Goal: Task Accomplishment & Management: Complete application form

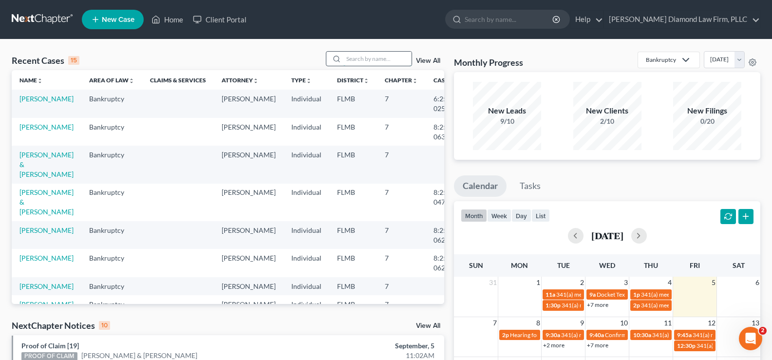
click at [345, 65] on input "search" at bounding box center [377, 59] width 68 height 14
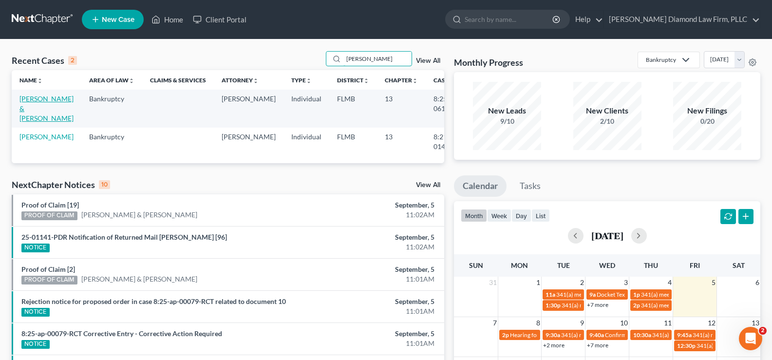
type input "[PERSON_NAME]"
click at [39, 102] on link "[PERSON_NAME] & [PERSON_NAME]" at bounding box center [46, 108] width 54 height 28
select select "4"
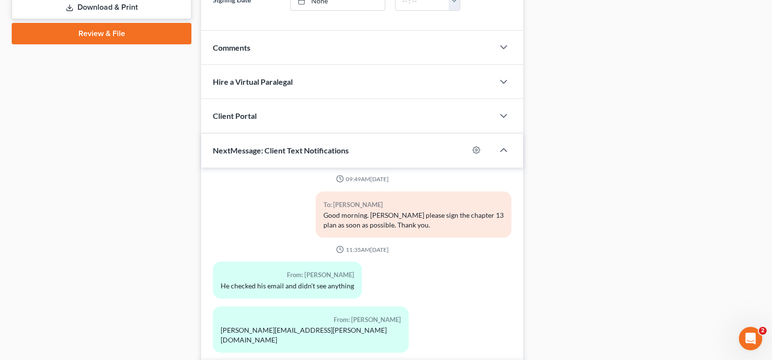
scroll to position [517, 0]
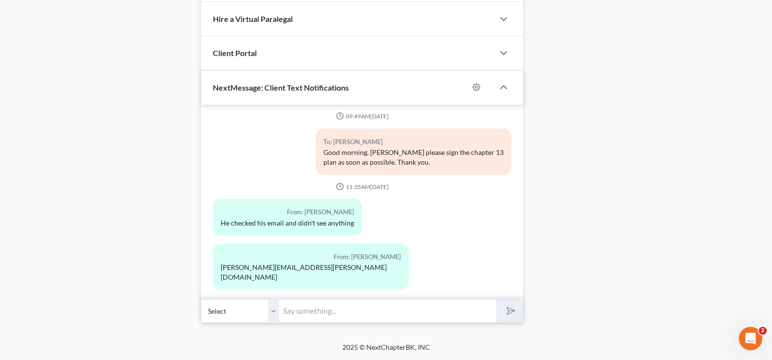
click at [310, 310] on input "text" at bounding box center [387, 311] width 217 height 24
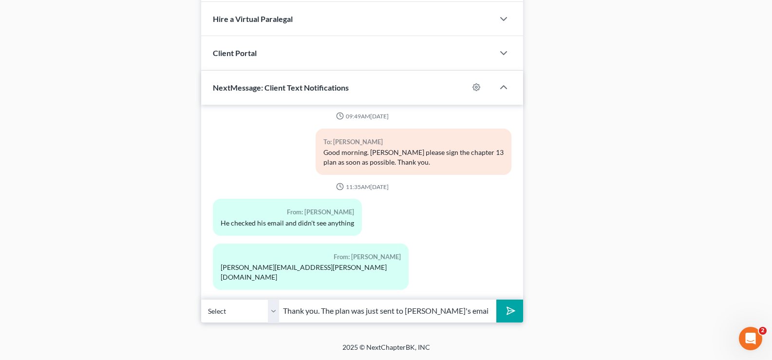
type input "Thank you. The plan was just sent to [PERSON_NAME]'s email."
click at [508, 310] on polygon "submit" at bounding box center [509, 311] width 12 height 12
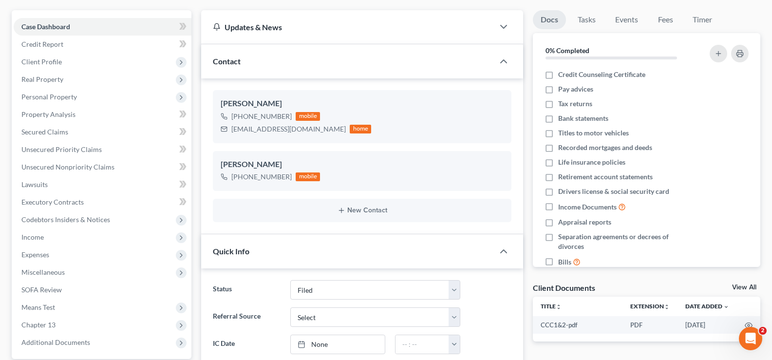
scroll to position [0, 0]
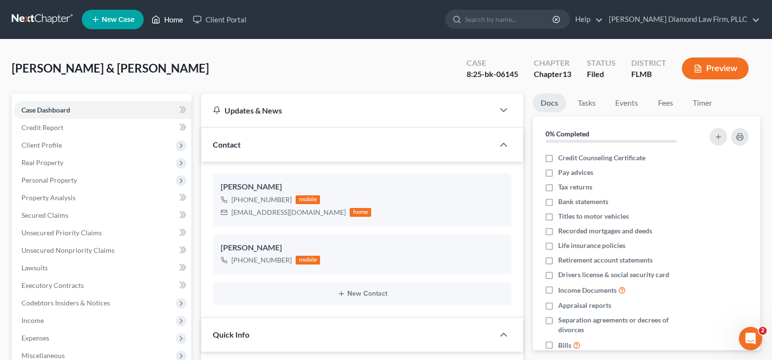
click at [177, 18] on link "Home" at bounding box center [167, 20] width 41 height 18
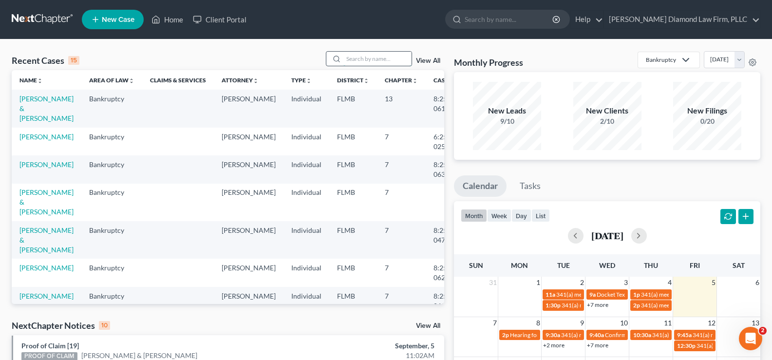
click at [364, 61] on input "search" at bounding box center [377, 59] width 68 height 14
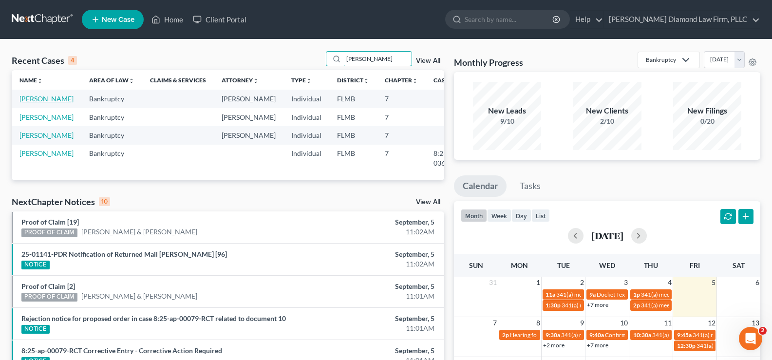
type input "Anderson"
click at [36, 103] on link "[PERSON_NAME]" at bounding box center [46, 98] width 54 height 8
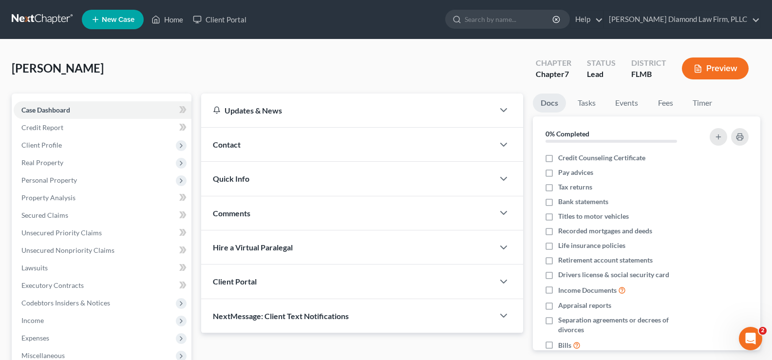
click at [256, 147] on div "Contact" at bounding box center [347, 145] width 293 height 34
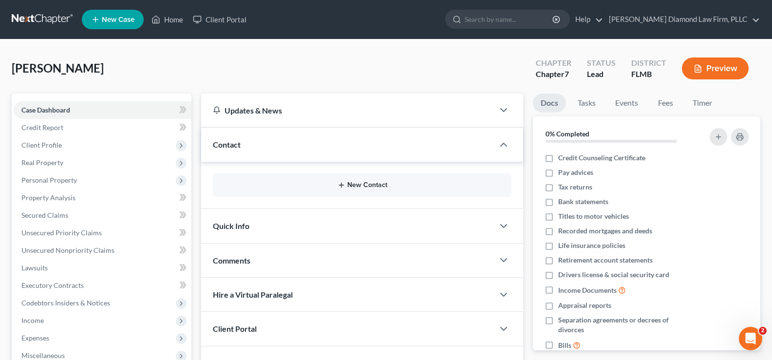
click at [356, 183] on button "New Contact" at bounding box center [362, 185] width 283 height 8
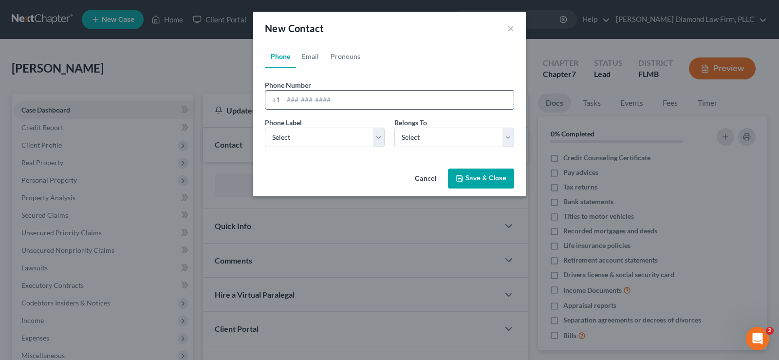
click at [314, 98] on input "tel" at bounding box center [398, 100] width 230 height 19
paste input "(727) 867-1664"
type input "(727) 867-1664"
click at [328, 135] on select "Select Mobile Home Work Other" at bounding box center [325, 137] width 120 height 19
select select "0"
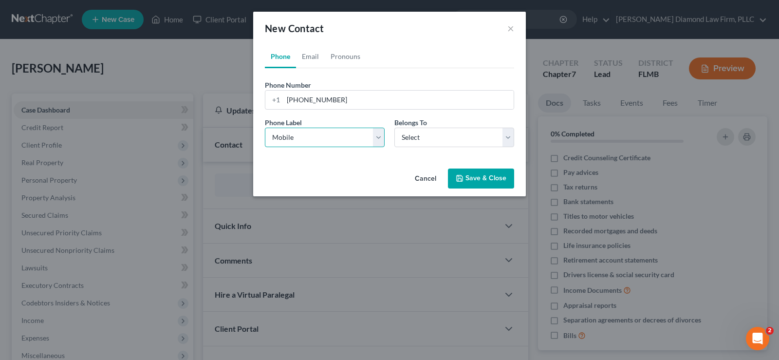
click at [265, 128] on select "Select Mobile Home Work Other" at bounding box center [325, 137] width 120 height 19
click at [421, 137] on select "Select Client Other" at bounding box center [454, 137] width 120 height 19
select select "0"
click at [394, 128] on select "Select Client Other" at bounding box center [454, 137] width 120 height 19
select select "0"
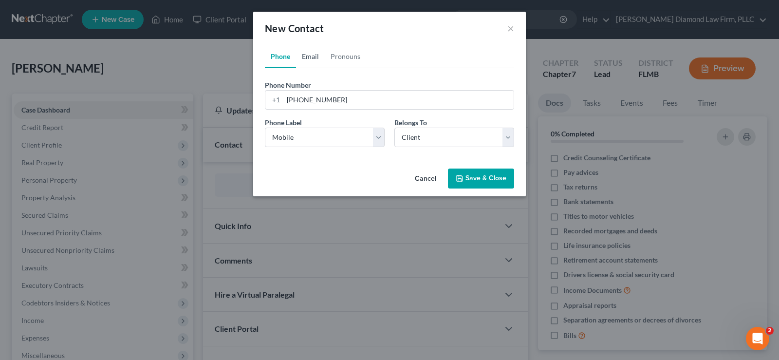
click at [313, 56] on link "Email" at bounding box center [310, 56] width 29 height 23
click at [330, 95] on input "email" at bounding box center [398, 100] width 230 height 19
paste input "bccgrad74@gmail.com"
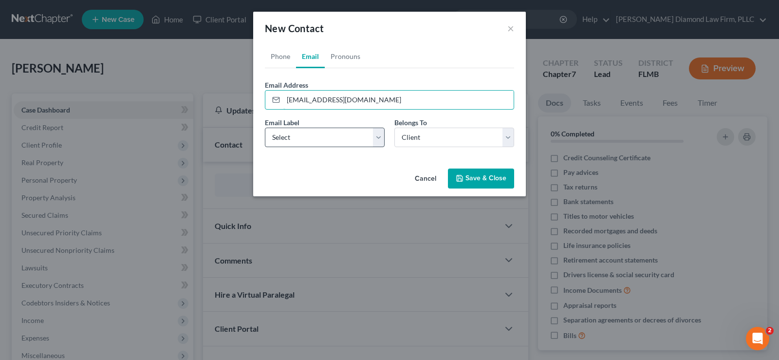
type input "bccgrad74@gmail.com"
click at [341, 140] on select "Select Home Work Other" at bounding box center [325, 137] width 120 height 19
select select "0"
click at [265, 128] on select "Select Home Work Other" at bounding box center [325, 137] width 120 height 19
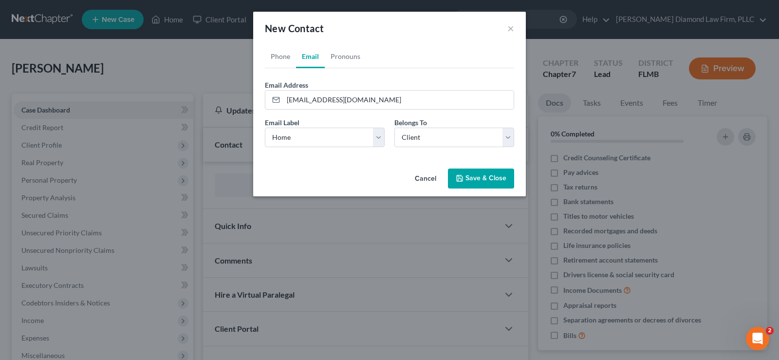
click at [486, 178] on button "Save & Close" at bounding box center [481, 178] width 66 height 20
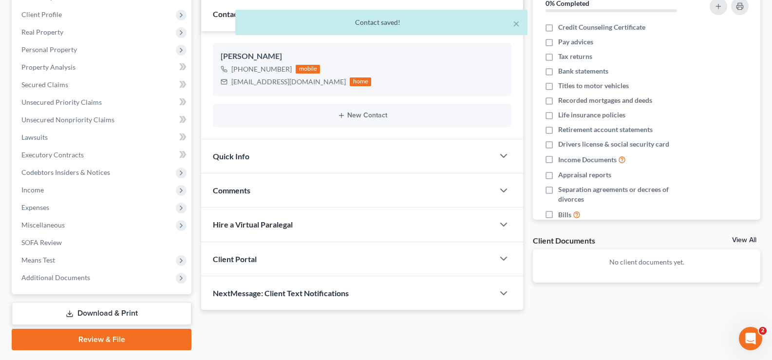
scroll to position [146, 0]
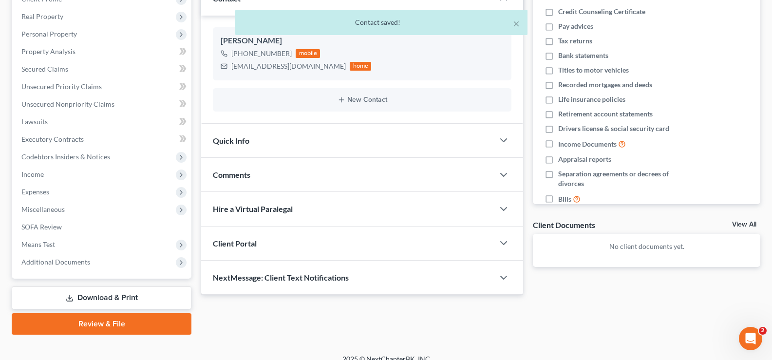
click at [476, 140] on div "Quick Info" at bounding box center [347, 141] width 293 height 34
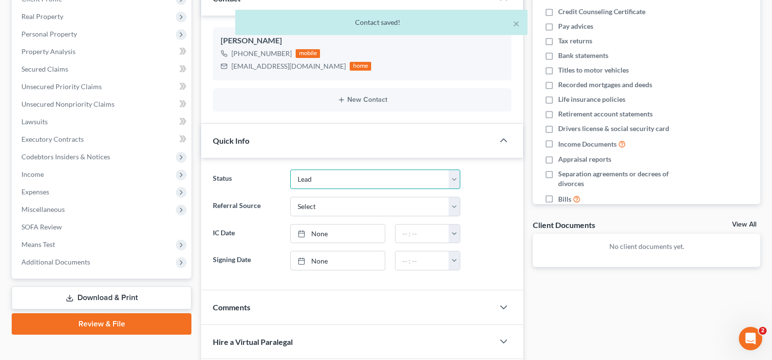
click at [383, 177] on select "Discharged Discharge Litigation Dismissal Notice Dismissed Filed Filed / Pre 34…" at bounding box center [375, 178] width 170 height 19
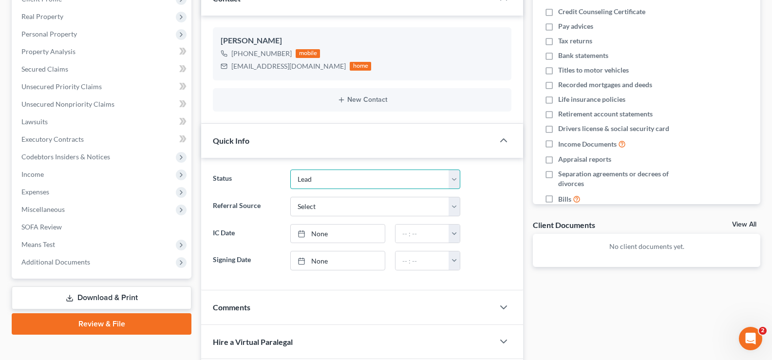
select select "7"
click at [290, 169] on select "Discharged Discharge Litigation Dismissal Notice Dismissed Filed Filed / Pre 34…" at bounding box center [375, 178] width 170 height 19
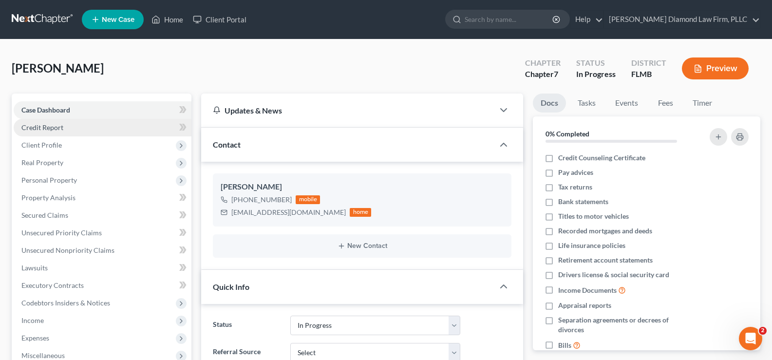
click at [65, 124] on link "Credit Report" at bounding box center [103, 128] width 178 height 18
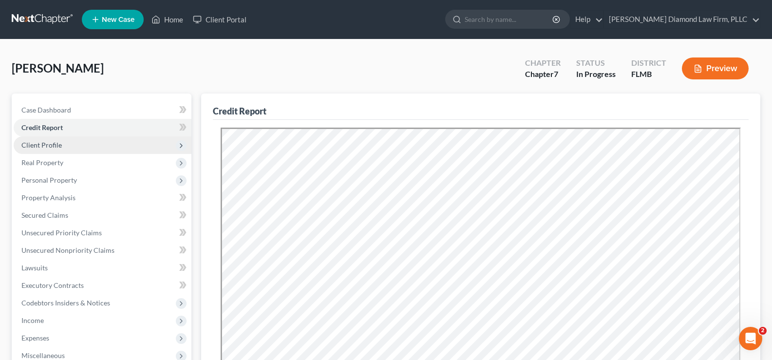
click at [72, 148] on span "Client Profile" at bounding box center [103, 145] width 178 height 18
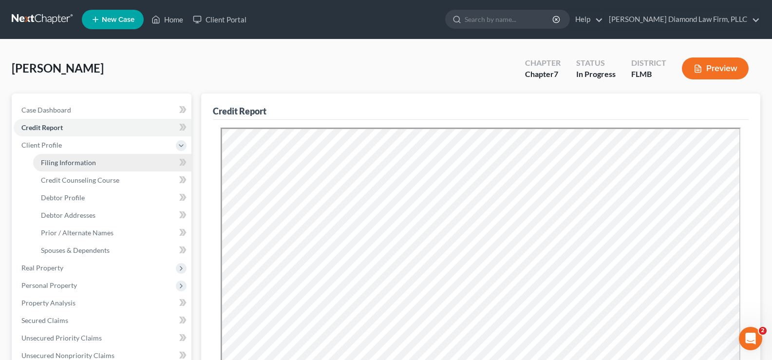
click at [76, 160] on span "Filing Information" at bounding box center [68, 162] width 55 height 8
select select "1"
select select "0"
select select "9"
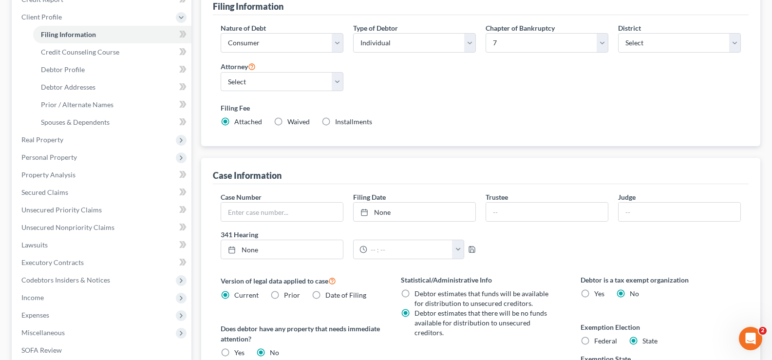
scroll to position [243, 0]
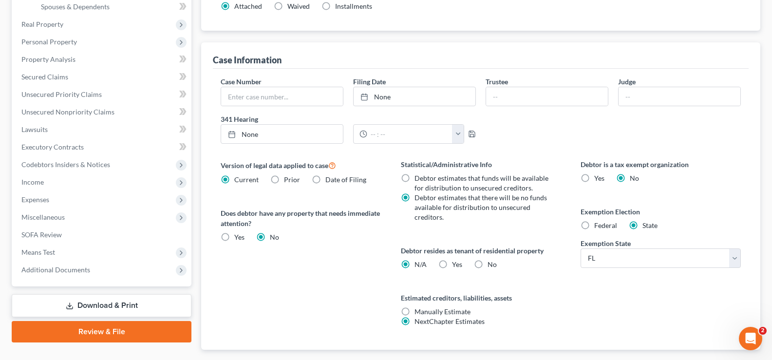
click at [487, 262] on label "No" at bounding box center [491, 265] width 9 height 10
click at [491, 262] on input "No" at bounding box center [494, 263] width 6 height 6
radio input "true"
radio input "false"
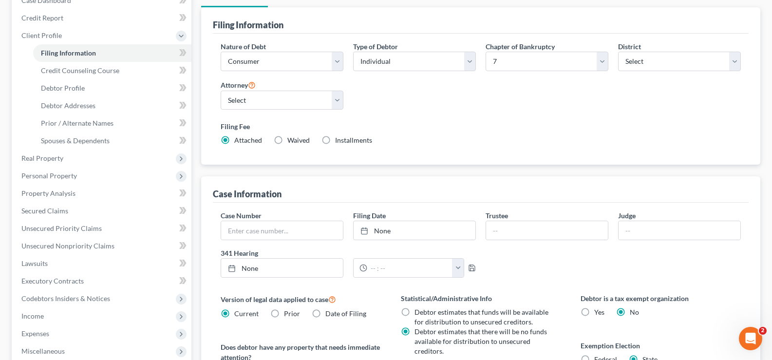
scroll to position [107, 0]
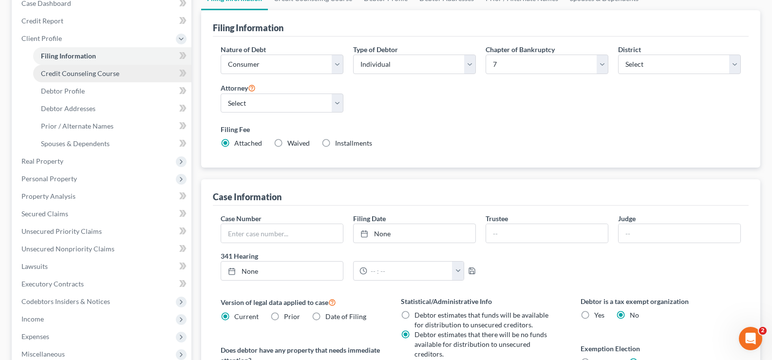
click at [92, 72] on span "Credit Counseling Course" at bounding box center [80, 73] width 78 height 8
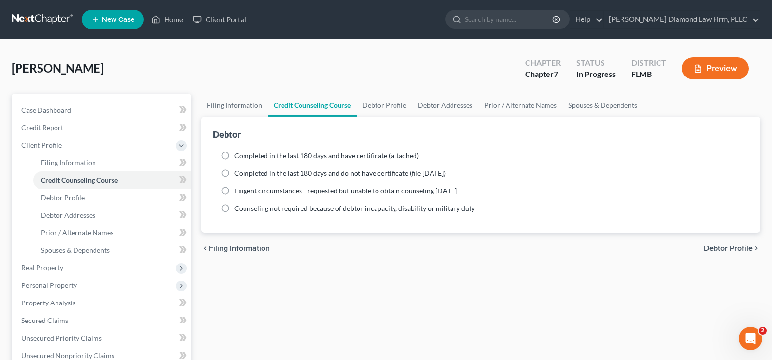
click at [306, 153] on span "Completed in the last 180 days and have certificate (attached)" at bounding box center [326, 155] width 185 height 8
click at [244, 153] on input "Completed in the last 180 days and have certificate (attached)" at bounding box center [241, 154] width 6 height 6
radio input "true"
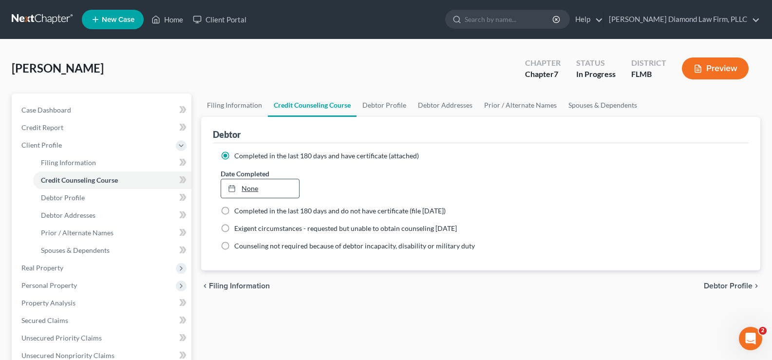
click at [290, 187] on link "None" at bounding box center [259, 188] width 77 height 19
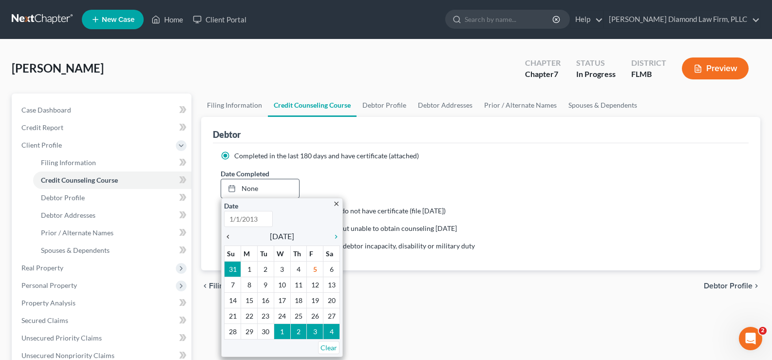
type input "9/5/2025"
click at [227, 238] on icon "chevron_left" at bounding box center [230, 237] width 13 height 8
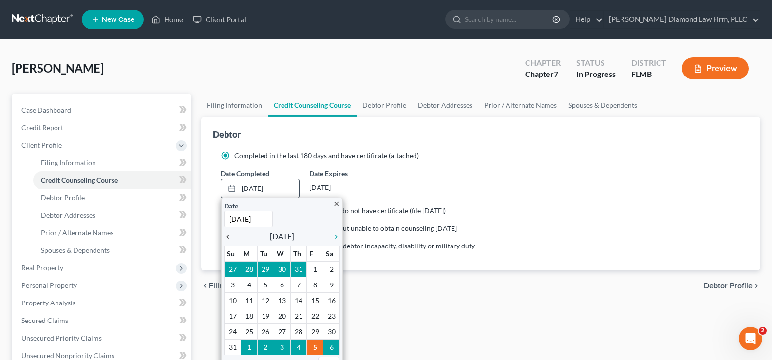
click at [227, 238] on icon "chevron_left" at bounding box center [230, 237] width 13 height 8
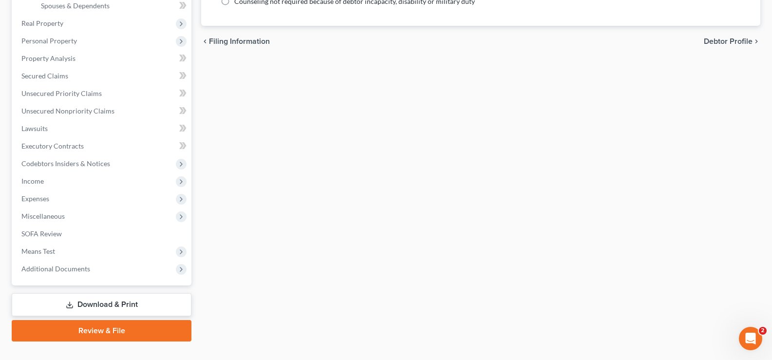
scroll to position [263, 0]
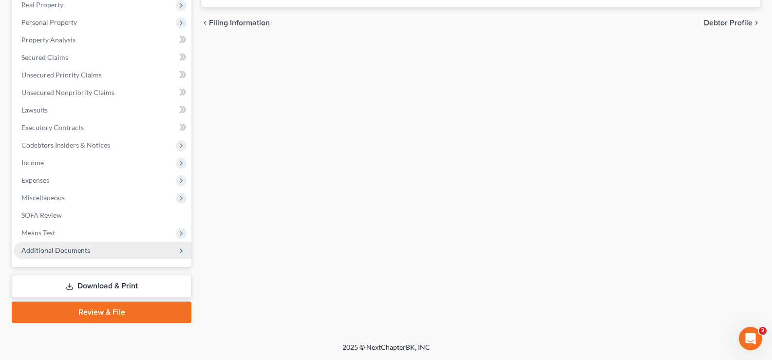
click at [81, 253] on span "Additional Documents" at bounding box center [55, 250] width 69 height 8
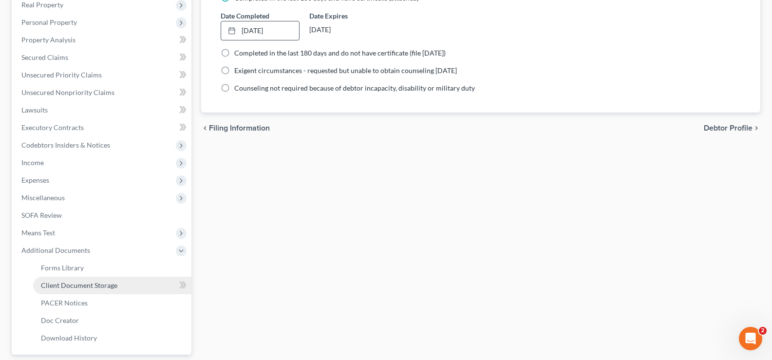
click at [96, 286] on span "Client Document Storage" at bounding box center [79, 285] width 76 height 8
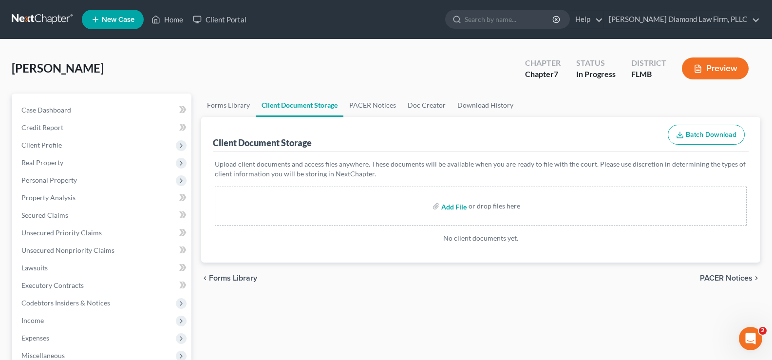
click at [457, 204] on input "file" at bounding box center [452, 206] width 23 height 18
type input "C:\fakepath\CCC.pdf"
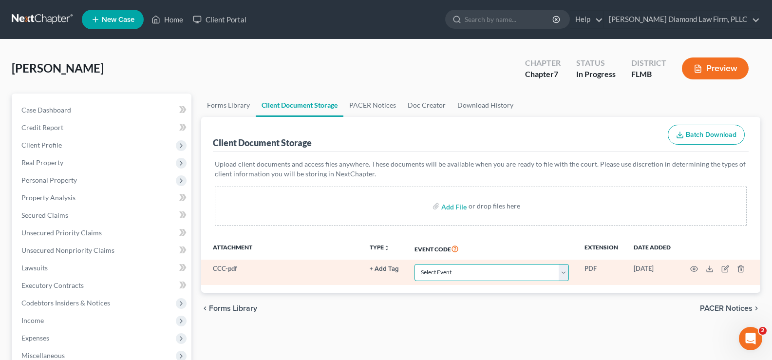
click at [526, 276] on select "Select Event 20 Largest Unsecured Creditors Amended Chapter 13 Plan Amended Cre…" at bounding box center [491, 272] width 154 height 17
select select "9"
click at [414, 264] on select "Select Event 20 Largest Unsecured Creditors Amended Chapter 13 Plan Amended Cre…" at bounding box center [491, 272] width 154 height 17
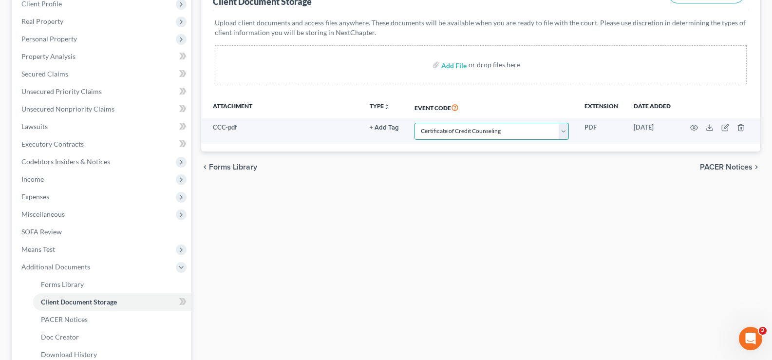
scroll to position [146, 0]
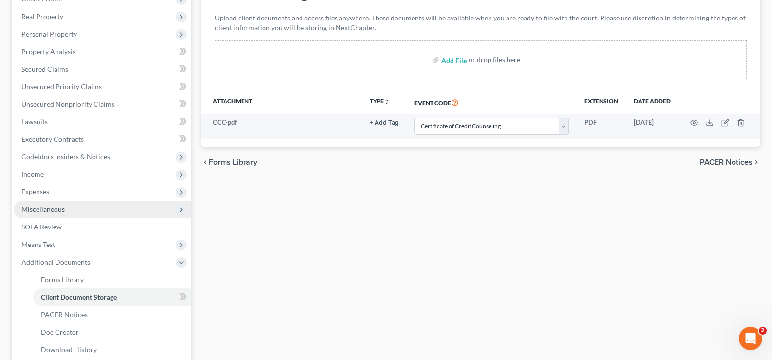
click at [69, 212] on span "Miscellaneous" at bounding box center [103, 210] width 178 height 18
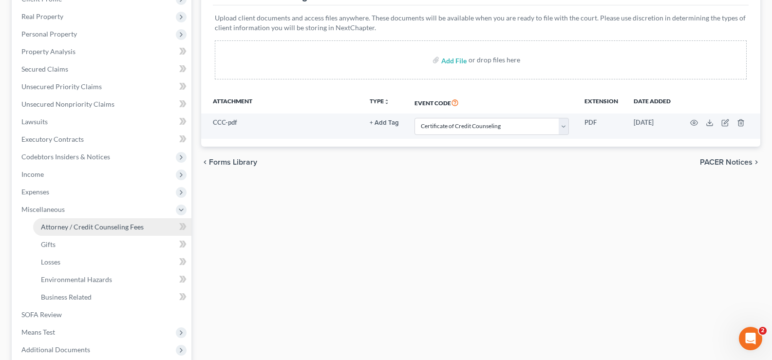
click at [104, 228] on span "Attorney / Credit Counseling Fees" at bounding box center [92, 227] width 103 height 8
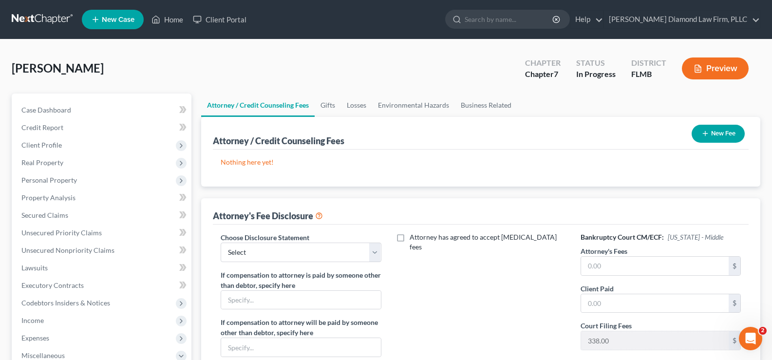
click at [725, 132] on button "New Fee" at bounding box center [717, 134] width 53 height 18
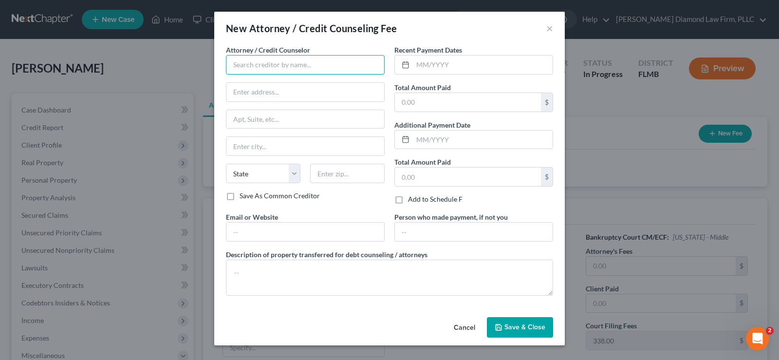
click at [245, 65] on input "text" at bounding box center [305, 64] width 159 height 19
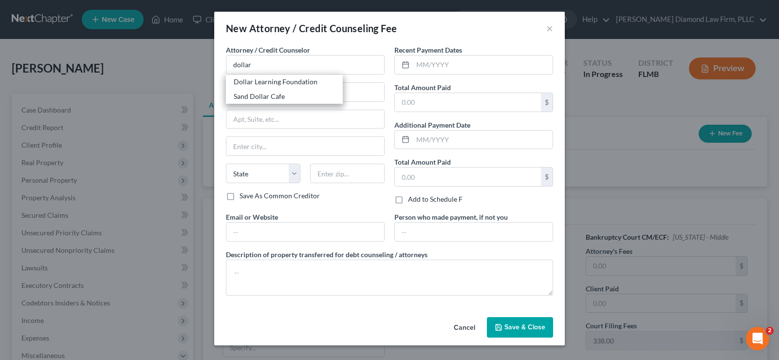
click at [276, 81] on div "Dollar Learning Foundation" at bounding box center [284, 82] width 101 height 10
type input "Dollar Learning Foundation"
type input "21550 Oxnard St, 3rd Fl"
type input "PMB #001"
type input "Woodland Hills"
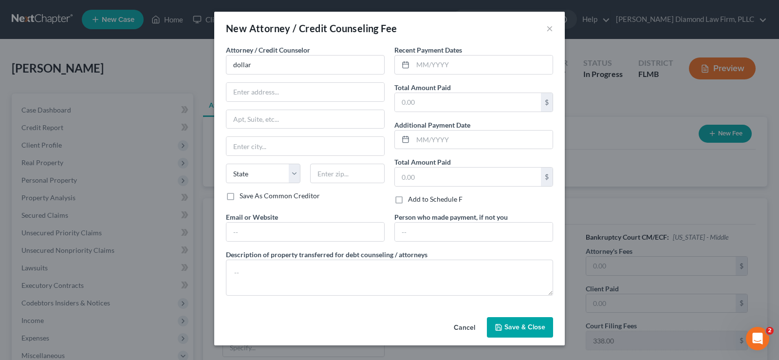
select select "4"
type input "91367"
click at [449, 59] on input "text" at bounding box center [483, 65] width 140 height 19
type input "07/2025"
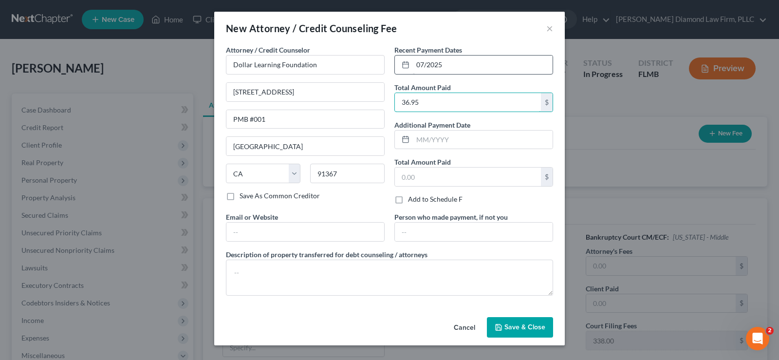
type input "36.95"
click at [304, 232] on input "text" at bounding box center [305, 232] width 158 height 19
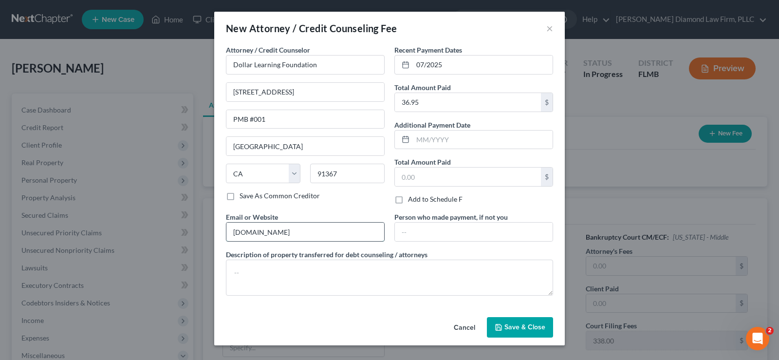
type input "www.dollarbk.org"
click at [276, 274] on textarea "Credit counsneling course" at bounding box center [389, 278] width 327 height 36
type textarea "Credit counseling course"
click at [534, 327] on span "Save & Close" at bounding box center [524, 327] width 41 height 8
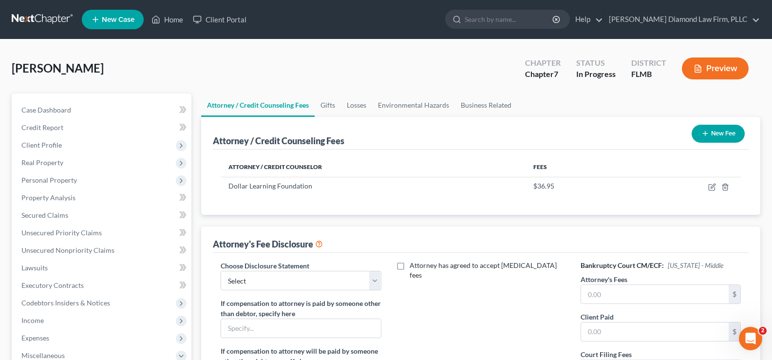
click at [718, 132] on button "New Fee" at bounding box center [717, 134] width 53 height 18
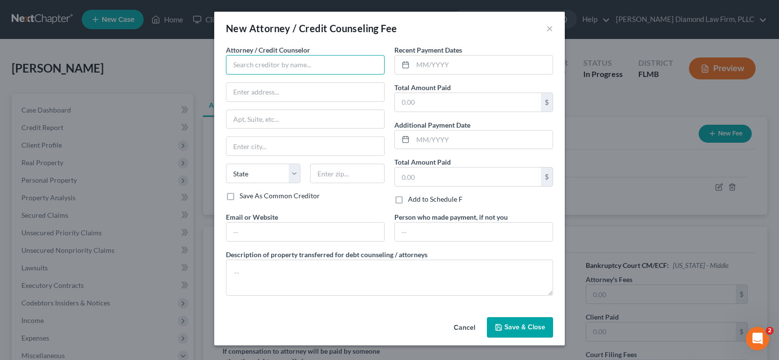
click at [276, 66] on input "text" at bounding box center [305, 64] width 159 height 19
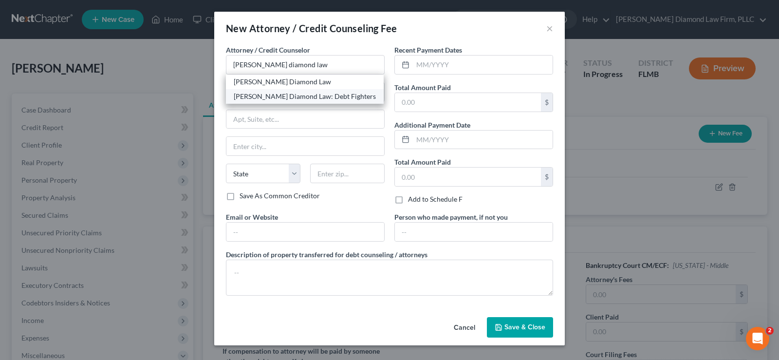
click at [338, 95] on div "Ziegler Diamond Law: Debt Fighters" at bounding box center [305, 97] width 142 height 10
type input "Ziegler Diamond Law: Debt Fighters"
type input "2430 Estancia Blvd"
type input "Unit 108"
type input "Clearwater"
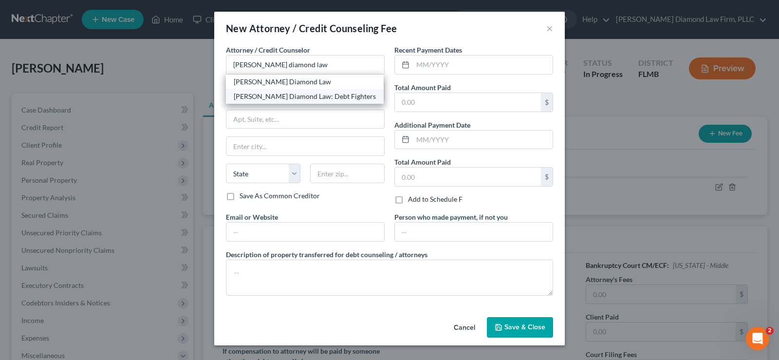
select select "9"
type input "33761"
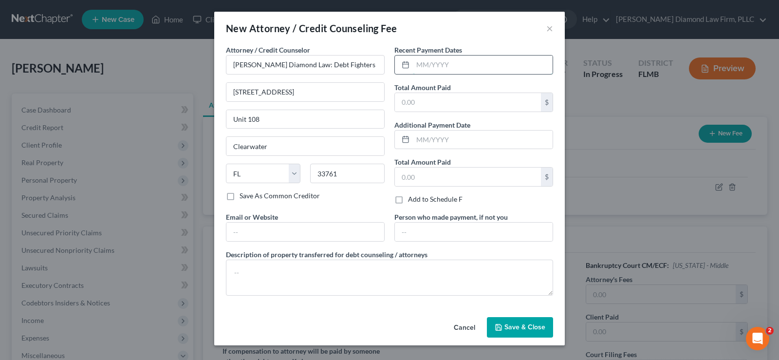
click at [429, 71] on input "text" at bounding box center [483, 65] width 140 height 19
type input "07/2025"
type input "2,095"
click at [300, 232] on input "text" at bounding box center [305, 232] width 158 height 19
type input "www.attorneydebtfighters.com"
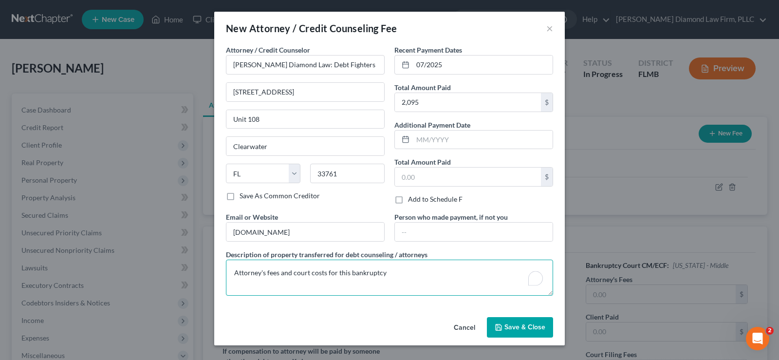
type textarea "Attorney's fees and court costs for this bankruptcy"
click at [526, 328] on span "Save & Close" at bounding box center [524, 327] width 41 height 8
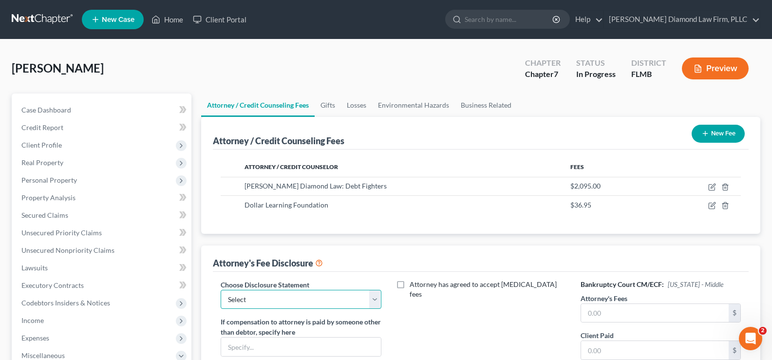
click at [368, 300] on select "Select Blundo Chapter 13 monitoring fees Attorney Fee" at bounding box center [301, 299] width 160 height 19
select select "2"
click at [221, 290] on select "Select Blundo Chapter 13 monitoring fees Attorney Fee" at bounding box center [301, 299] width 160 height 19
click at [611, 316] on input "text" at bounding box center [655, 313] width 148 height 19
type input "1,757"
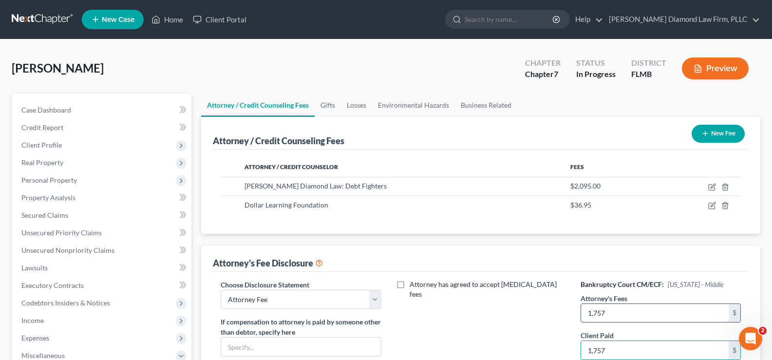
type input "1,757"
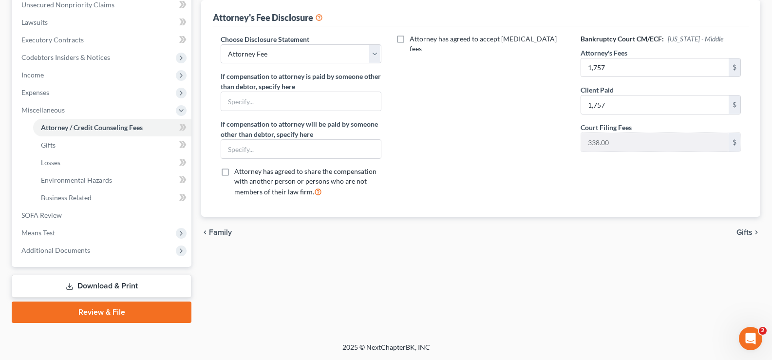
scroll to position [2, 0]
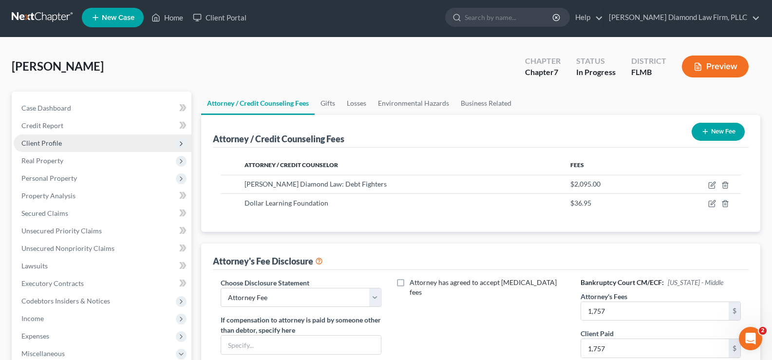
click at [65, 141] on span "Client Profile" at bounding box center [103, 143] width 178 height 18
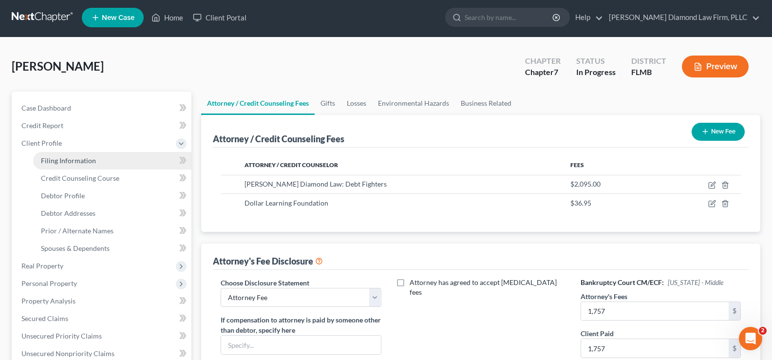
click at [88, 159] on span "Filing Information" at bounding box center [68, 160] width 55 height 8
select select "1"
select select "0"
select select "15"
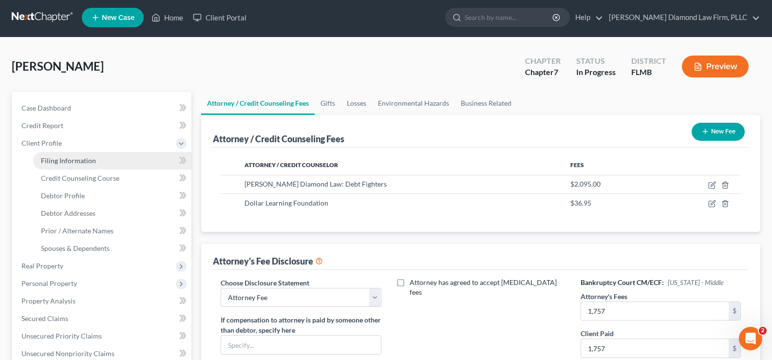
select select "0"
select select "9"
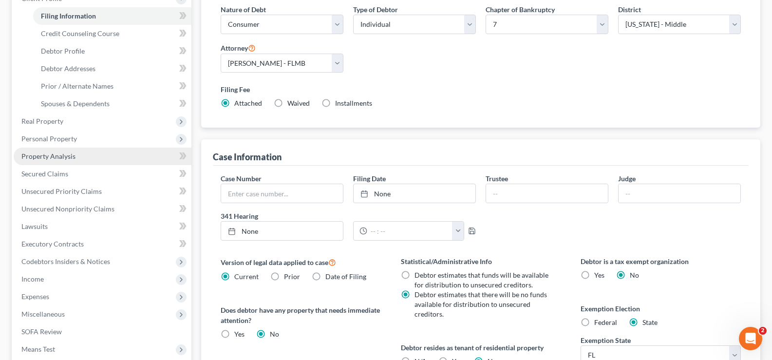
scroll to position [146, 0]
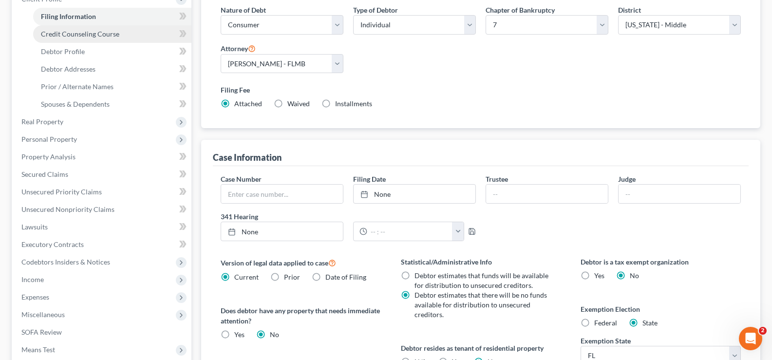
click at [87, 36] on span "Credit Counseling Course" at bounding box center [80, 34] width 78 height 8
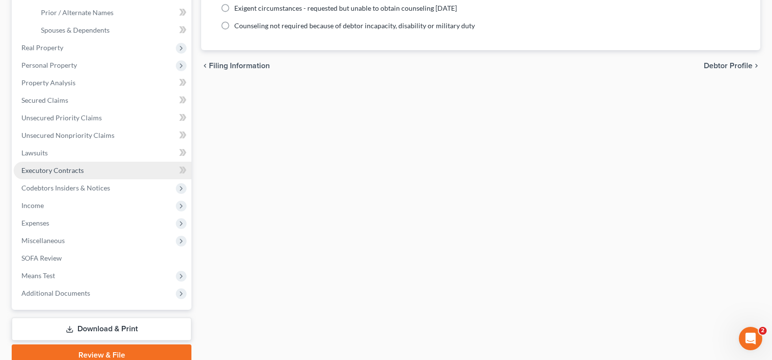
scroll to position [243, 0]
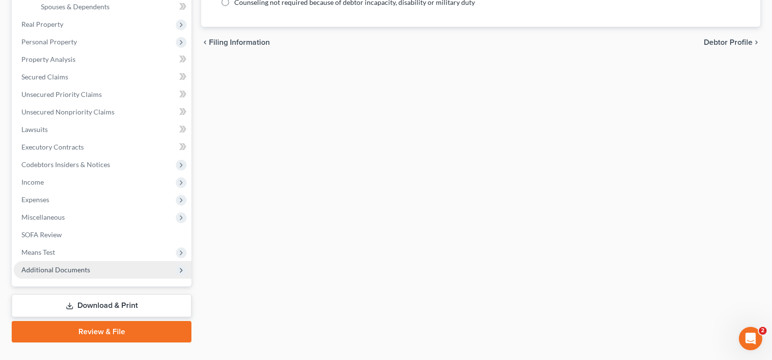
click at [88, 272] on span "Additional Documents" at bounding box center [55, 269] width 69 height 8
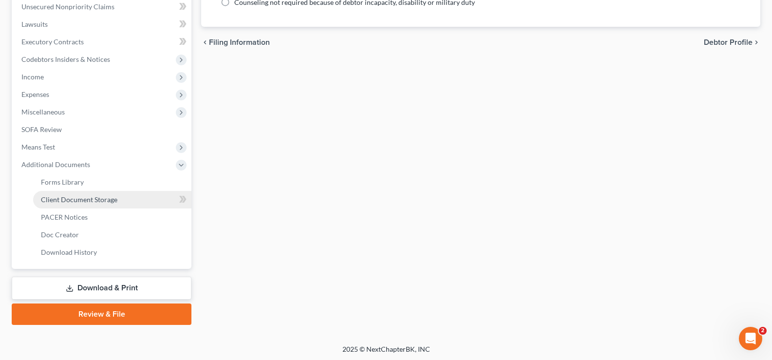
click at [117, 198] on link "Client Document Storage" at bounding box center [112, 200] width 158 height 18
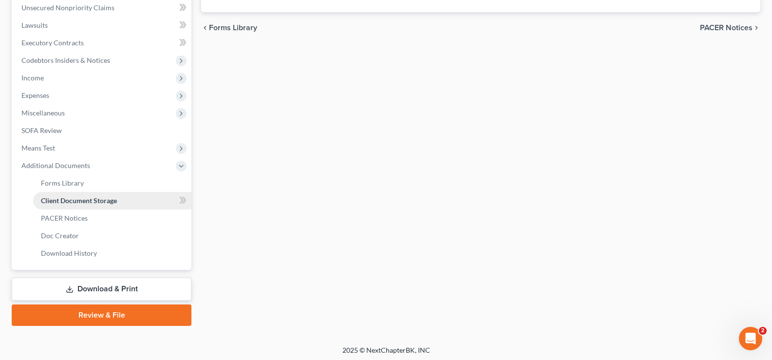
select select "9"
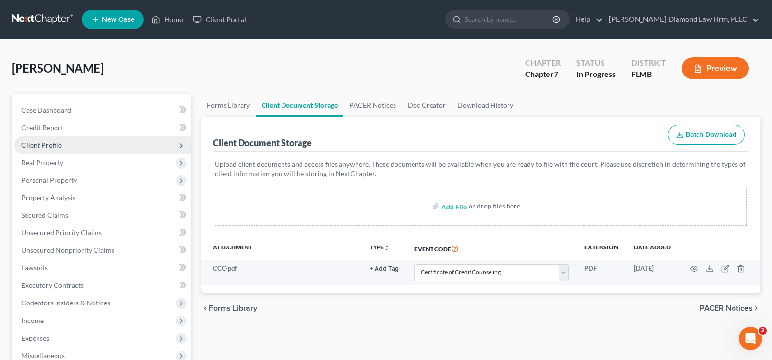
click at [63, 149] on span "Client Profile" at bounding box center [103, 145] width 178 height 18
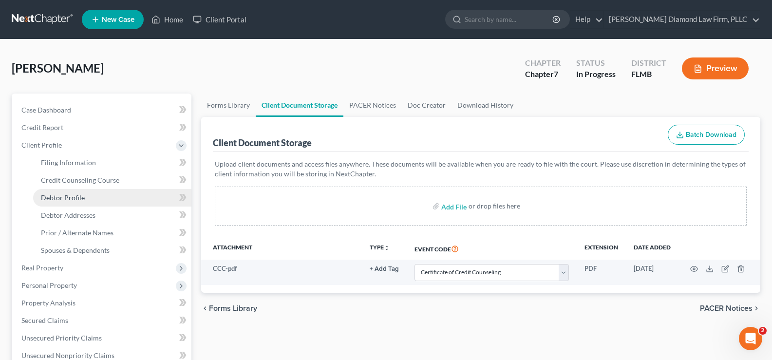
click at [84, 197] on link "Debtor Profile" at bounding box center [112, 198] width 158 height 18
select select "0"
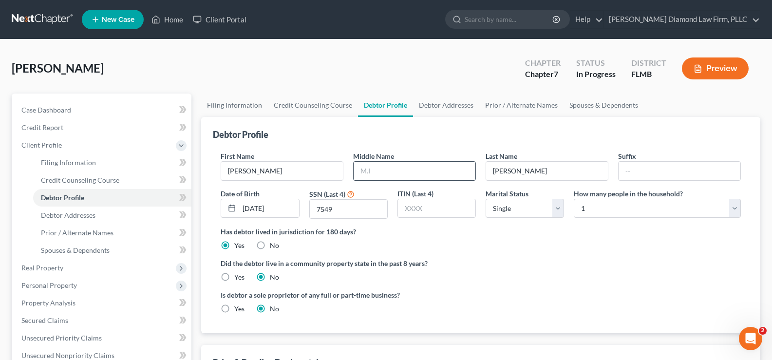
click at [409, 172] on input "text" at bounding box center [415, 171] width 122 height 19
type input "Brown"
click at [525, 210] on select "Select Single Married Separated Divorced Widowed" at bounding box center [524, 208] width 78 height 19
select select "1"
click at [485, 199] on select "Select Single Married Separated Divorced Widowed" at bounding box center [524, 208] width 78 height 19
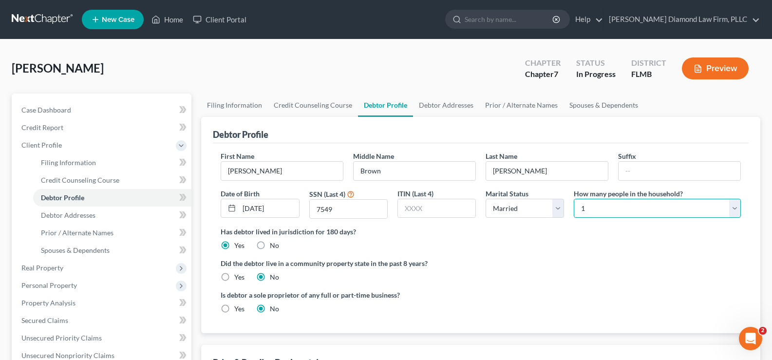
click at [605, 205] on select "Select 1 2 3 4 5 6 7 8 9 10 11 12 13 14 15 16 17 18 19 20" at bounding box center [657, 208] width 167 height 19
select select "1"
click at [574, 199] on select "Select 1 2 3 4 5 6 7 8 9 10 11 12 13 14 15 16 17 18 19 20" at bounding box center [657, 208] width 167 height 19
click at [80, 218] on span "Debtor Addresses" at bounding box center [68, 215] width 55 height 8
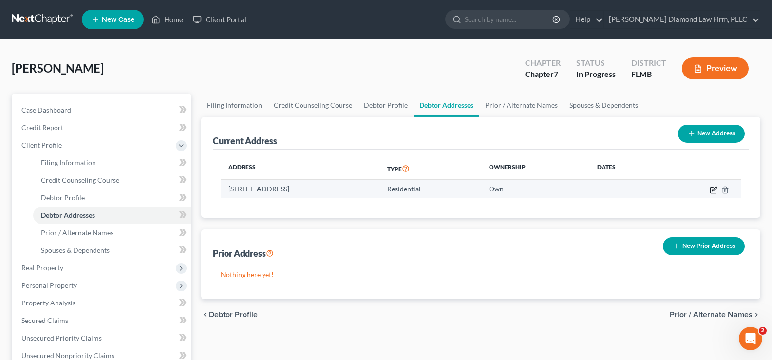
click at [714, 189] on icon "button" at bounding box center [713, 190] width 8 height 8
select select "9"
select select "0"
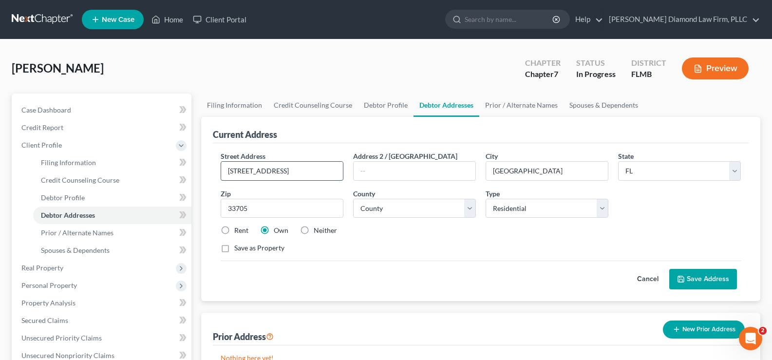
drag, startPoint x: 242, startPoint y: 172, endPoint x: 260, endPoint y: 173, distance: 18.0
click at [246, 173] on input "132-59th Avenue South" at bounding box center [282, 171] width 122 height 19
type input "[STREET_ADDRESS]"
click at [702, 277] on button "Save Address" at bounding box center [703, 279] width 68 height 20
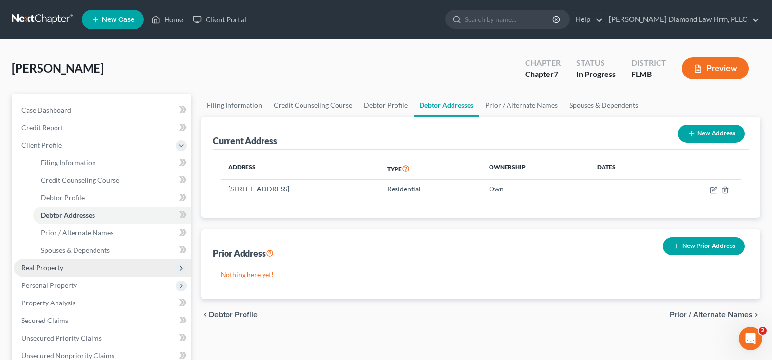
click at [59, 268] on span "Real Property" at bounding box center [42, 267] width 42 height 8
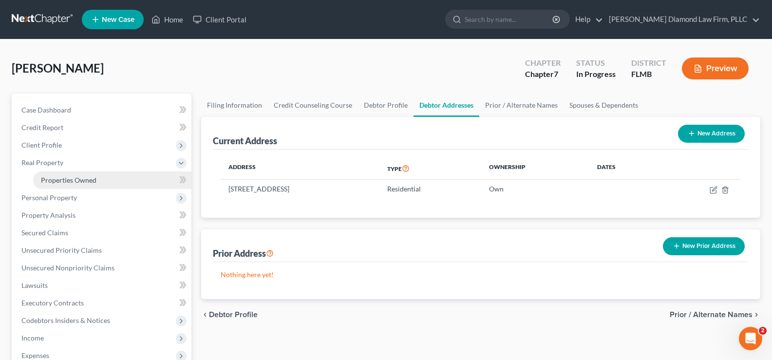
click at [84, 181] on span "Properties Owned" at bounding box center [69, 180] width 56 height 8
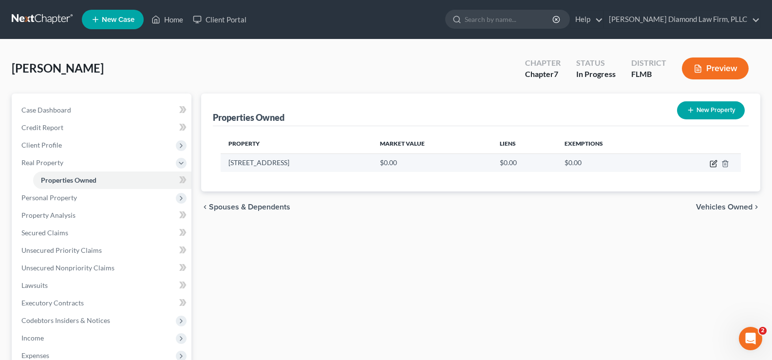
click at [714, 161] on icon "button" at bounding box center [713, 164] width 8 height 8
select select "9"
select select "51"
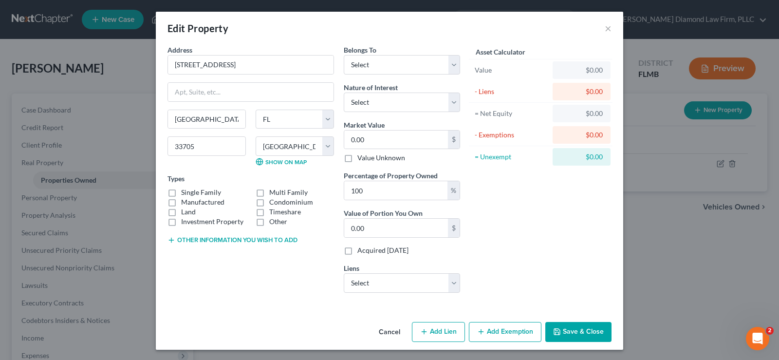
click at [181, 193] on label "Single Family" at bounding box center [201, 192] width 40 height 10
click at [185, 193] on input "Single Family" at bounding box center [188, 190] width 6 height 6
checkbox input "true"
click at [384, 144] on input "0.00" at bounding box center [396, 139] width 104 height 19
type input "7"
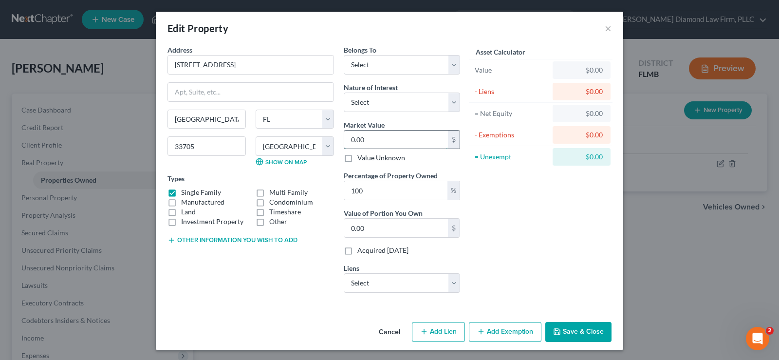
type input "7.00"
type input "76"
type input "76.00"
type input "760"
type input "760.00"
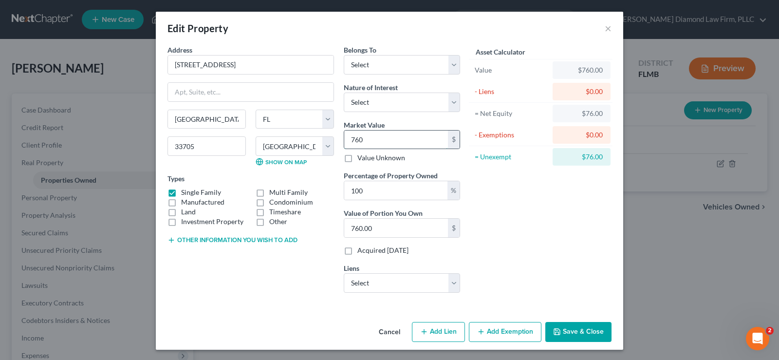
type input "7600"
type input "7,600.00"
type input "7,6000"
type input "76,000.00"
type input "76,0000"
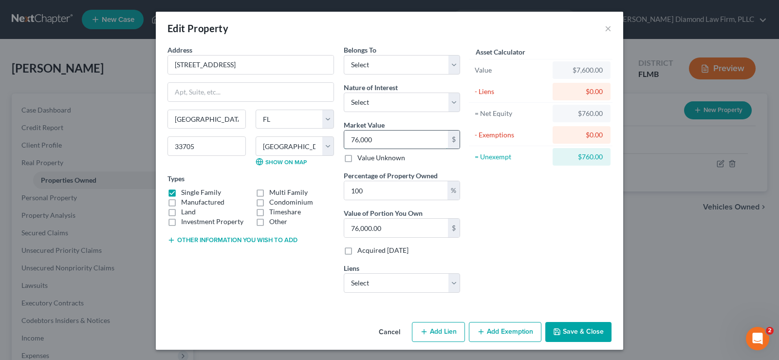
type input "760,000.00"
type input "760,000"
click at [223, 236] on button "Other information you wish to add" at bounding box center [233, 240] width 130 height 8
click at [210, 251] on textarea "To enrich screen reader interactions, please activate Accessibility in Grammarl…" at bounding box center [251, 262] width 167 height 36
type textarea "Valuation per zillow.com"
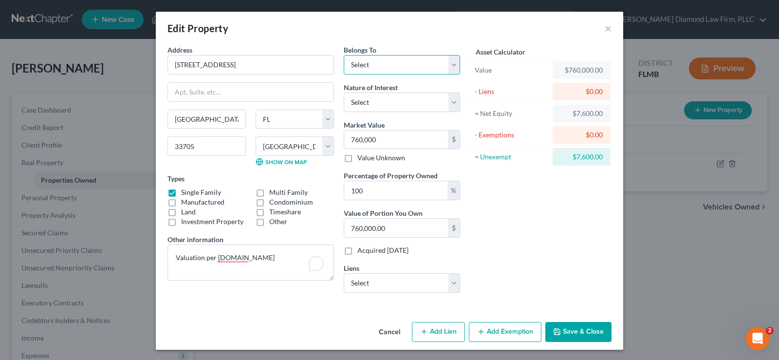
click at [383, 65] on select "Select Debtor 1 Only Debtor 2 Only Debtor 1 And Debtor 2 Only At Least One Of T…" at bounding box center [402, 64] width 116 height 19
select select "3"
click at [344, 55] on select "Select Debtor 1 Only Debtor 2 Only Debtor 1 And Debtor 2 Only At Least One Of T…" at bounding box center [402, 64] width 116 height 19
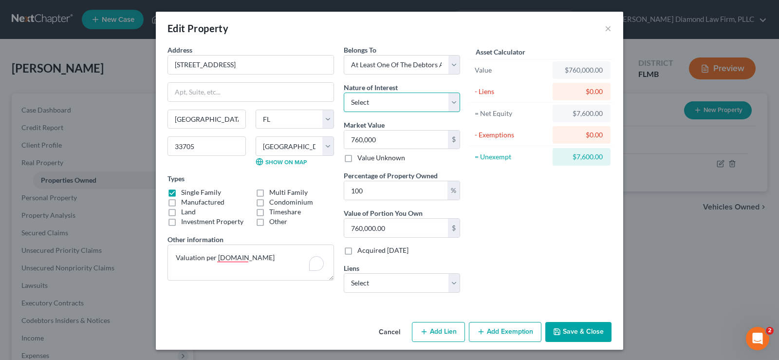
click at [408, 101] on select "Select Fee Simple Joint Tenant Life Estate Equitable Interest Future Interest T…" at bounding box center [402, 102] width 116 height 19
select select "5"
click at [344, 93] on select "Select Fee Simple Joint Tenant Life Estate Equitable Interest Future Interest T…" at bounding box center [402, 102] width 116 height 19
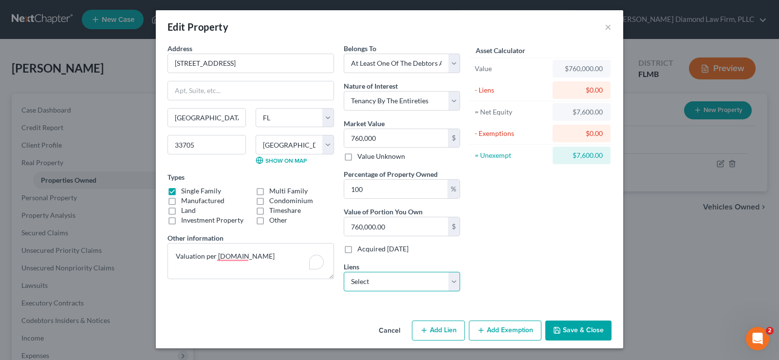
click at [403, 279] on select "Select Rocket Mtg - $99,437.00 Mb Fin Svcs - $0.00 Mercedes Benz Financ - $0.00…" at bounding box center [402, 281] width 116 height 19
select select "0"
click at [344, 272] on select "Select Rocket Mtg - $99,437.00 Mb Fin Svcs - $0.00 Mercedes Benz Financ - $0.00…" at bounding box center [402, 281] width 116 height 19
select select
select select "23"
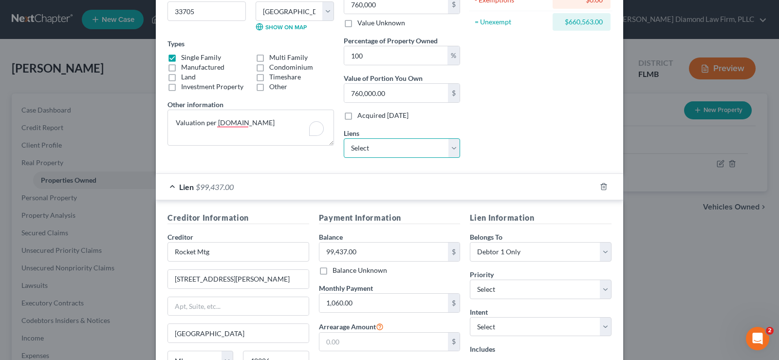
scroll to position [148, 0]
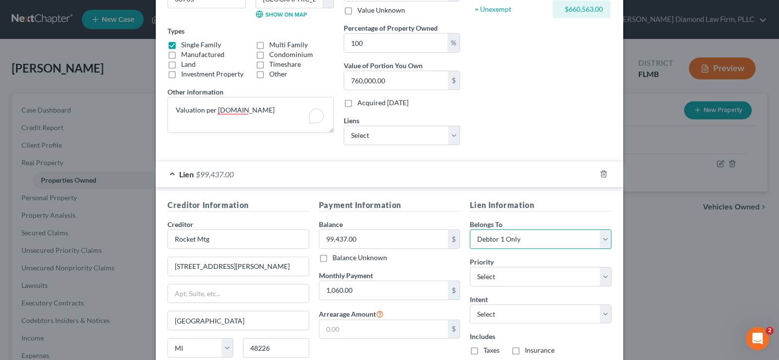
click at [539, 237] on select "Select Debtor 1 Only Debtor 2 Only Debtor 1 And Debtor 2 Only At Least One Of T…" at bounding box center [541, 238] width 142 height 19
select select "3"
click at [470, 229] on select "Select Debtor 1 Only Debtor 2 Only Debtor 1 And Debtor 2 Only At Least One Of T…" at bounding box center [541, 238] width 142 height 19
click at [557, 273] on select "Select 1st 2nd 3rd 4th 5th 6th 7th 8th 9th 10th 11th 12th 13th 14th 15th 16th 1…" at bounding box center [541, 276] width 142 height 19
select select "0"
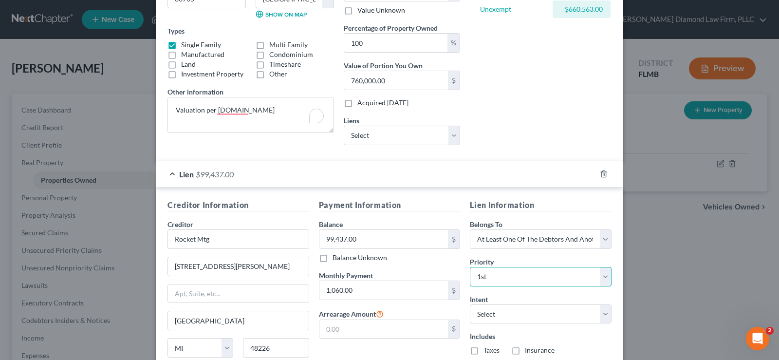
click at [470, 267] on select "Select 1st 2nd 3rd 4th 5th 6th 7th 8th 9th 10th 11th 12th 13th 14th 15th 16th 1…" at bounding box center [541, 276] width 142 height 19
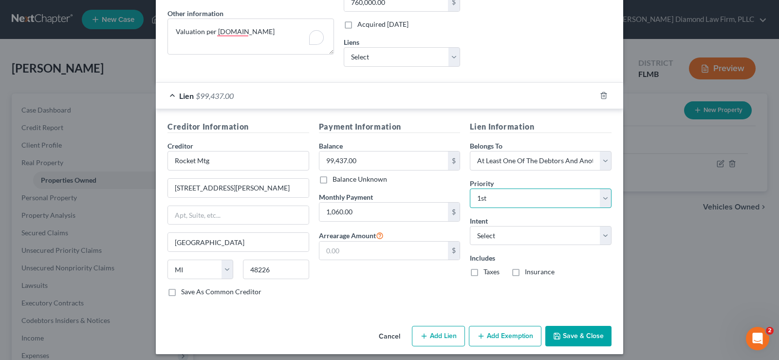
scroll to position [232, 0]
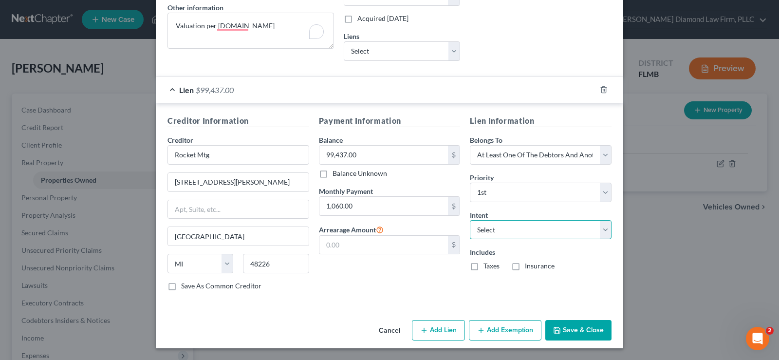
click at [541, 228] on select "Select Surrender Redeem Reaffirm Avoid Other" at bounding box center [541, 229] width 142 height 19
select select "2"
click at [470, 220] on select "Select Surrender Redeem Reaffirm Avoid Other" at bounding box center [541, 229] width 142 height 19
click at [525, 267] on label "Insurance" at bounding box center [540, 266] width 30 height 10
click at [529, 267] on input "Insurance" at bounding box center [532, 264] width 6 height 6
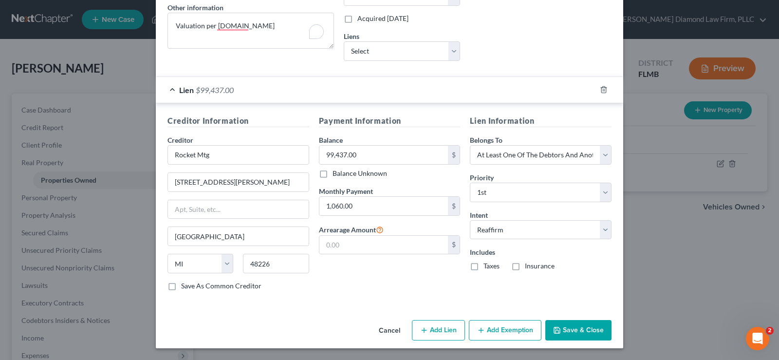
checkbox input "true"
click at [484, 268] on label "Taxes" at bounding box center [492, 266] width 16 height 10
click at [487, 267] on input "Taxes" at bounding box center [490, 264] width 6 height 6
checkbox input "true"
click at [381, 205] on input "1,060.00" at bounding box center [383, 206] width 129 height 19
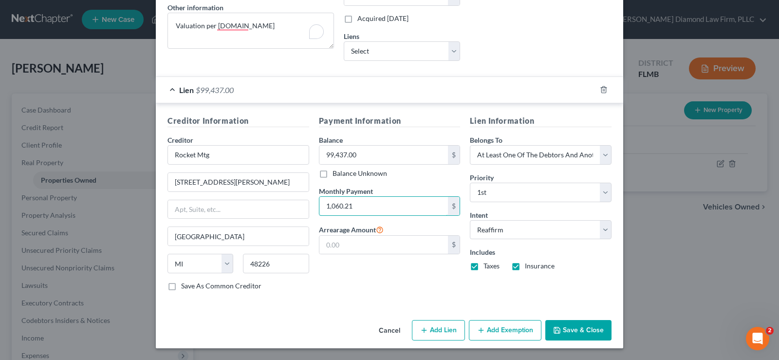
type input "1,060.21"
click at [377, 156] on input "99,437.00" at bounding box center [383, 155] width 129 height 19
type input "99,437.98"
click at [583, 327] on button "Save & Close" at bounding box center [578, 330] width 66 height 20
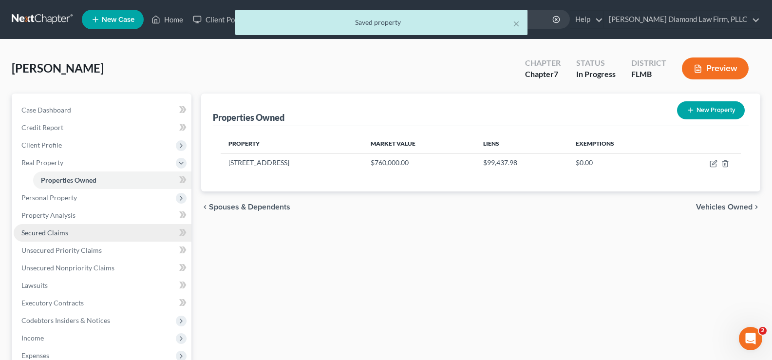
click at [93, 237] on link "Secured Claims" at bounding box center [103, 233] width 178 height 18
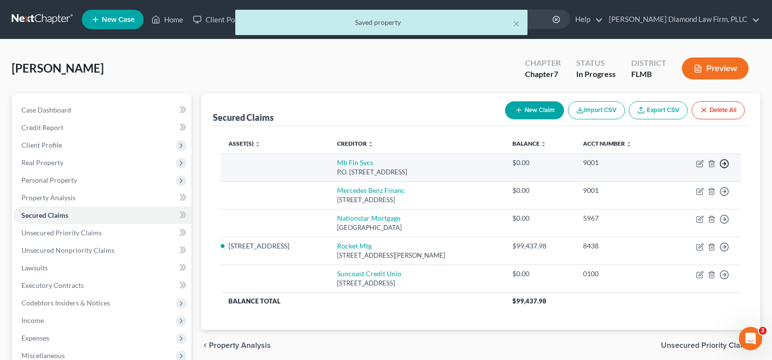
click at [723, 166] on icon "button" at bounding box center [724, 164] width 10 height 10
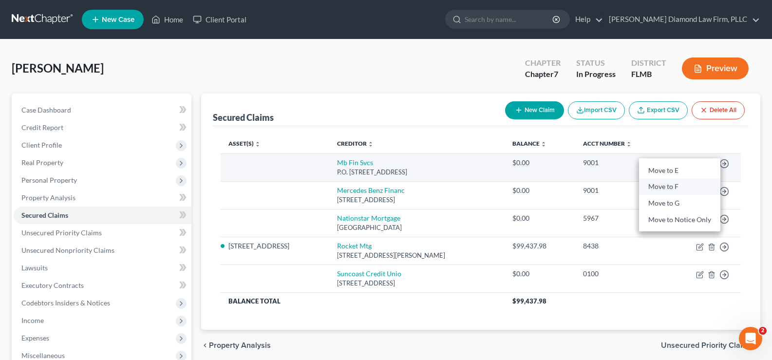
click at [678, 186] on link "Move to F" at bounding box center [679, 187] width 81 height 17
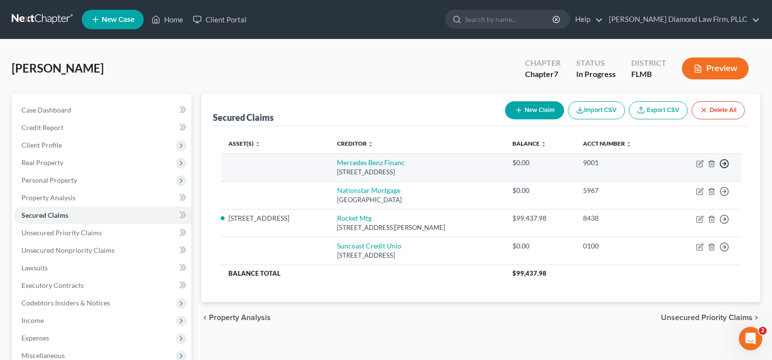
click at [725, 161] on icon "button" at bounding box center [724, 164] width 10 height 10
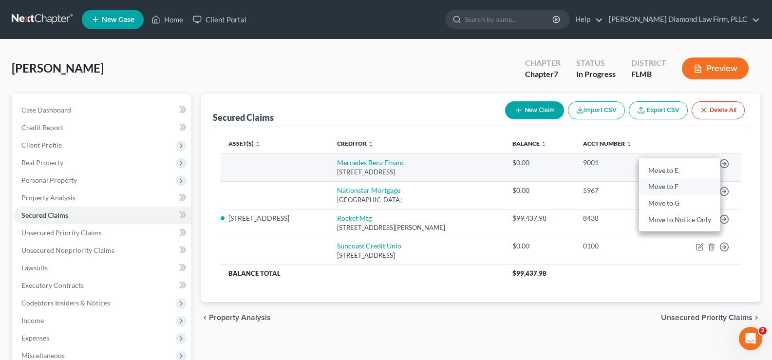
click at [681, 186] on link "Move to F" at bounding box center [679, 187] width 81 height 17
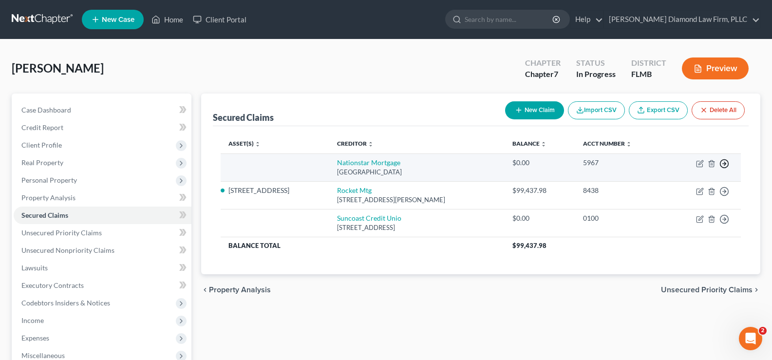
click at [723, 162] on icon "button" at bounding box center [724, 164] width 10 height 10
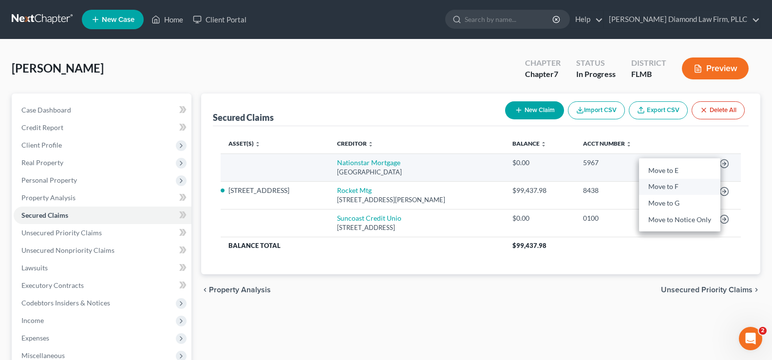
click at [674, 188] on link "Move to F" at bounding box center [679, 187] width 81 height 17
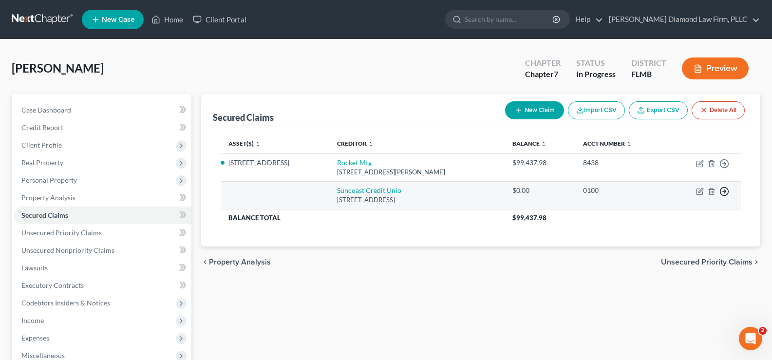
click at [727, 190] on icon "button" at bounding box center [724, 191] width 10 height 10
click at [683, 214] on link "Move to F" at bounding box center [679, 214] width 81 height 17
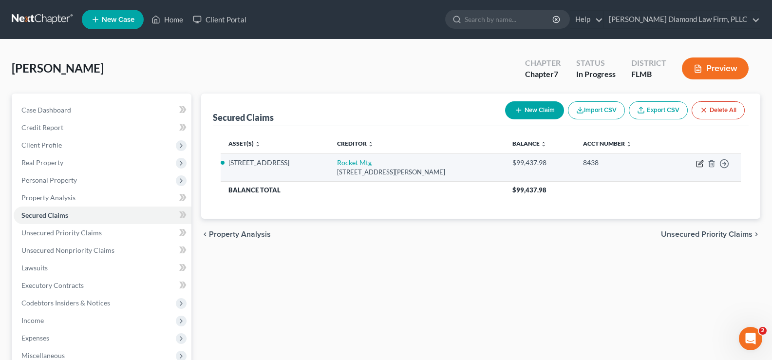
click at [700, 161] on icon "button" at bounding box center [700, 164] width 8 height 8
select select "23"
select select "2"
select select "3"
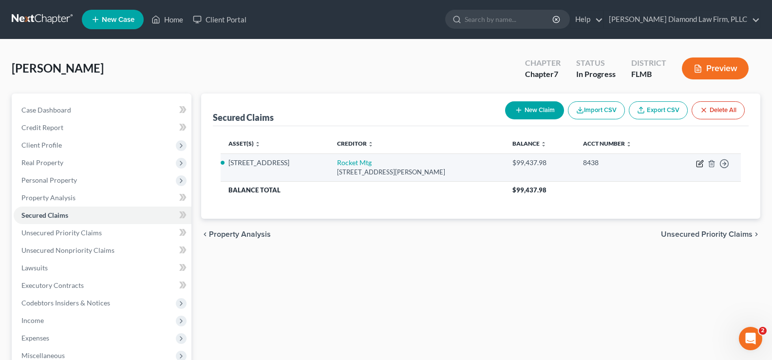
select select "0"
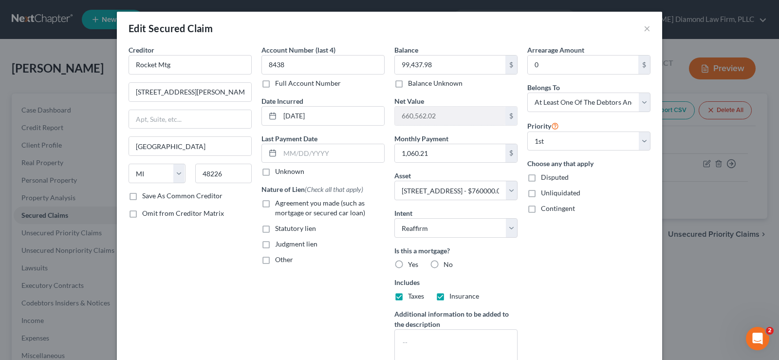
click at [408, 264] on label "Yes" at bounding box center [413, 265] width 10 height 10
click at [412, 264] on input "Yes" at bounding box center [415, 263] width 6 height 6
radio input "true"
click at [275, 202] on label "Agreement you made (such as mortgage or secured car loan)" at bounding box center [330, 207] width 110 height 19
click at [279, 202] on input "Agreement you made (such as mortgage or secured car loan)" at bounding box center [282, 201] width 6 height 6
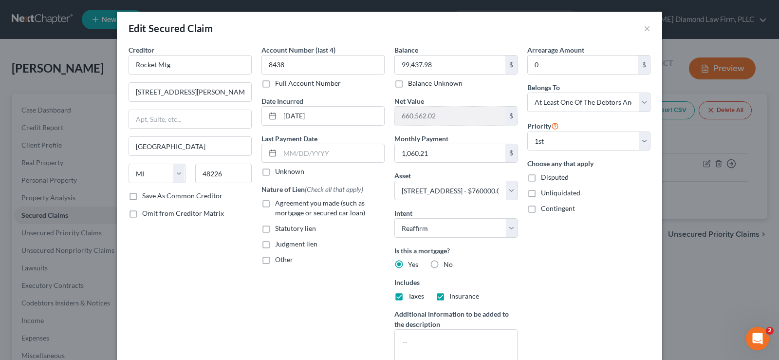
checkbox input "true"
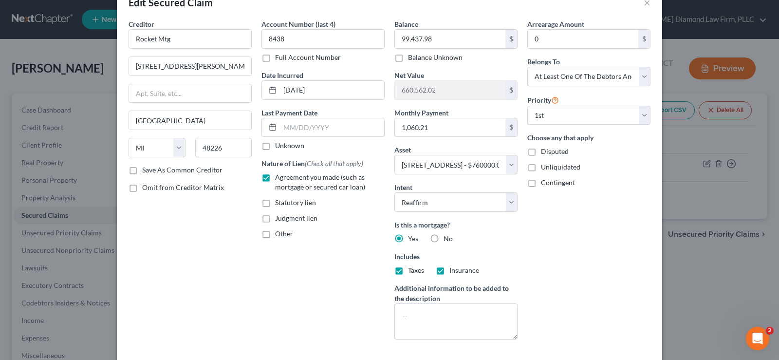
scroll to position [82, 0]
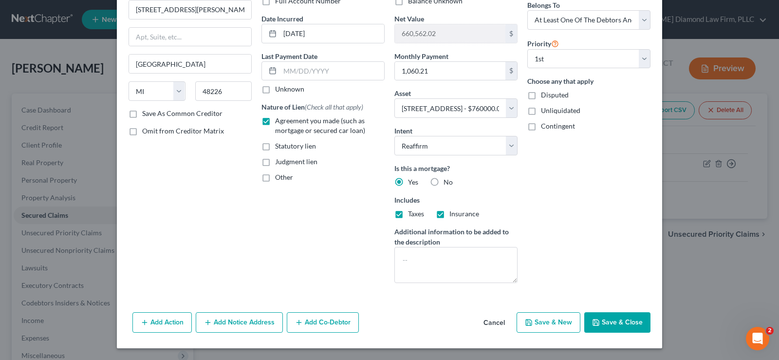
click at [306, 323] on button "Add Co-Debtor" at bounding box center [323, 322] width 72 height 20
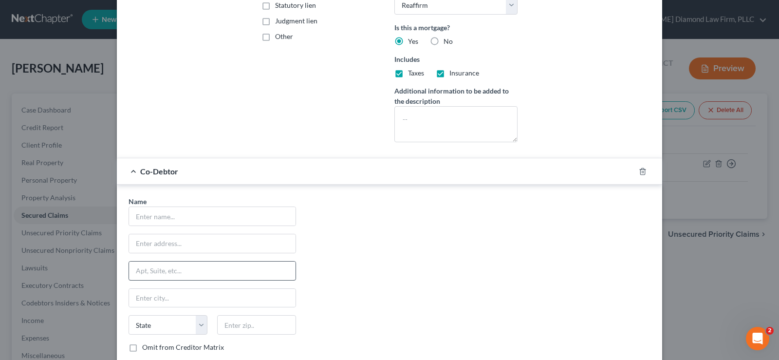
scroll to position [228, 0]
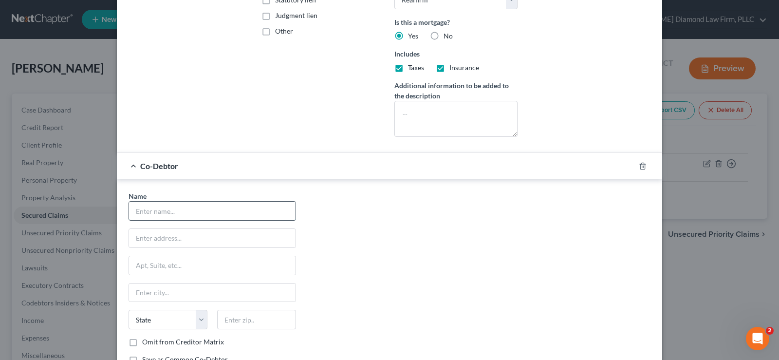
click at [182, 217] on input "text" at bounding box center [212, 211] width 167 height 19
type input "Earl Anderson"
type input "132 59th Ave S"
type input "33705"
type input "Saint Petersburg"
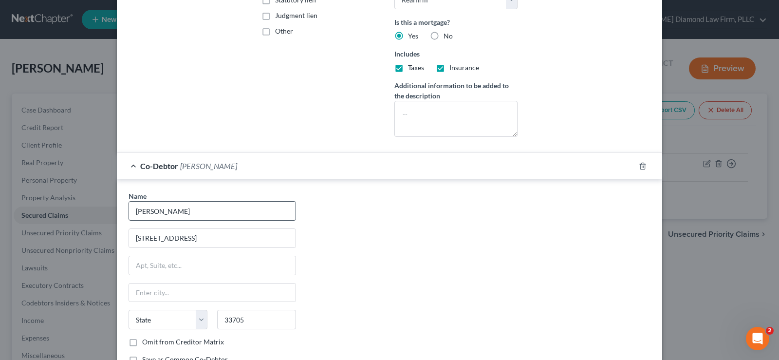
select select "9"
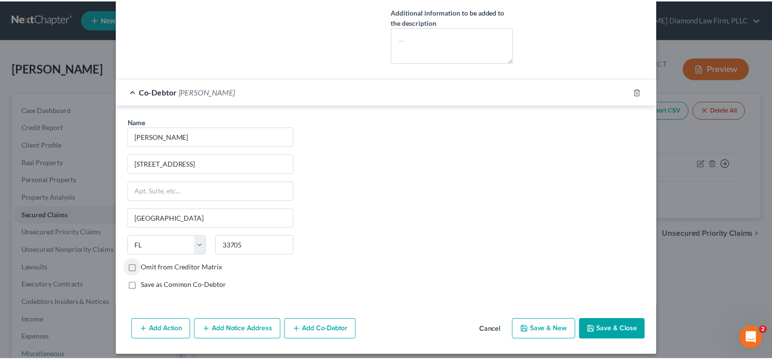
scroll to position [310, 0]
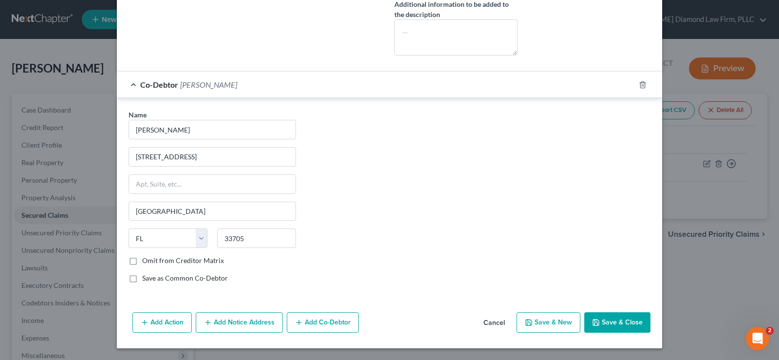
click at [142, 278] on label "Save as Common Co-Debtor" at bounding box center [185, 278] width 86 height 10
click at [146, 278] on input "Save as Common Co-Debtor" at bounding box center [149, 276] width 6 height 6
checkbox input "true"
click at [142, 262] on label "Omit from Creditor Matrix" at bounding box center [183, 261] width 82 height 10
click at [146, 262] on input "Omit from Creditor Matrix" at bounding box center [149, 259] width 6 height 6
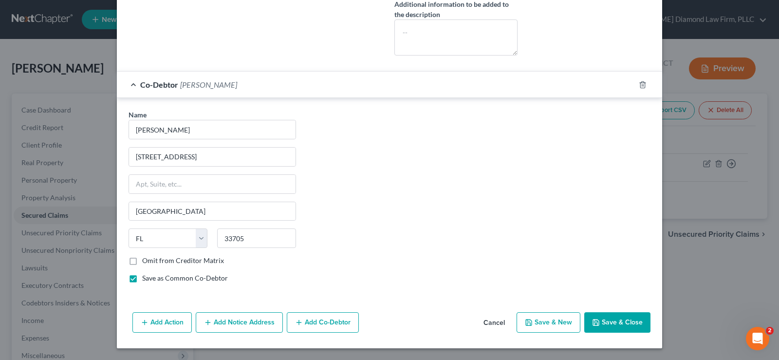
checkbox input "true"
click at [616, 322] on button "Save & Close" at bounding box center [617, 322] width 66 height 20
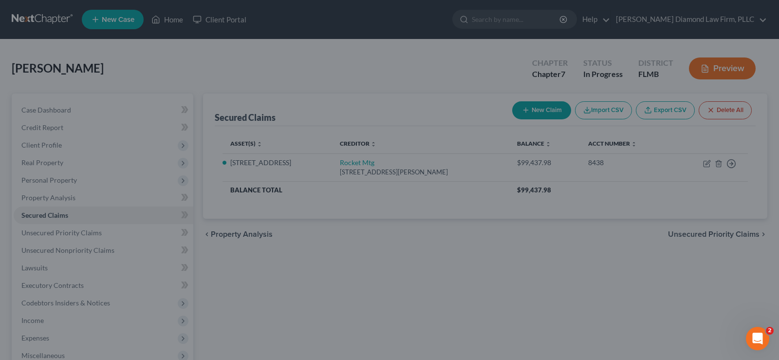
select select "2"
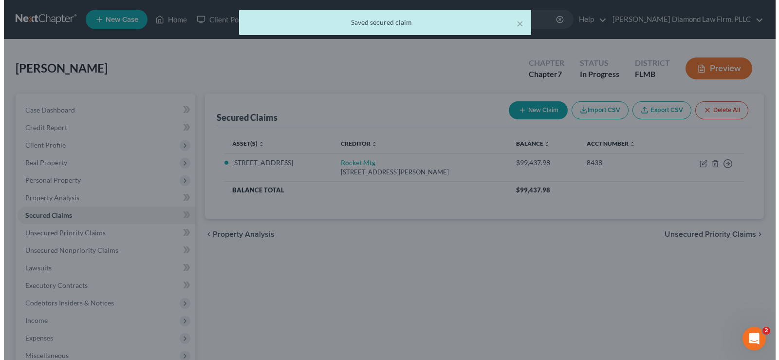
scroll to position [0, 0]
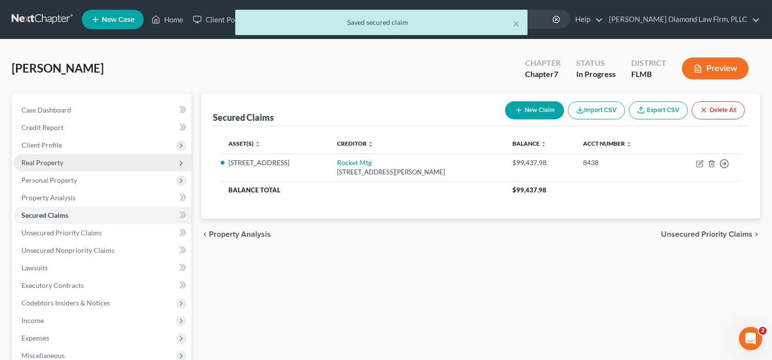
click at [61, 161] on span "Real Property" at bounding box center [42, 162] width 42 height 8
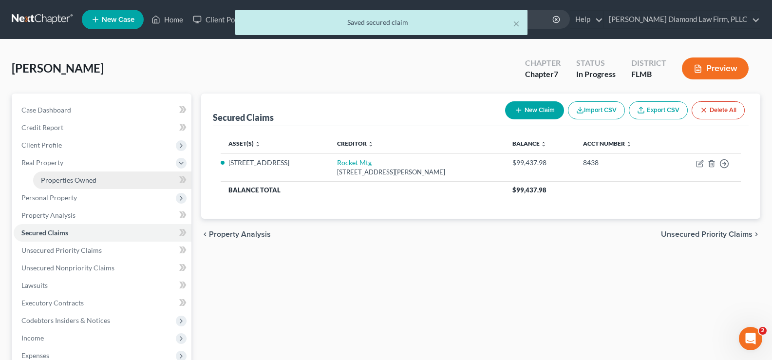
click at [99, 177] on link "Properties Owned" at bounding box center [112, 180] width 158 height 18
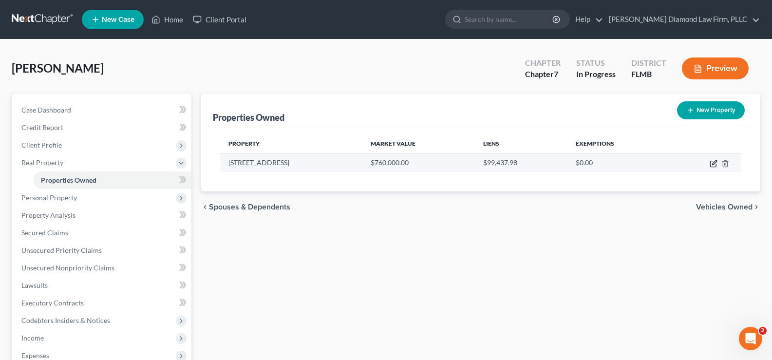
click at [712, 163] on icon "button" at bounding box center [714, 162] width 4 height 4
select select "9"
select select "51"
select select "3"
select select "5"
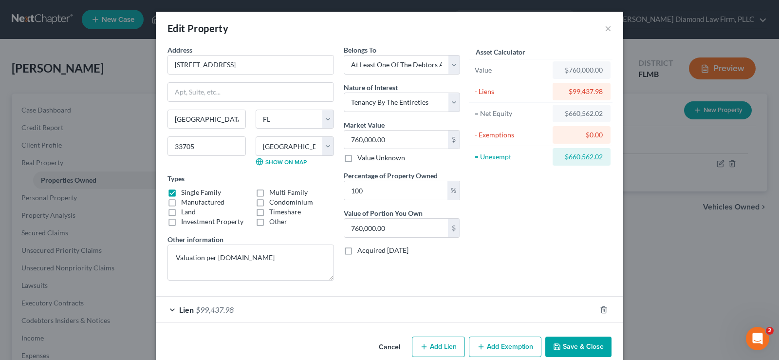
scroll to position [17, 0]
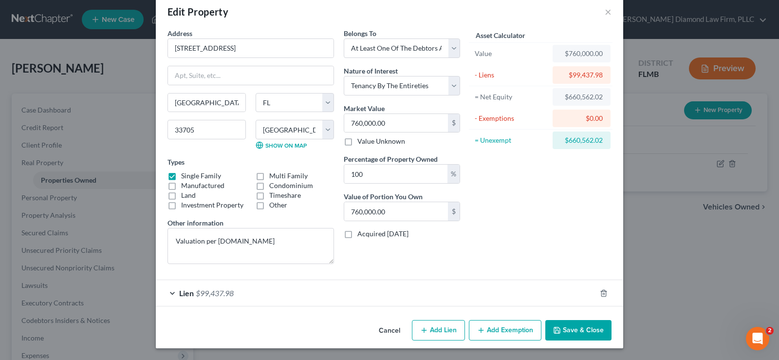
click at [493, 327] on button "Add Exemption" at bounding box center [505, 330] width 73 height 20
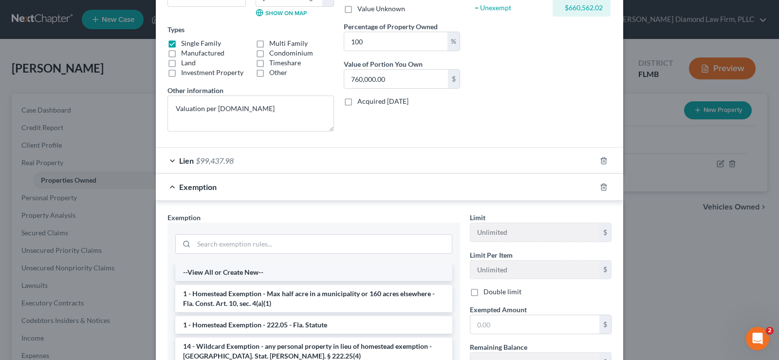
scroll to position [163, 0]
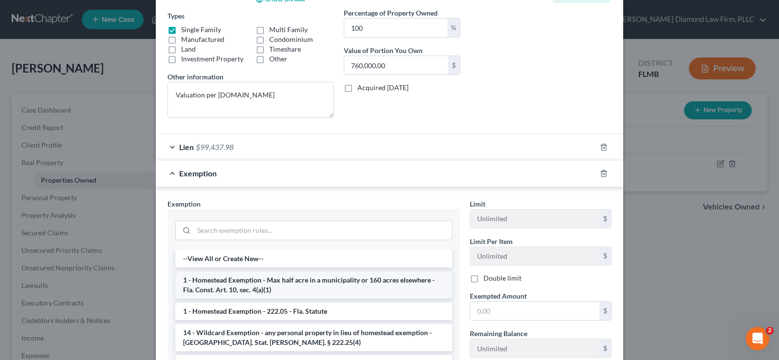
click at [317, 285] on li "1 - Homestead Exemption - Max half acre in a municipality or 160 acres elsewher…" at bounding box center [313, 284] width 277 height 27
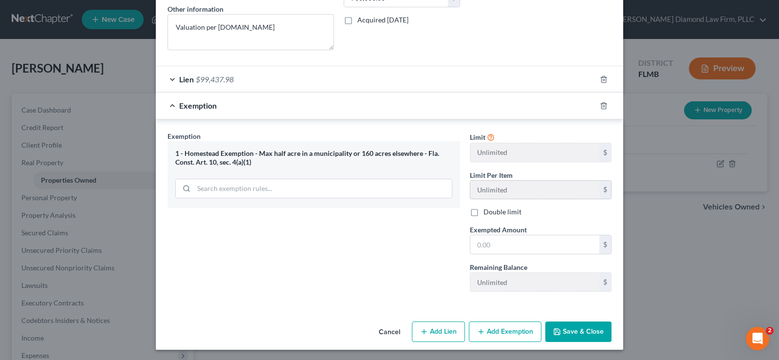
scroll to position [232, 0]
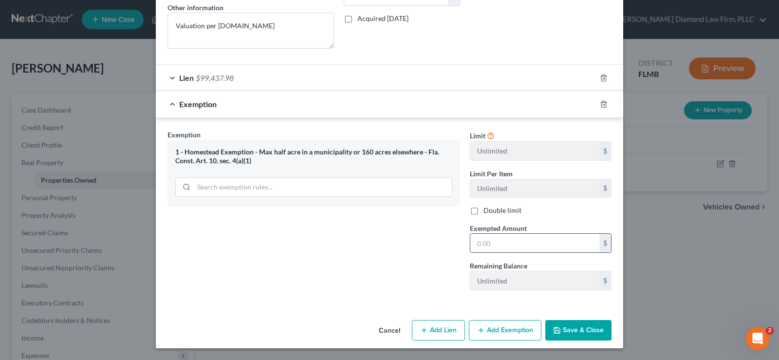
click at [567, 246] on input "text" at bounding box center [534, 243] width 129 height 19
type input "760,000"
click at [583, 331] on button "Save & Close" at bounding box center [578, 330] width 66 height 20
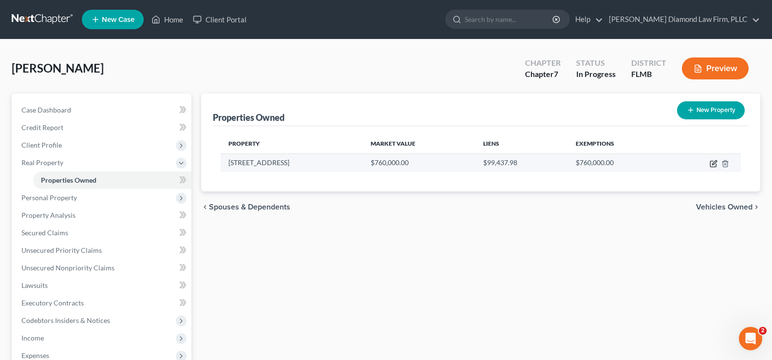
click at [714, 162] on icon "button" at bounding box center [714, 162] width 4 height 4
select select "9"
select select "51"
select select "3"
select select "5"
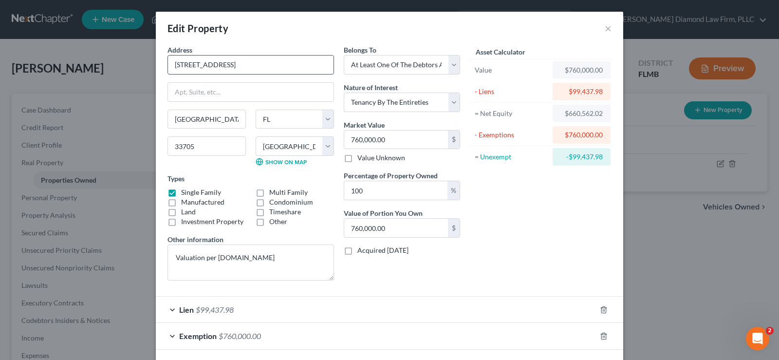
drag, startPoint x: 184, startPoint y: 63, endPoint x: 189, endPoint y: 65, distance: 5.2
click at [186, 65] on input "132-59th Avenue South" at bounding box center [251, 65] width 166 height 19
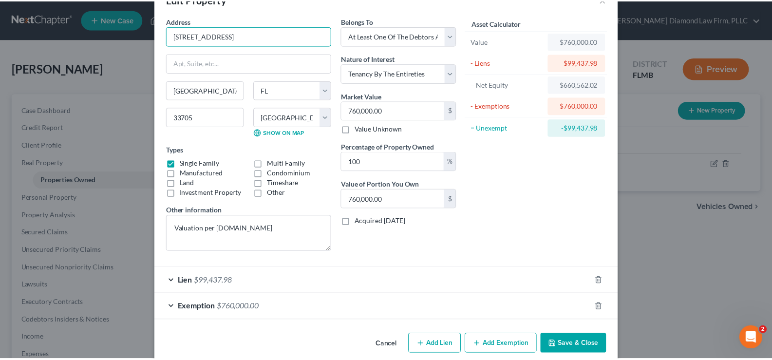
scroll to position [43, 0]
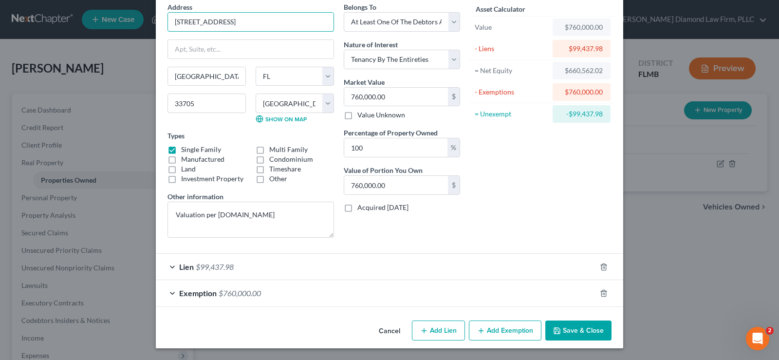
type input "[STREET_ADDRESS]"
click at [579, 331] on button "Save & Close" at bounding box center [578, 330] width 66 height 20
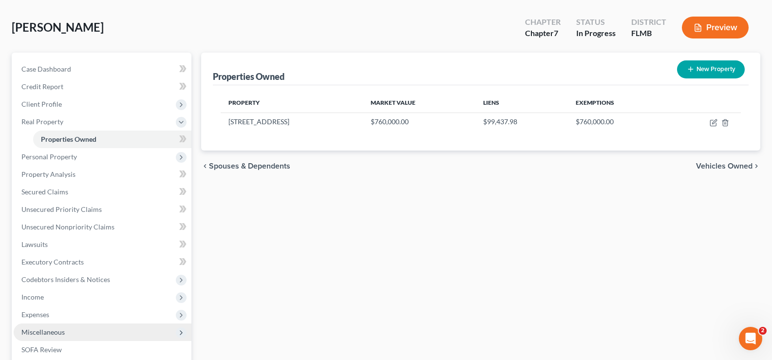
scroll to position [97, 0]
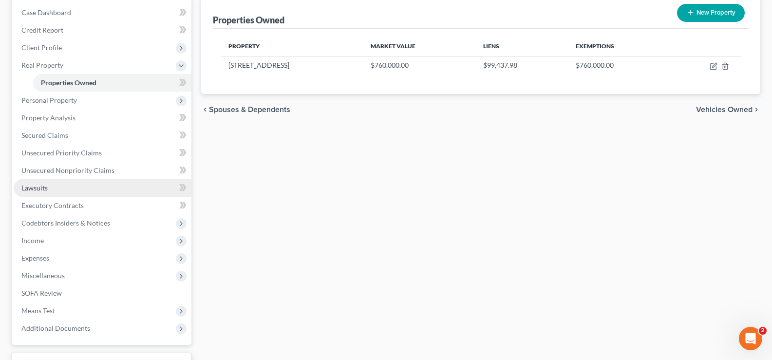
click at [65, 185] on link "Lawsuits" at bounding box center [103, 188] width 178 height 18
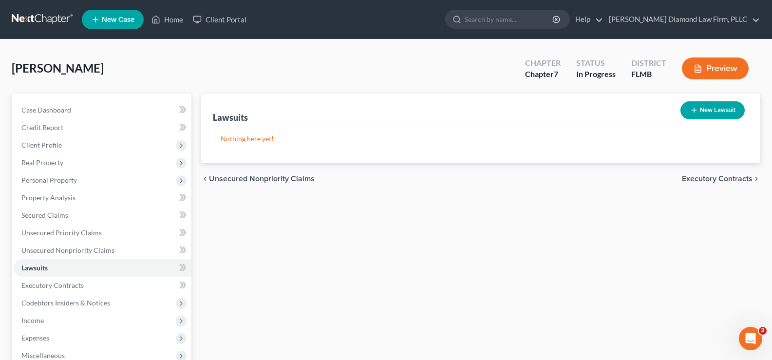
click at [710, 107] on button "New Lawsuit" at bounding box center [712, 110] width 64 height 18
select select "0"
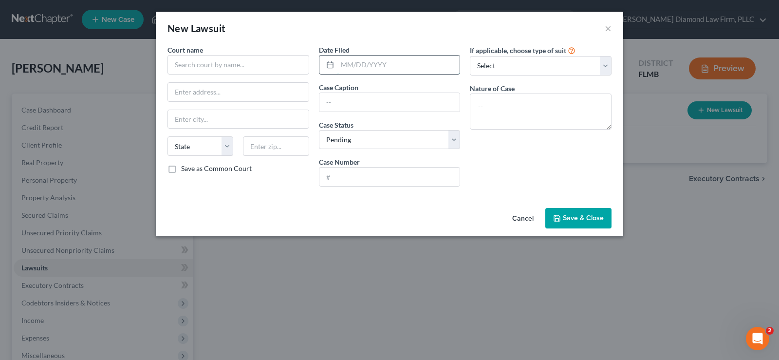
click at [391, 58] on input "text" at bounding box center [398, 65] width 123 height 19
type input "03/14/2025"
click at [380, 99] on input "text" at bounding box center [389, 102] width 141 height 19
click at [240, 56] on input "text" at bounding box center [239, 64] width 142 height 19
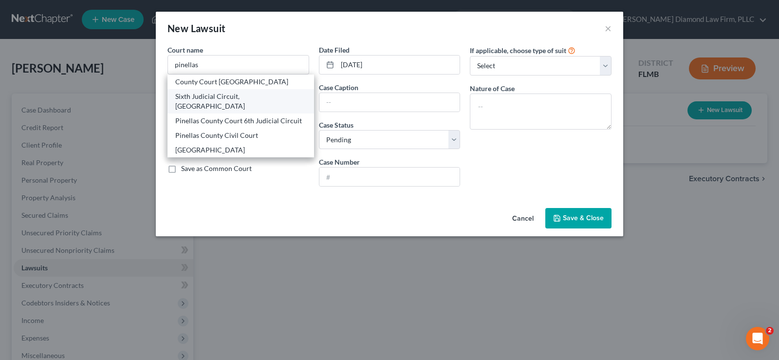
click at [250, 98] on div "Sixth Judicial Circuit, Pinellas County" at bounding box center [240, 101] width 131 height 19
type input "Sixth Judicial Circuit, Pinellas County"
type input "315 Court Street"
type input "Clearwater"
select select "9"
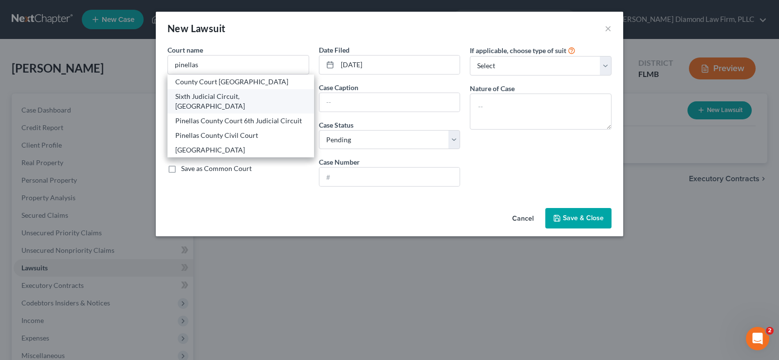
type input "33756"
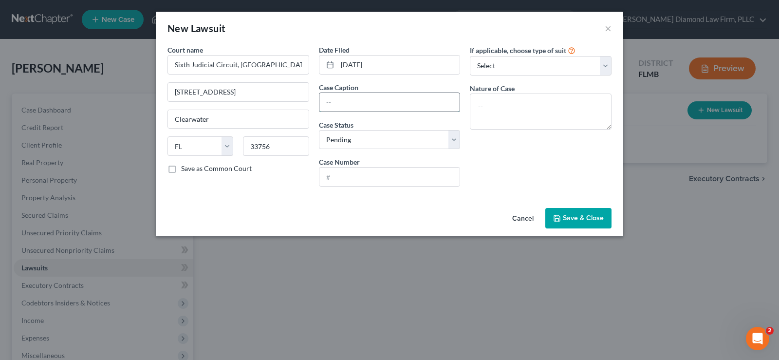
click at [364, 106] on input "text" at bounding box center [389, 102] width 141 height 19
type input "Bank of America, NA. Vs. Gwendolyn B Anderson"
click at [369, 172] on input "text" at bounding box center [389, 177] width 141 height 19
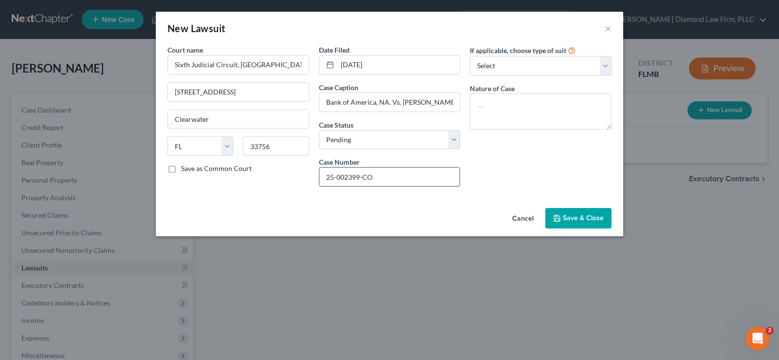
type input "25-002399-CO"
type textarea "Contracts and Indebtedness"
click at [579, 213] on button "Save & Close" at bounding box center [578, 218] width 66 height 20
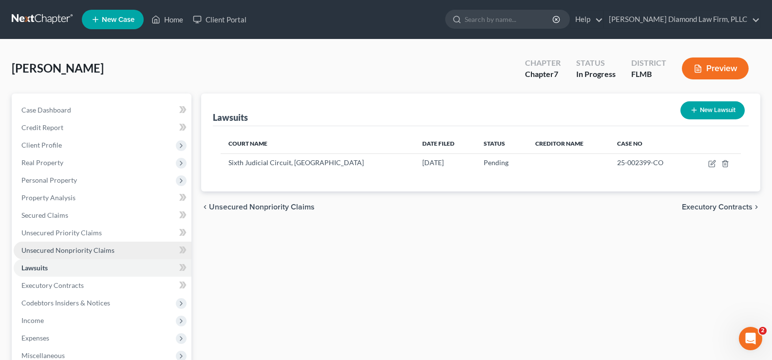
click at [88, 251] on span "Unsecured Nonpriority Claims" at bounding box center [67, 250] width 93 height 8
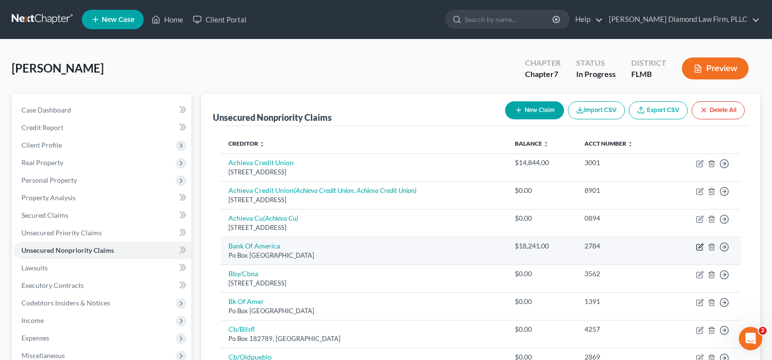
click at [701, 250] on icon "button" at bounding box center [699, 247] width 6 height 6
select select "45"
select select "2"
select select "0"
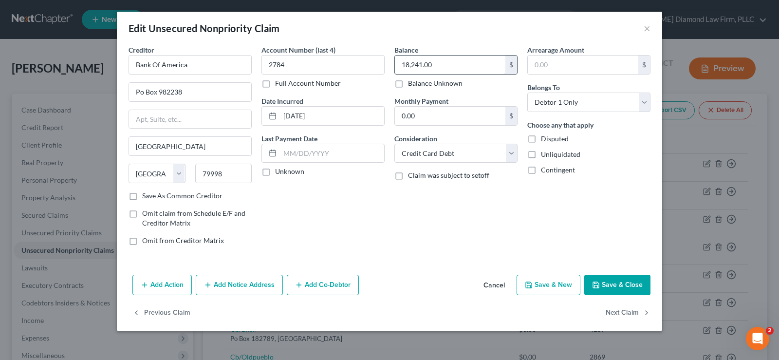
click at [440, 59] on input "18,241.00" at bounding box center [450, 65] width 111 height 19
type input "18,241.97"
click at [228, 284] on button "Add Notice Address" at bounding box center [239, 285] width 87 height 20
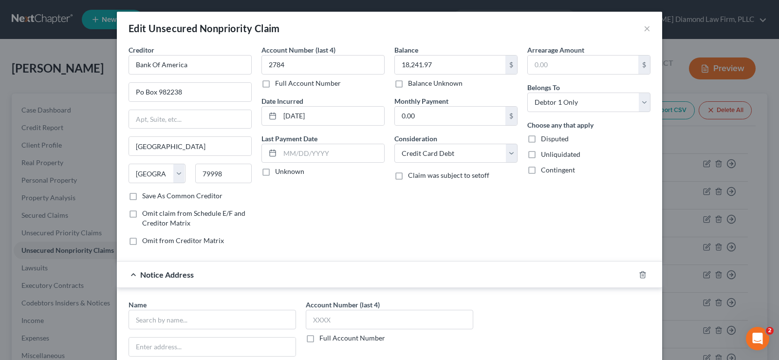
scroll to position [146, 0]
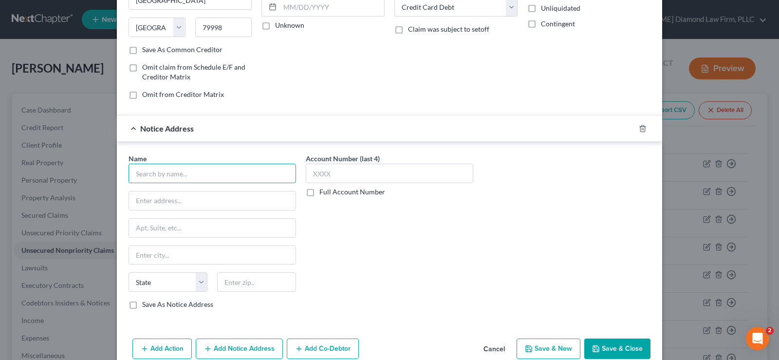
click at [209, 176] on input "text" at bounding box center [213, 173] width 168 height 19
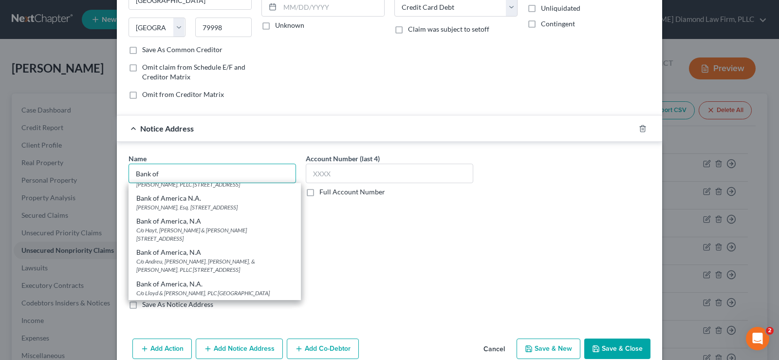
scroll to position [438, 0]
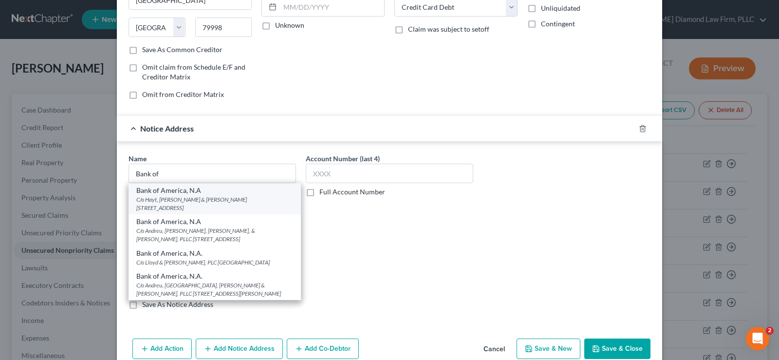
click at [191, 212] on div "C/o Hayt, Hayt & Landau, P.L. 7765 SW 87th Ave, Ste 101, Miami, FL 33173" at bounding box center [214, 203] width 157 height 17
type input "Bank of America, N.A"
type input "C/o Hayt, Hayt & Landau, P.L."
type input "7765 SW 87th Ave, Ste 101"
type input "Miami"
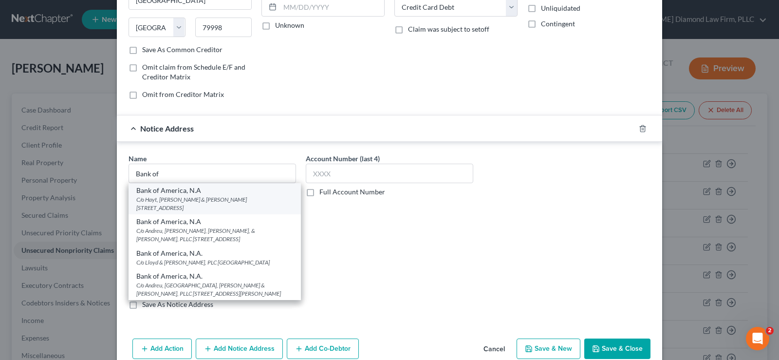
select select "9"
type input "33173"
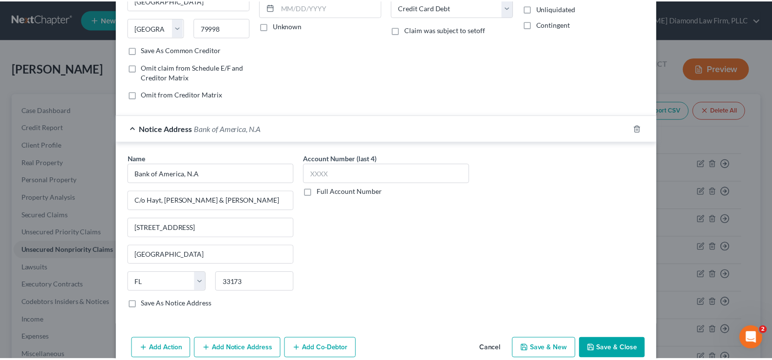
scroll to position [0, 0]
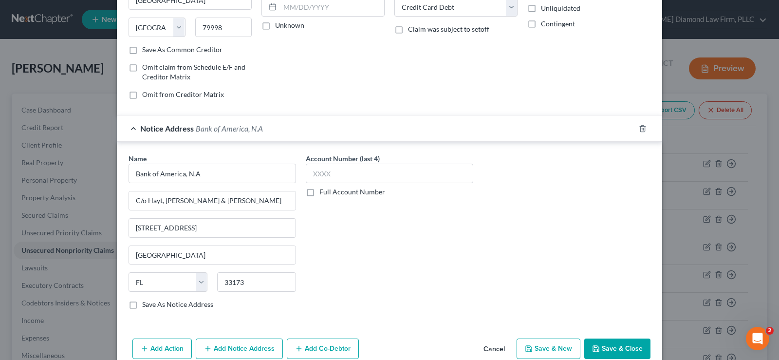
click at [319, 192] on label "Full Account Number" at bounding box center [352, 192] width 66 height 10
click at [323, 192] on input "Full Account Number" at bounding box center [326, 190] width 6 height 6
click at [324, 171] on input "text" at bounding box center [390, 173] width 168 height 19
type input "File # 1135832"
click at [614, 343] on button "Save & Close" at bounding box center [617, 348] width 66 height 20
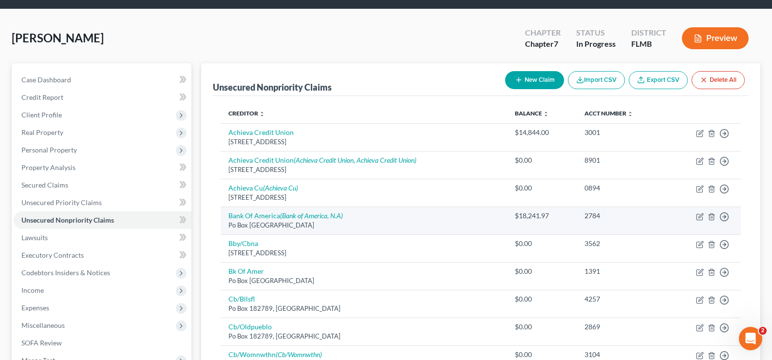
scroll to position [146, 0]
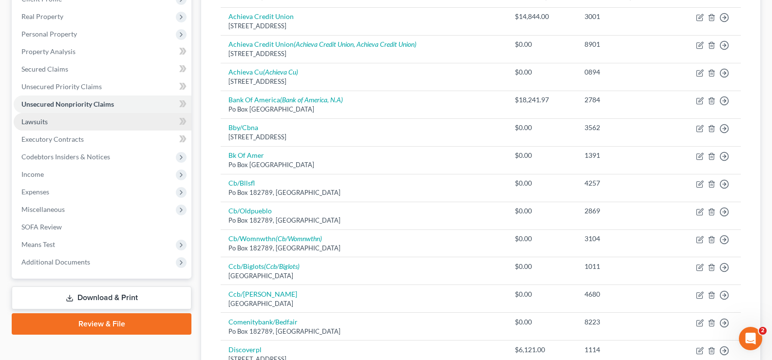
click at [49, 120] on link "Lawsuits" at bounding box center [103, 122] width 178 height 18
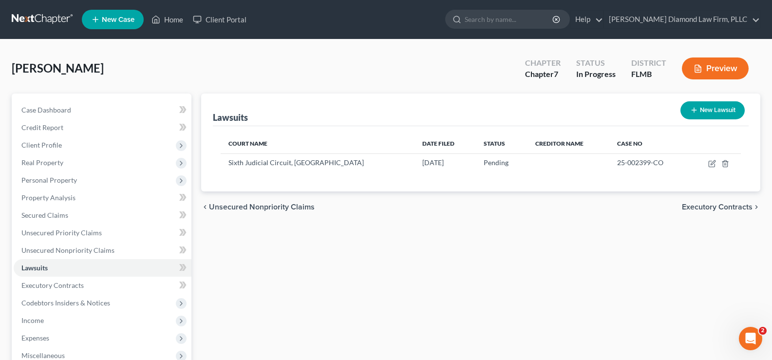
click at [712, 106] on button "New Lawsuit" at bounding box center [712, 110] width 64 height 18
select select "0"
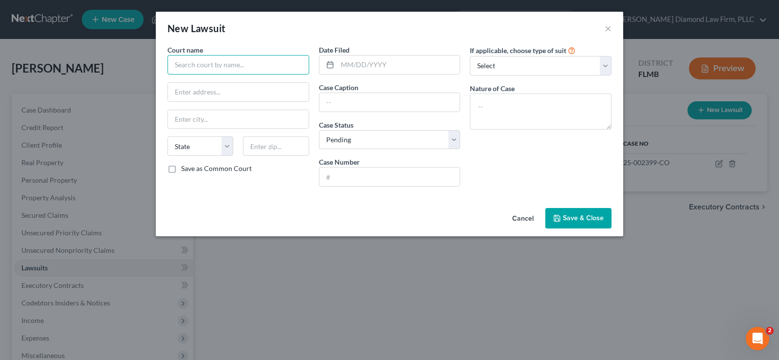
click at [237, 60] on input "text" at bounding box center [239, 64] width 142 height 19
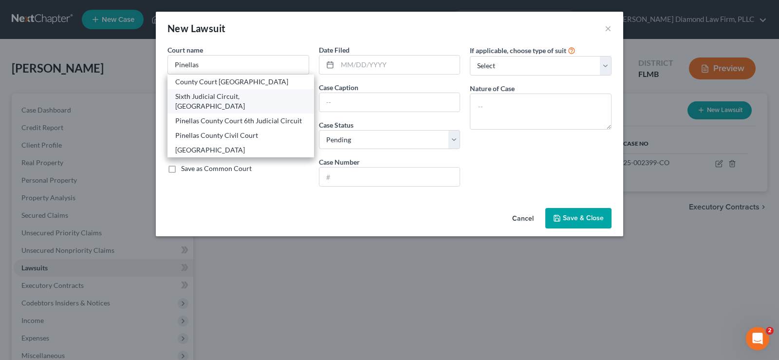
click at [244, 99] on div "Sixth Judicial Circuit, Pinellas County" at bounding box center [240, 101] width 131 height 19
type input "Sixth Judicial Circuit, Pinellas County"
type input "315 Court Street"
type input "Clearwater"
select select "9"
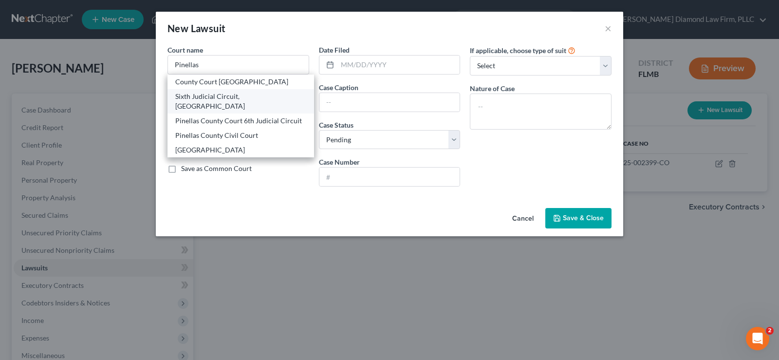
type input "33756"
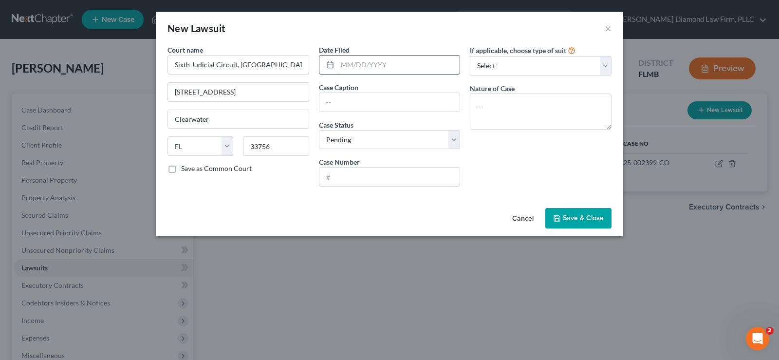
click at [386, 72] on div "Date Filed Case Caption Case Status * Select Pending On Appeal Concluded Case N…" at bounding box center [389, 119] width 151 height 149
click at [386, 66] on input "text" at bounding box center [398, 65] width 123 height 19
click at [392, 64] on input "text" at bounding box center [398, 65] width 123 height 19
type input "03/14/2025"
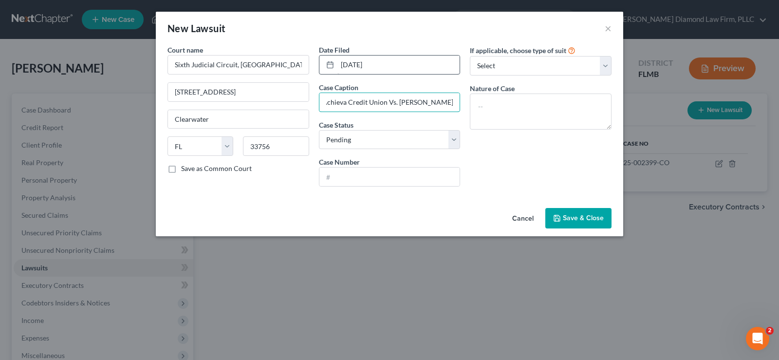
type input "Achieva Credit Union Vs. Gwendolyn Anderson"
type input "25-002415-CO"
type textarea "Contracts and Indebtedness"
drag, startPoint x: 425, startPoint y: 104, endPoint x: 460, endPoint y: 105, distance: 35.6
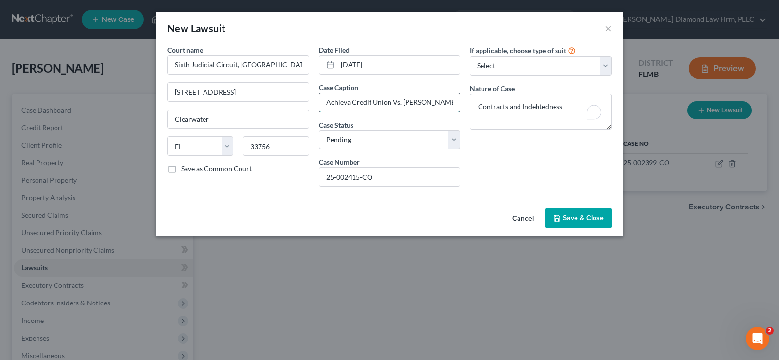
click at [425, 104] on input "Achieva Credit Union Vs. Gwendolyn Anderson" at bounding box center [389, 102] width 141 height 19
click at [332, 101] on input "Achieva Credit Union Vs. Gwendolyn Anderson" at bounding box center [389, 102] width 141 height 19
click at [585, 215] on span "Save & Close" at bounding box center [583, 218] width 41 height 8
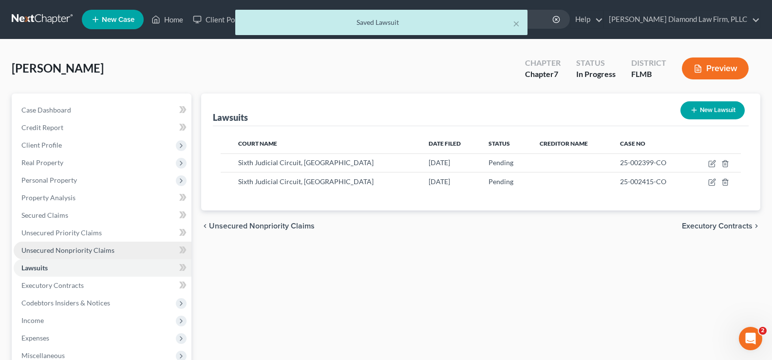
click at [66, 249] on span "Unsecured Nonpriority Claims" at bounding box center [67, 250] width 93 height 8
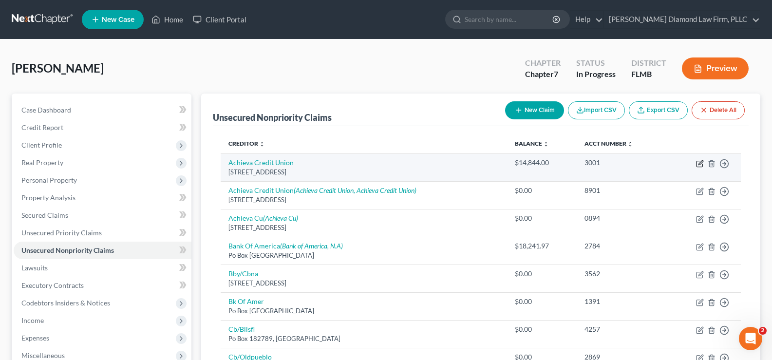
click at [699, 163] on icon "button" at bounding box center [700, 162] width 4 height 4
select select "9"
select select "0"
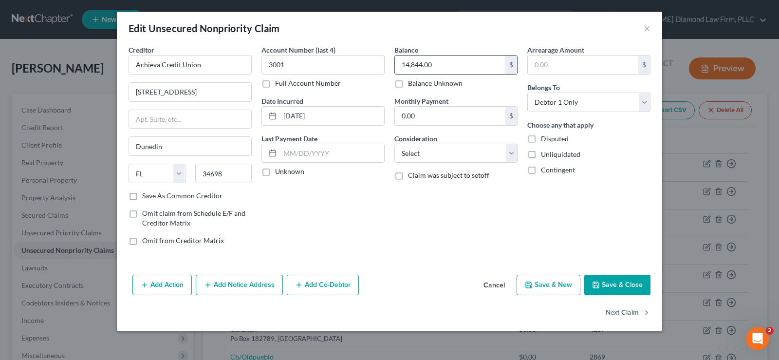
click at [477, 61] on input "14,844.00" at bounding box center [450, 65] width 111 height 19
type input "14,844.91"
click at [483, 150] on select "Select Cable / Satellite Services Collection Agency Credit Card Debt Debt Couns…" at bounding box center [455, 153] width 123 height 19
select select "10"
click at [394, 144] on select "Select Cable / Satellite Services Collection Agency Credit Card Debt Debt Couns…" at bounding box center [455, 153] width 123 height 19
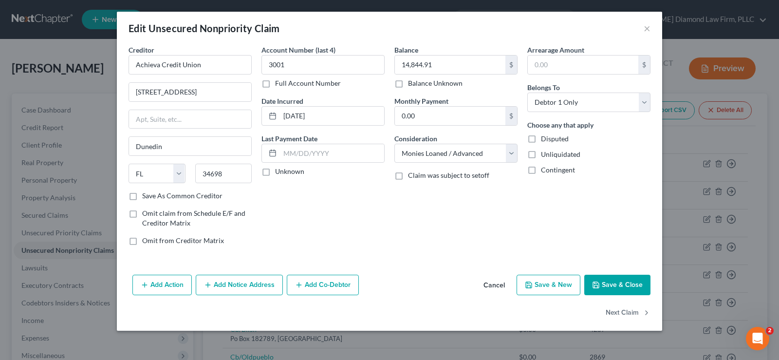
click at [247, 284] on button "Add Notice Address" at bounding box center [239, 285] width 87 height 20
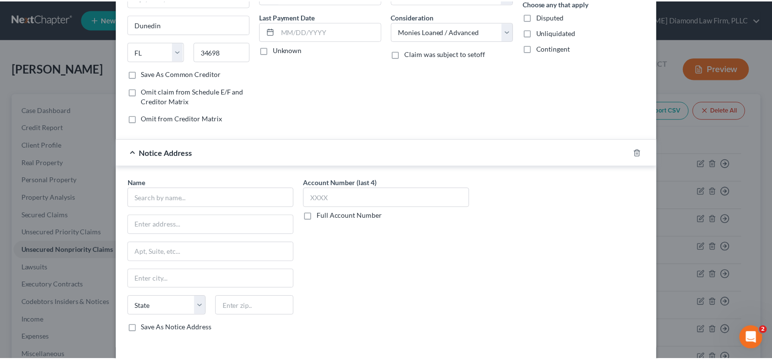
scroll to position [146, 0]
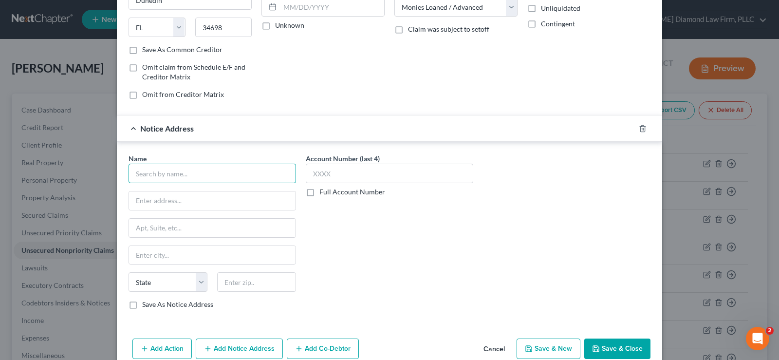
click at [215, 180] on input "text" at bounding box center [213, 173] width 168 height 19
type input "Achieva Credit Union"
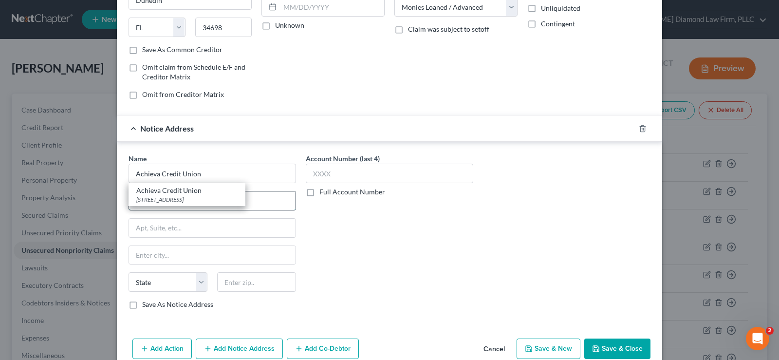
click at [270, 209] on input "text" at bounding box center [212, 200] width 167 height 19
type input "C/o Gibbons Neuman"
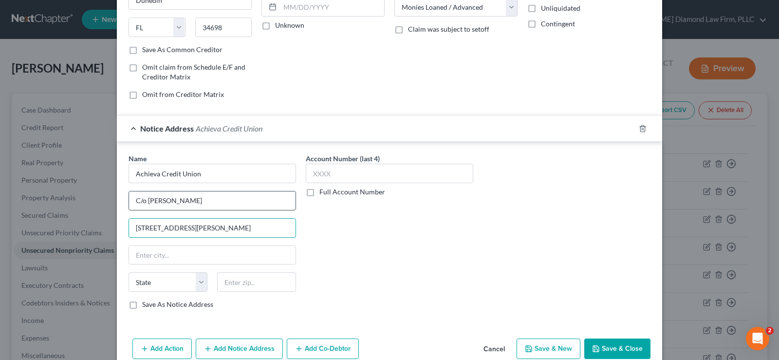
type input "3321 Henderson Blvd"
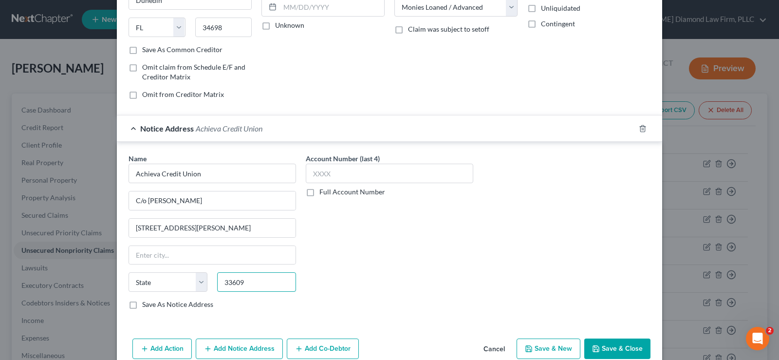
type input "33609"
click at [319, 192] on label "Full Account Number" at bounding box center [352, 192] width 66 height 10
click at [323, 192] on input "Full Account Number" at bounding box center [326, 190] width 6 height 6
type input "Tampa"
select select "9"
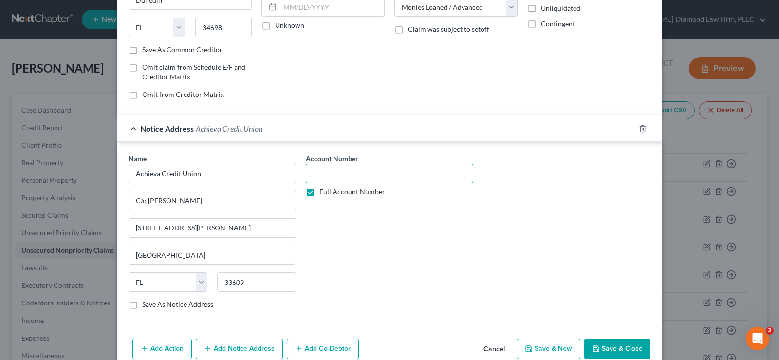
click at [324, 176] on input "text" at bounding box center [390, 173] width 168 height 19
type input "Pinellas County 25-002415-CO"
click at [622, 346] on button "Save & Close" at bounding box center [617, 348] width 66 height 20
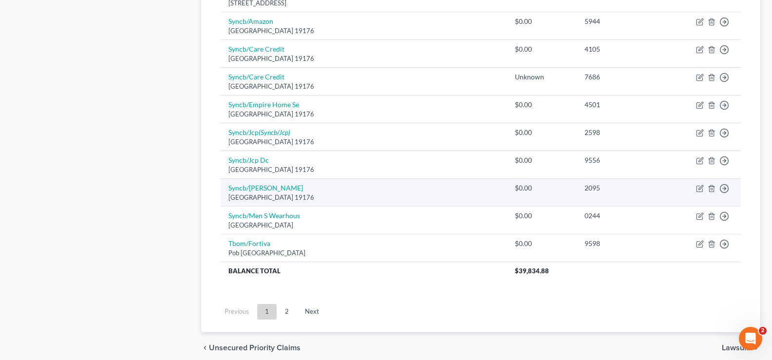
scroll to position [764, 0]
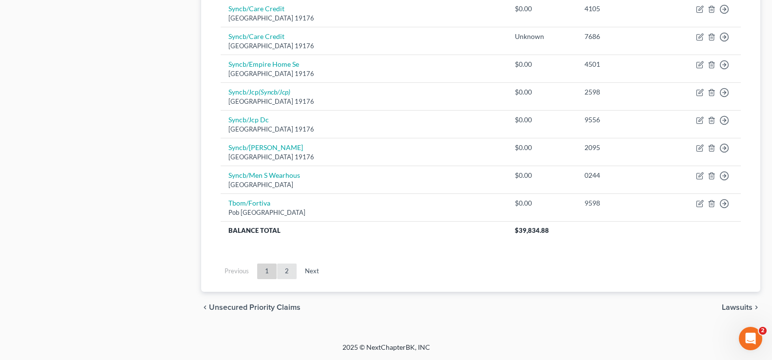
click at [287, 271] on link "2" at bounding box center [286, 271] width 19 height 16
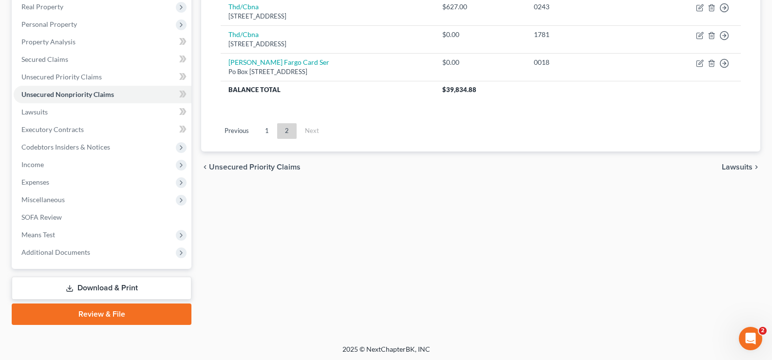
scroll to position [158, 0]
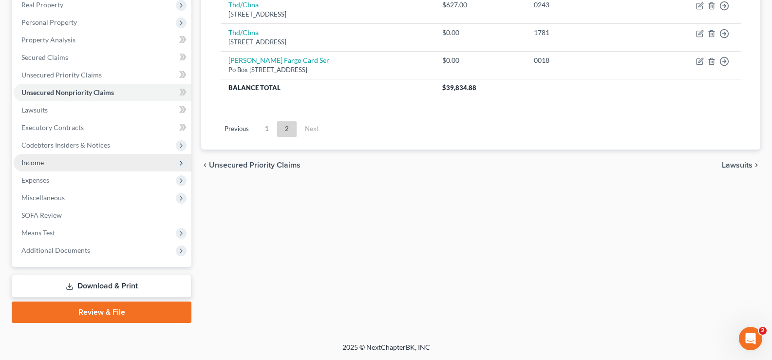
click at [73, 169] on span "Income" at bounding box center [103, 163] width 178 height 18
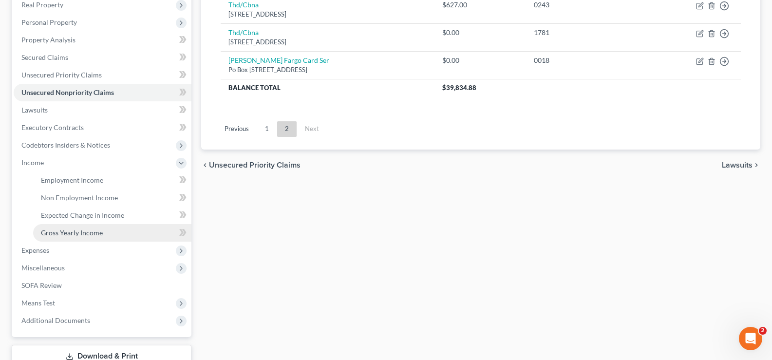
click at [95, 234] on span "Gross Yearly Income" at bounding box center [72, 232] width 62 height 8
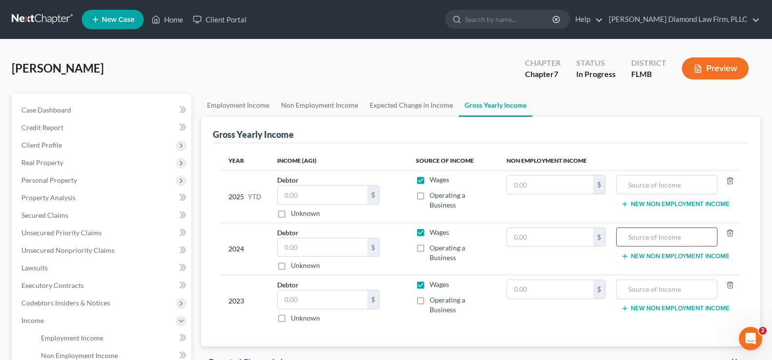
click at [663, 243] on input "text" at bounding box center [666, 237] width 91 height 19
type input "Pension"
click at [429, 232] on label "Wages" at bounding box center [438, 232] width 19 height 10
click at [433, 232] on input "Wages" at bounding box center [436, 230] width 6 height 6
checkbox input "false"
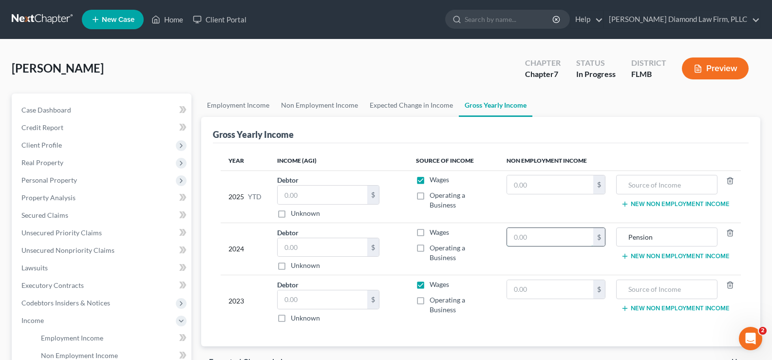
click at [522, 239] on input "text" at bounding box center [550, 237] width 87 height 19
type input "64,283"
click at [673, 257] on button "New Non Employment Income" at bounding box center [675, 256] width 109 height 8
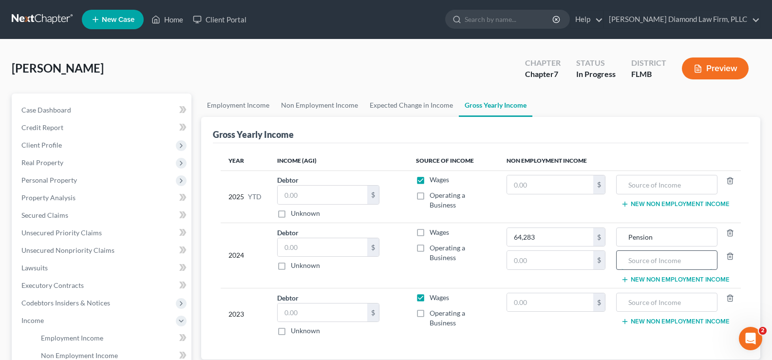
click at [650, 258] on input "text" at bounding box center [666, 260] width 91 height 19
type input "Social Security"
click at [672, 280] on button "New Non Employment Income" at bounding box center [675, 280] width 109 height 8
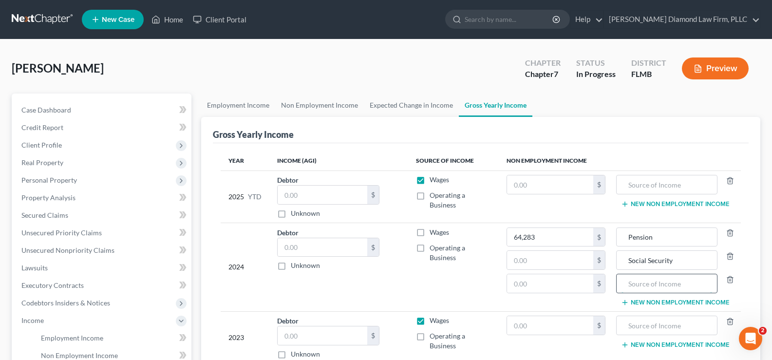
click at [657, 280] on input "text" at bounding box center [666, 283] width 91 height 19
click at [665, 283] on input "text" at bounding box center [666, 283] width 91 height 19
click at [655, 283] on input "IRA Distibutions" at bounding box center [666, 283] width 91 height 19
type input "IRA Distributions"
click at [542, 283] on input "text" at bounding box center [550, 283] width 87 height 19
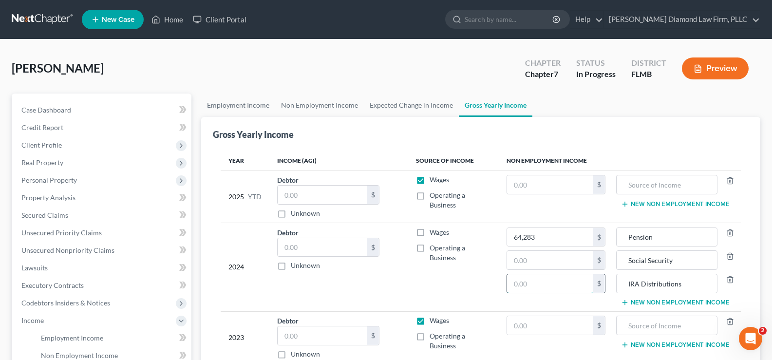
click at [551, 284] on input "text" at bounding box center [550, 283] width 87 height 19
type input "37,029"
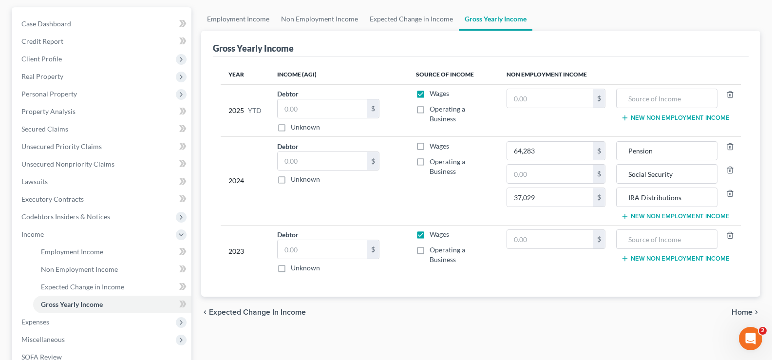
scroll to position [97, 0]
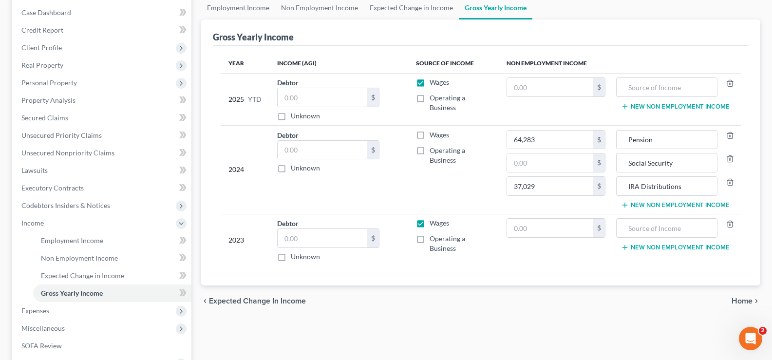
drag, startPoint x: 419, startPoint y: 136, endPoint x: 406, endPoint y: 147, distance: 17.6
click at [429, 135] on label "Wages" at bounding box center [438, 135] width 19 height 10
click at [433, 135] on input "Wages" at bounding box center [436, 133] width 6 height 6
checkbox input "true"
click at [322, 156] on input "text" at bounding box center [323, 150] width 90 height 19
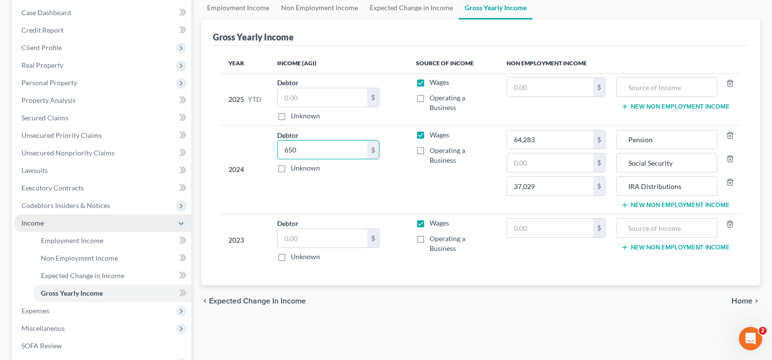
type input "650"
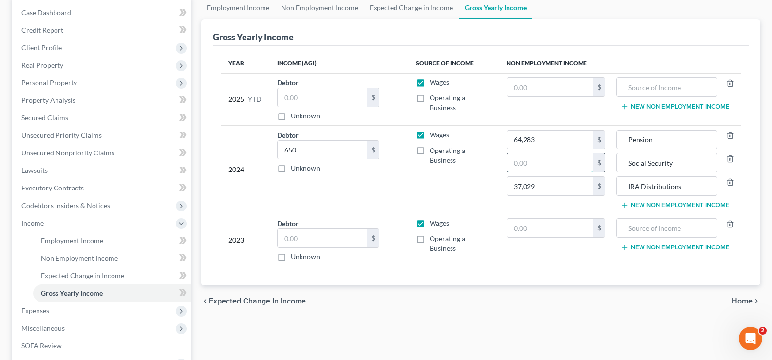
click at [548, 161] on input "text" at bounding box center [550, 162] width 87 height 19
type input "25,148"
click at [659, 83] on input "text" at bounding box center [666, 87] width 91 height 19
type input "Pension"
click at [660, 108] on button "New Non Employment Income" at bounding box center [675, 107] width 109 height 8
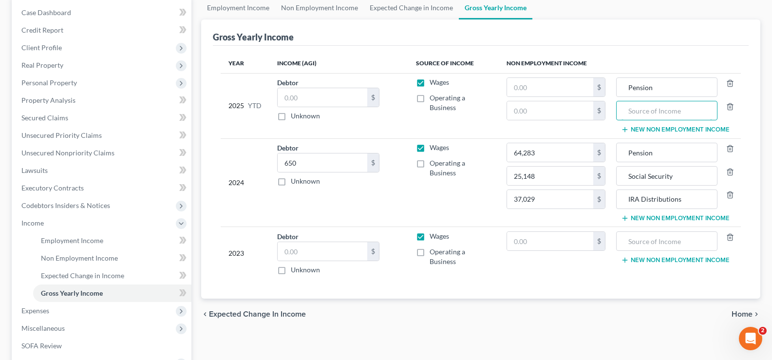
click at [644, 108] on input "text" at bounding box center [666, 110] width 91 height 19
type input "Social Security"
click at [639, 245] on input "text" at bounding box center [666, 241] width 91 height 19
type input "Pension"
click at [662, 260] on button "New Non Employment Income" at bounding box center [675, 260] width 109 height 8
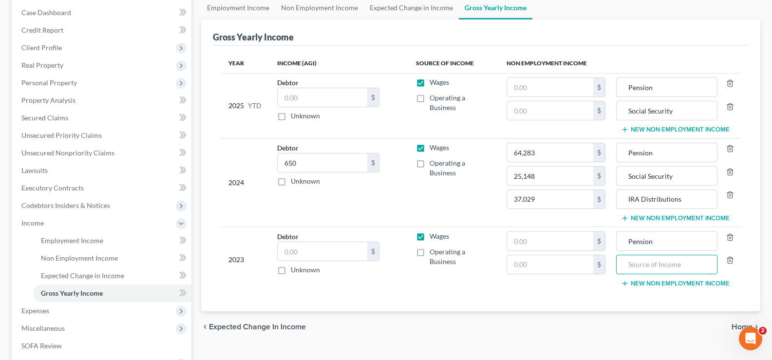
click at [652, 263] on input "text" at bounding box center [666, 264] width 91 height 19
type input "Social Security"
click at [525, 242] on input "text" at bounding box center [550, 241] width 87 height 19
type input "62,034"
click at [651, 283] on button "New Non Employment Income" at bounding box center [675, 284] width 109 height 8
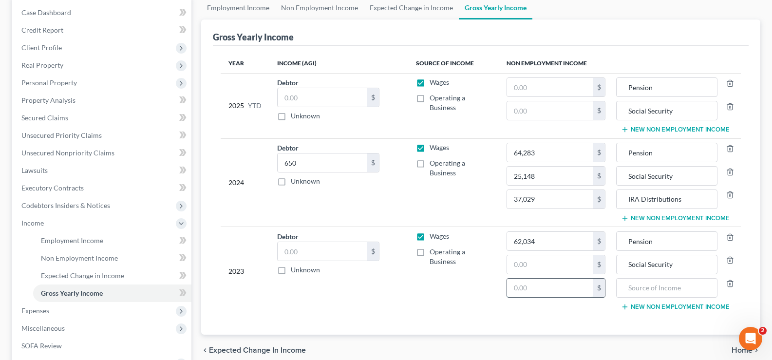
click at [555, 288] on input "text" at bounding box center [550, 288] width 87 height 19
type input "0"
type input "IRA Distributions"
click at [551, 286] on input "0" at bounding box center [550, 288] width 87 height 19
type input "35,750"
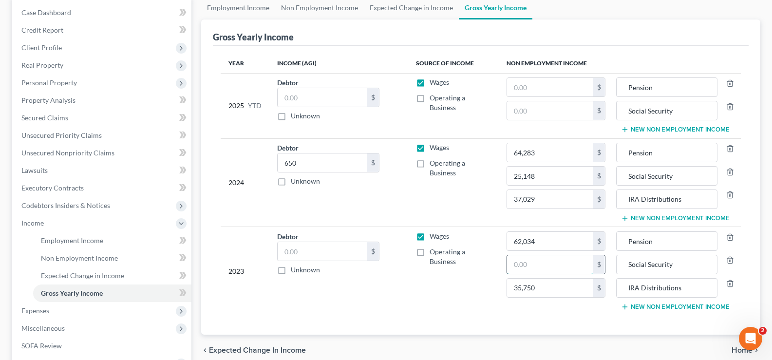
click at [542, 263] on input "text" at bounding box center [550, 264] width 87 height 19
type input "24,371"
click at [544, 106] on input "text" at bounding box center [550, 110] width 87 height 19
type input "19,332"
click at [538, 90] on input "text" at bounding box center [550, 87] width 87 height 19
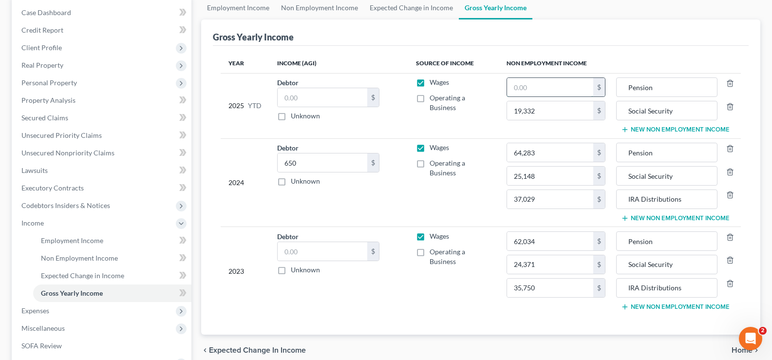
click at [555, 83] on input "text" at bounding box center [550, 87] width 87 height 19
type input "44,781.92"
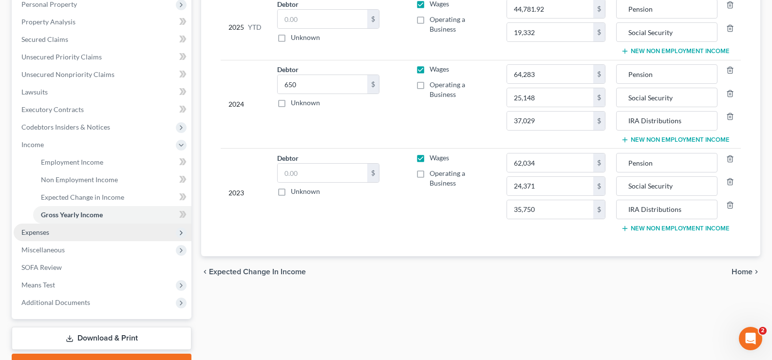
scroll to position [195, 0]
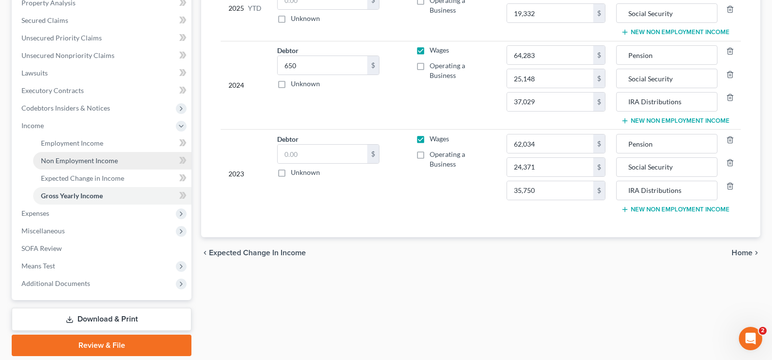
click at [90, 162] on span "Non Employment Income" at bounding box center [79, 160] width 77 height 8
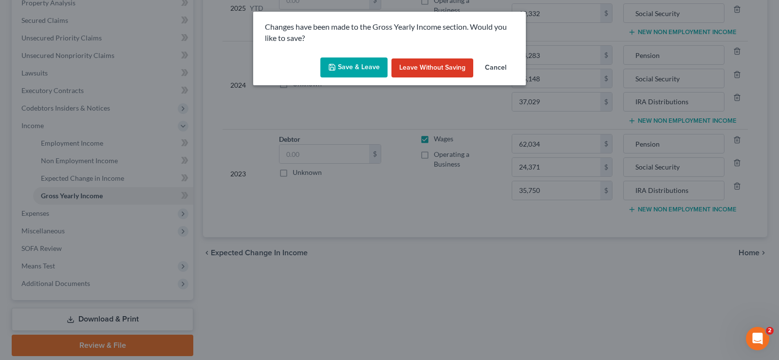
click at [376, 68] on button "Save & Leave" at bounding box center [353, 67] width 67 height 20
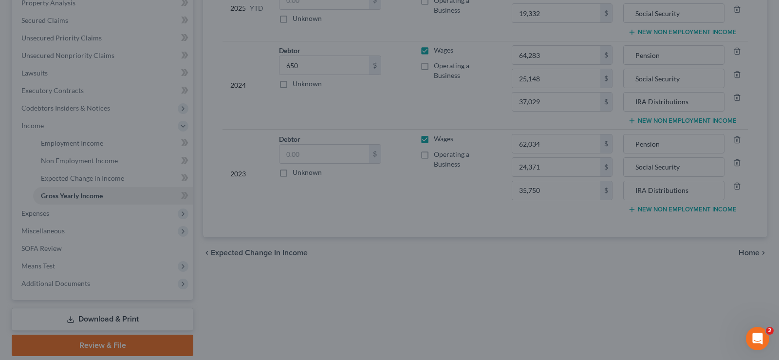
type input "24,371.00"
type input "Social Security"
type input "35,750.00"
type input "IRA Distributions"
type input "19,332.00"
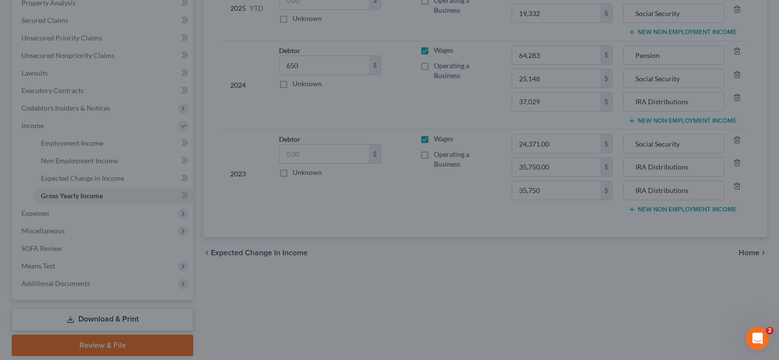
type input "Social Security"
type input "25,148.00"
type input "Social Security"
type input "37,029.00"
type input "IRA Distributions"
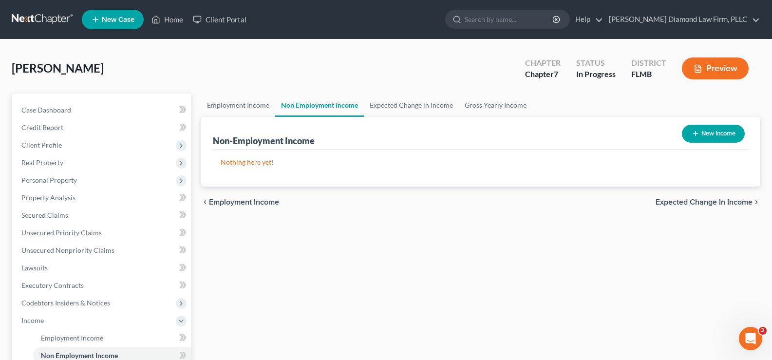
click at [712, 134] on button "New Income" at bounding box center [713, 134] width 63 height 18
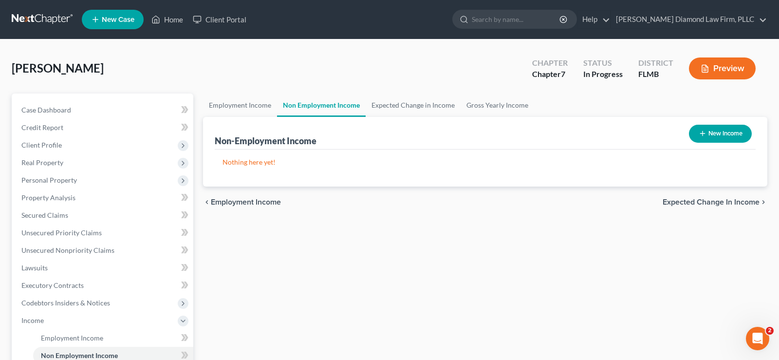
select select "0"
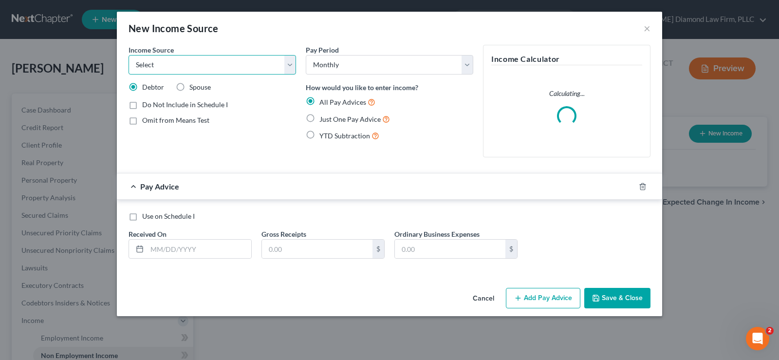
click at [218, 64] on select "Select Unemployment Disability (from employer) Pension Retirement Social Securi…" at bounding box center [213, 64] width 168 height 19
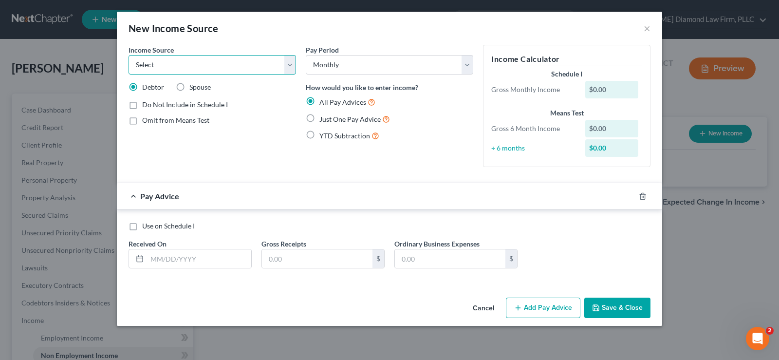
select select "2"
click at [129, 55] on select "Select Unemployment Disability (from employer) Pension Retirement Social Securi…" at bounding box center [213, 64] width 168 height 19
click at [335, 121] on span "Just One Pay Advice" at bounding box center [349, 119] width 61 height 8
click at [330, 120] on input "Just One Pay Advice" at bounding box center [326, 116] width 6 height 6
radio input "true"
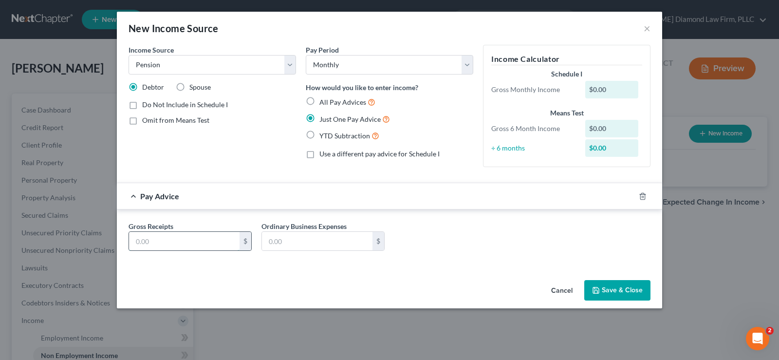
click at [163, 245] on input "text" at bounding box center [184, 241] width 111 height 19
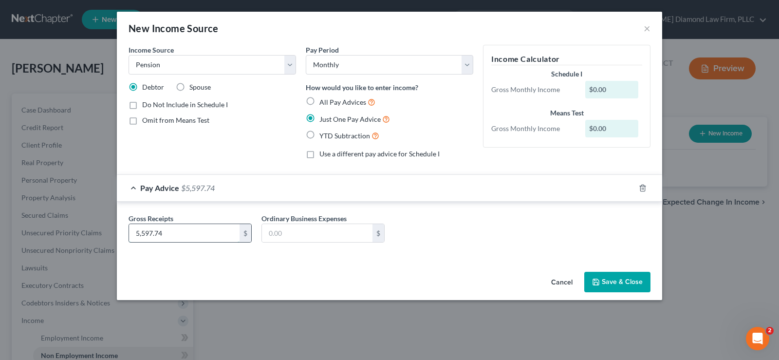
type input "5,597.74"
click at [304, 232] on input "text" at bounding box center [317, 233] width 111 height 19
type input "469.33"
click at [612, 282] on button "Save & Close" at bounding box center [617, 282] width 66 height 20
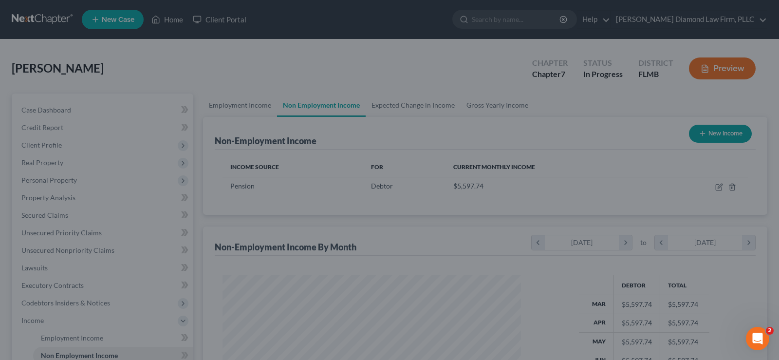
scroll to position [175, 315]
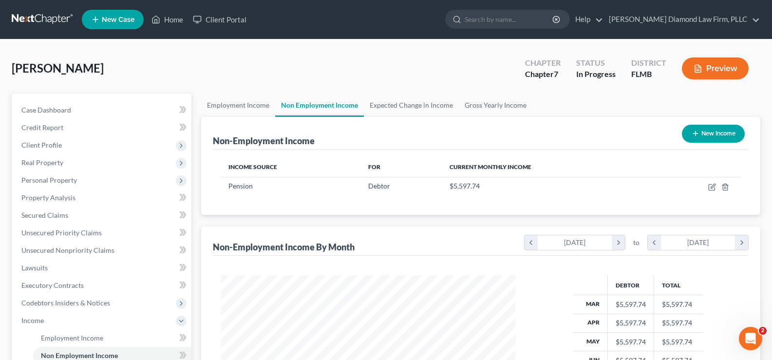
click at [715, 135] on button "New Income" at bounding box center [713, 134] width 63 height 18
select select "0"
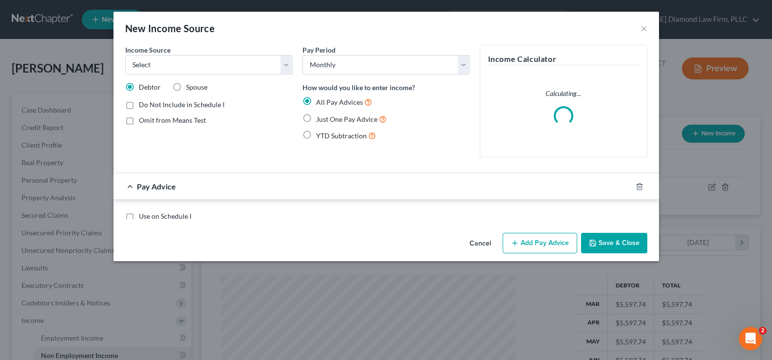
scroll to position [175, 318]
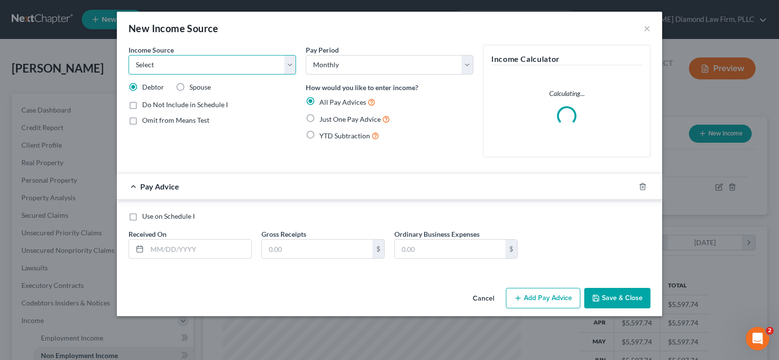
click at [210, 69] on select "Select Unemployment Disability (from employer) Pension Retirement Social Securi…" at bounding box center [213, 64] width 168 height 19
select select "4"
click at [129, 55] on select "Select Unemployment Disability (from employer) Pension Retirement Social Securi…" at bounding box center [213, 64] width 168 height 19
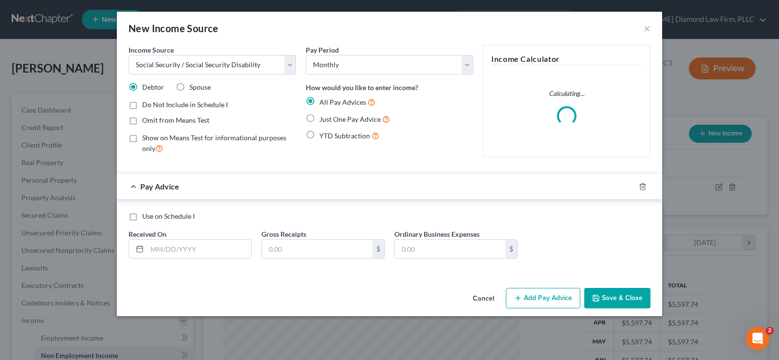
click at [328, 116] on span "Just One Pay Advice" at bounding box center [349, 119] width 61 height 8
click at [328, 116] on input "Just One Pay Advice" at bounding box center [326, 116] width 6 height 6
radio input "true"
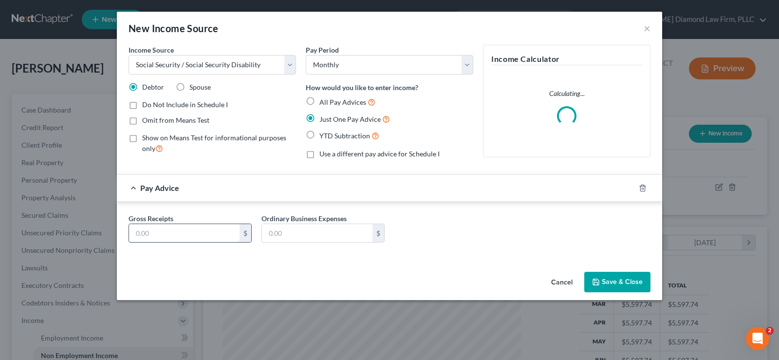
click at [177, 235] on input "text" at bounding box center [184, 233] width 111 height 19
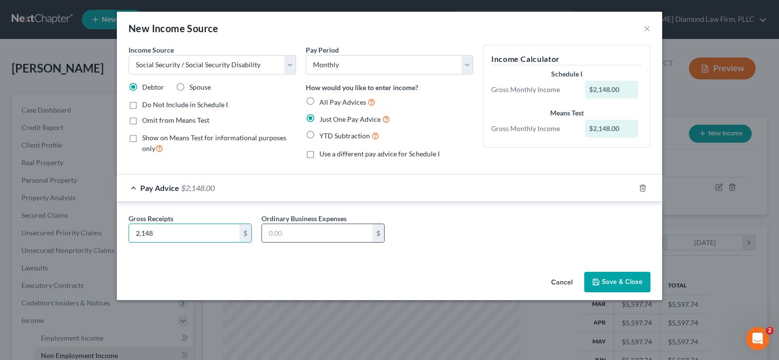
type input "2,148"
click at [342, 233] on input "text" at bounding box center [317, 233] width 111 height 19
click at [336, 234] on input "196.30" at bounding box center [317, 233] width 111 height 19
type input "1"
click at [633, 277] on button "Save & Close" at bounding box center [617, 282] width 66 height 20
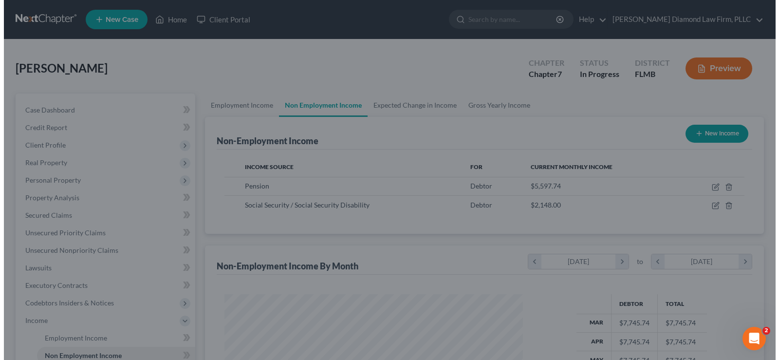
scroll to position [486763, 486623]
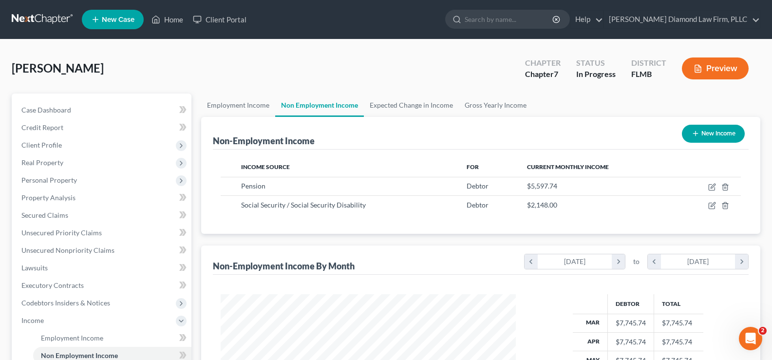
click at [726, 130] on button "New Income" at bounding box center [713, 134] width 63 height 18
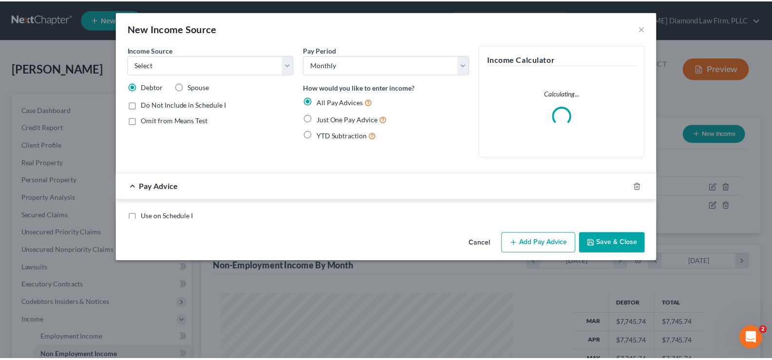
scroll to position [175, 318]
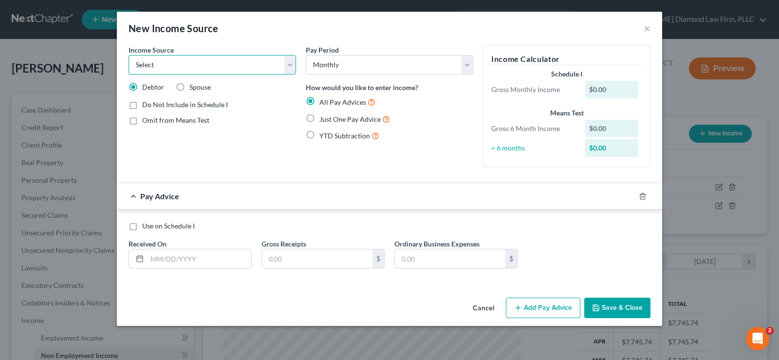
click at [249, 67] on select "Select Unemployment Disability (from employer) Pension Retirement Social Securi…" at bounding box center [213, 64] width 168 height 19
click at [129, 55] on select "Select Unemployment Disability (from employer) Pension Retirement Social Securi…" at bounding box center [213, 64] width 168 height 19
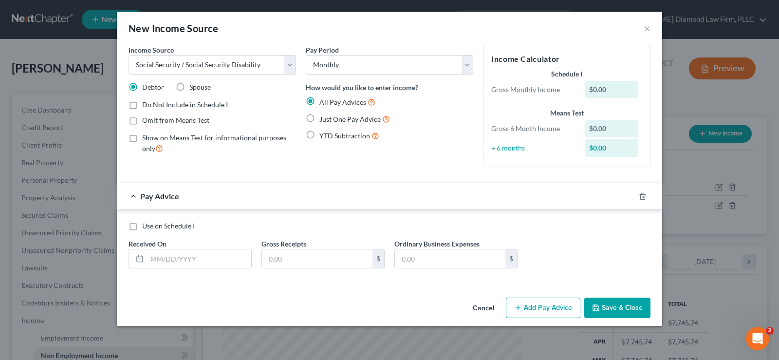
click at [189, 86] on label "Spouse" at bounding box center [199, 87] width 21 height 10
click at [193, 86] on input "Spouse" at bounding box center [196, 85] width 6 height 6
click at [343, 123] on label "Just One Pay Advice" at bounding box center [354, 118] width 71 height 11
click at [330, 120] on input "Just One Pay Advice" at bounding box center [326, 116] width 6 height 6
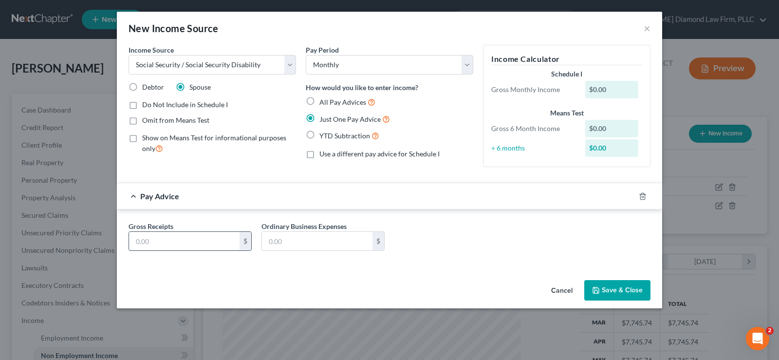
click at [166, 242] on input "text" at bounding box center [184, 241] width 111 height 19
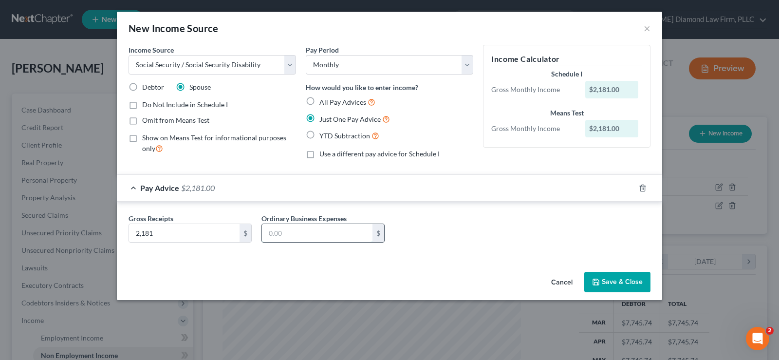
click at [293, 232] on input "text" at bounding box center [317, 233] width 111 height 19
click at [621, 280] on button "Save & Close" at bounding box center [617, 282] width 66 height 20
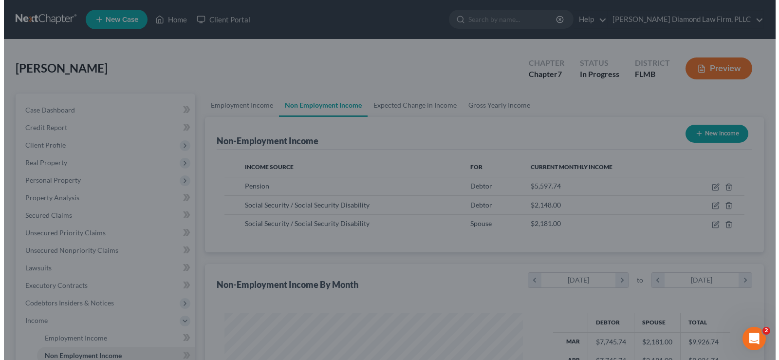
scroll to position [486763, 486623]
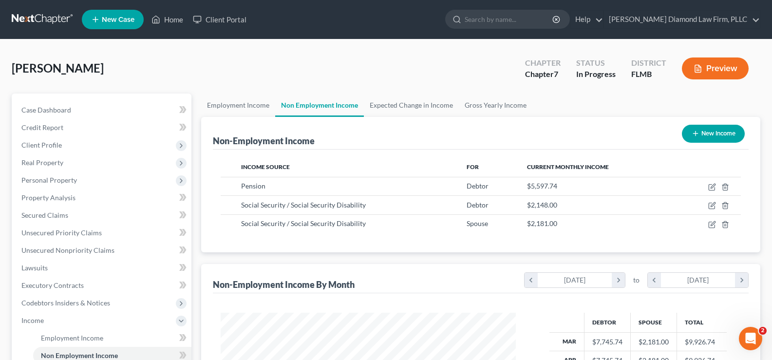
click at [717, 131] on button "New Income" at bounding box center [713, 134] width 63 height 18
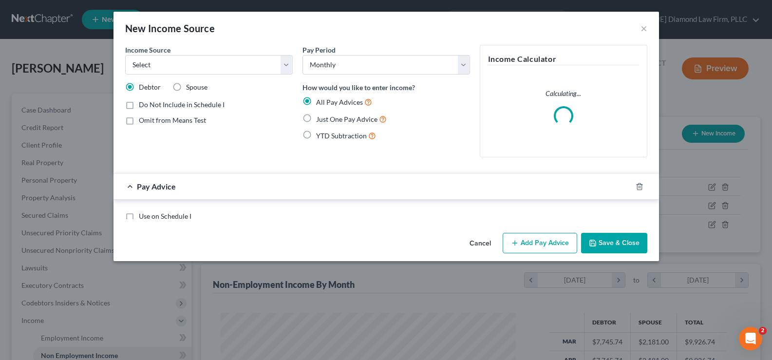
scroll to position [175, 318]
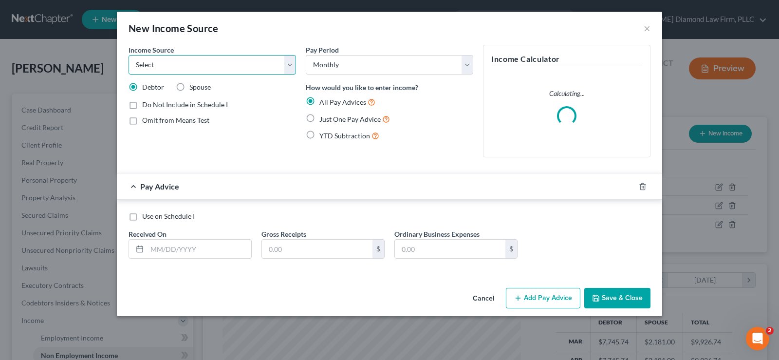
click at [210, 61] on select "Select Unemployment Disability (from employer) Pension Retirement Social Securi…" at bounding box center [213, 64] width 168 height 19
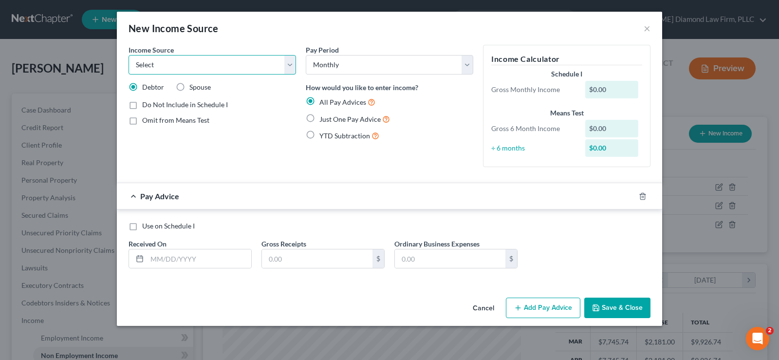
click at [184, 61] on select "Select Unemployment Disability (from employer) Pension Retirement Social Securi…" at bounding box center [213, 64] width 168 height 19
click at [196, 64] on select "Select Unemployment Disability (from employer) Pension Retirement Social Securi…" at bounding box center [213, 64] width 168 height 19
click at [129, 55] on select "Select Unemployment Disability (from employer) Pension Retirement Social Securi…" at bounding box center [213, 64] width 168 height 19
click at [189, 86] on label "Spouse" at bounding box center [199, 87] width 21 height 10
click at [193, 86] on input "Spouse" at bounding box center [196, 85] width 6 height 6
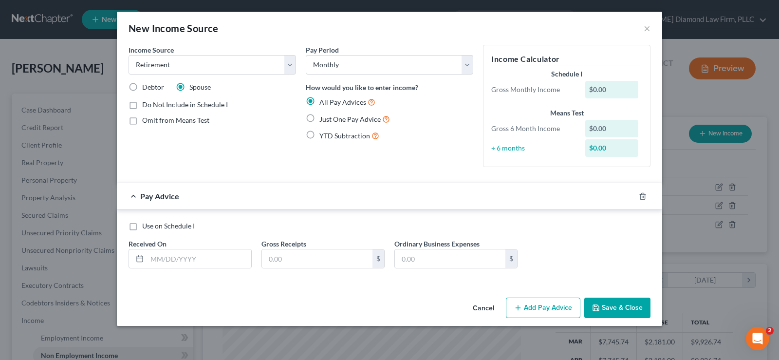
click at [348, 120] on span "Just One Pay Advice" at bounding box center [349, 119] width 61 height 8
click at [330, 120] on input "Just One Pay Advice" at bounding box center [326, 116] width 6 height 6
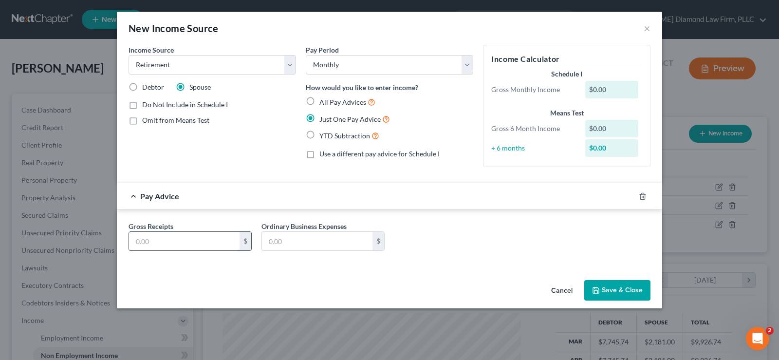
click at [202, 239] on input "text" at bounding box center [184, 241] width 111 height 19
click at [624, 294] on button "Save & Close" at bounding box center [617, 290] width 66 height 20
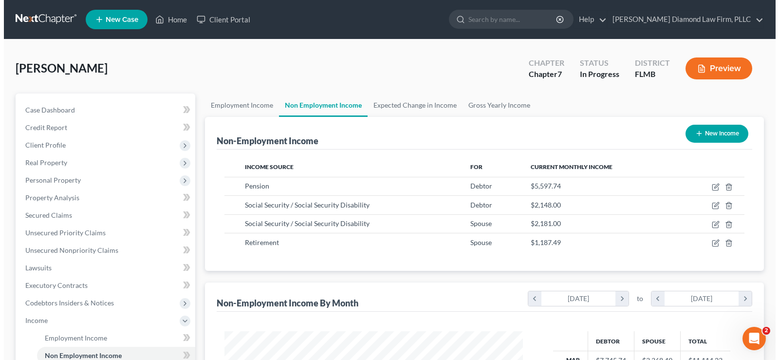
scroll to position [486763, 486623]
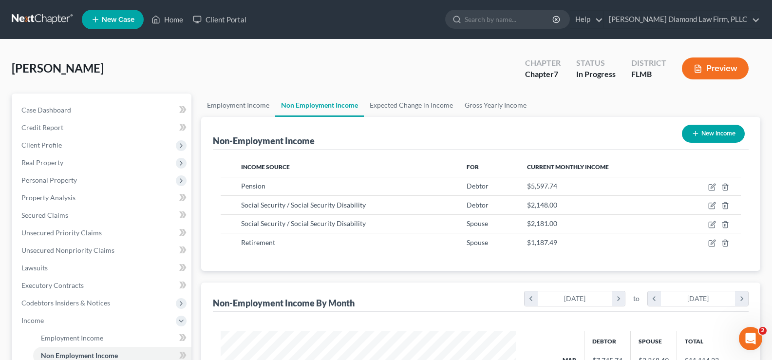
click at [714, 133] on button "New Income" at bounding box center [713, 134] width 63 height 18
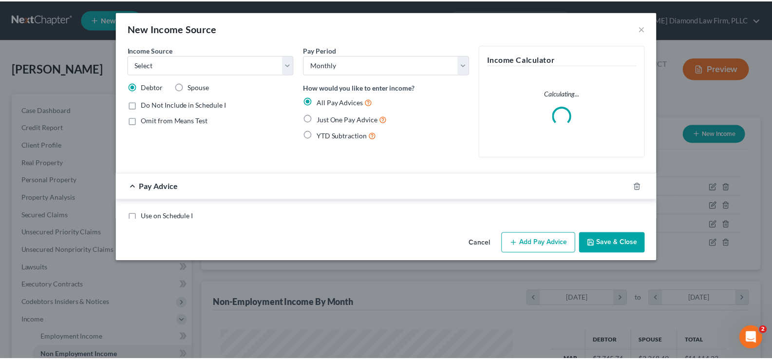
scroll to position [175, 318]
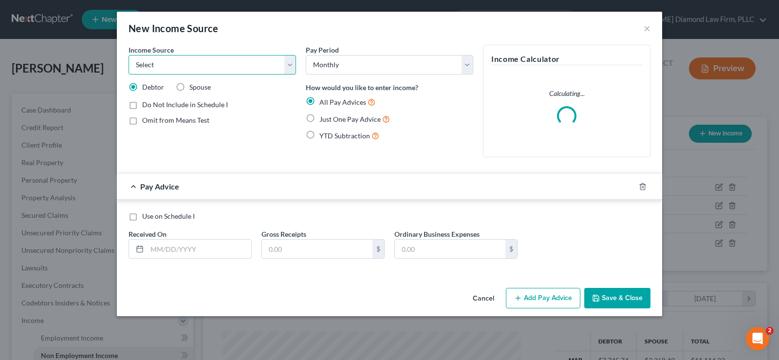
click at [221, 60] on select "Select Unemployment Disability (from employer) Pension Retirement Social Securi…" at bounding box center [213, 64] width 168 height 19
click at [129, 55] on select "Select Unemployment Disability (from employer) Pension Retirement Social Securi…" at bounding box center [213, 64] width 168 height 19
click at [196, 86] on span "Spouse" at bounding box center [199, 87] width 21 height 8
click at [196, 86] on input "Spouse" at bounding box center [196, 85] width 6 height 6
click at [334, 120] on span "Just One Pay Advice" at bounding box center [349, 119] width 61 height 8
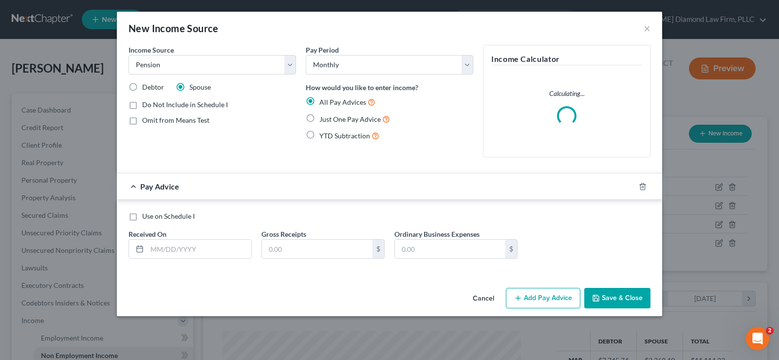
click at [330, 120] on input "Just One Pay Advice" at bounding box center [326, 116] width 6 height 6
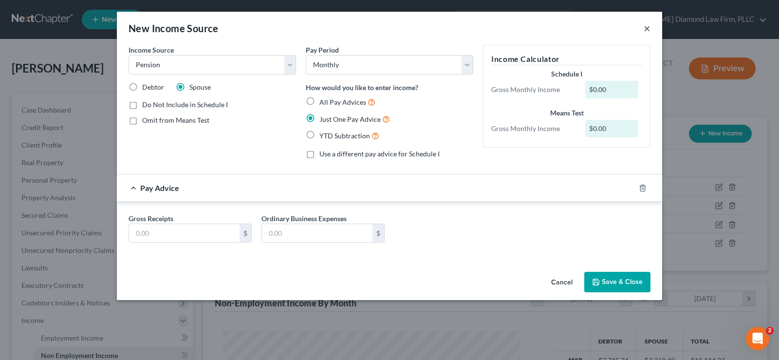
click at [648, 29] on button "×" at bounding box center [647, 28] width 7 height 12
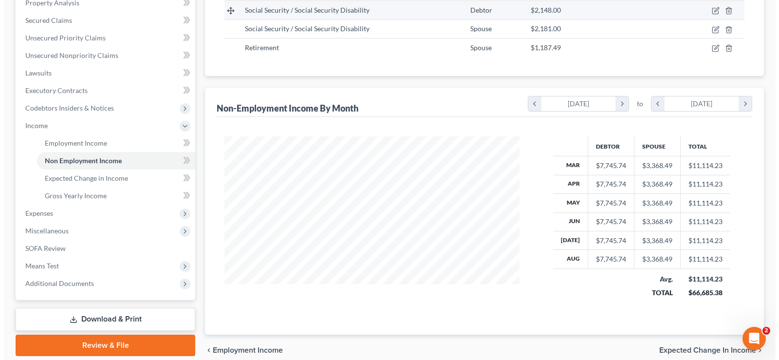
scroll to position [238, 0]
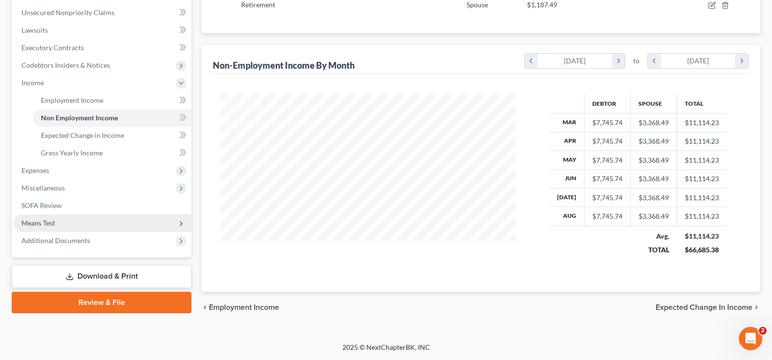
click at [53, 223] on span "Means Test" at bounding box center [38, 223] width 34 height 8
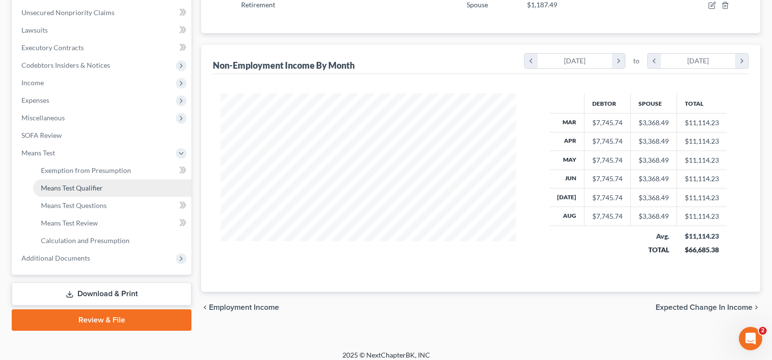
click at [87, 187] on span "Means Test Qualifier" at bounding box center [72, 188] width 62 height 8
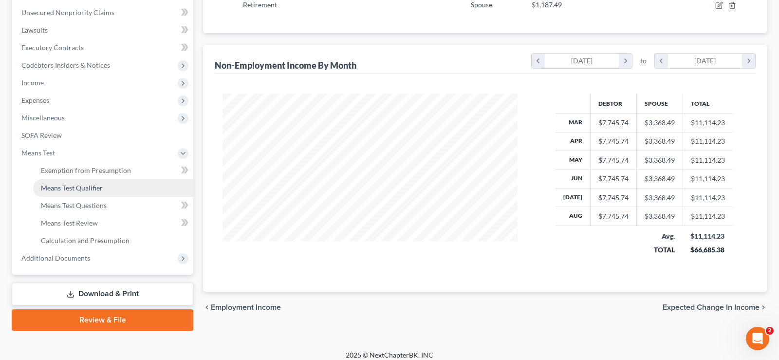
scroll to position [175, 318]
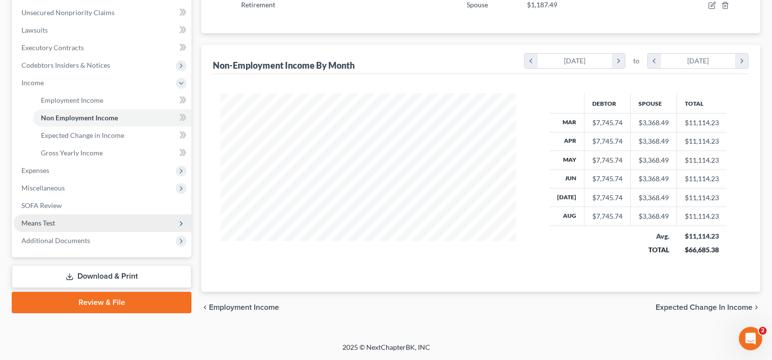
click at [63, 222] on span "Means Test" at bounding box center [103, 223] width 178 height 18
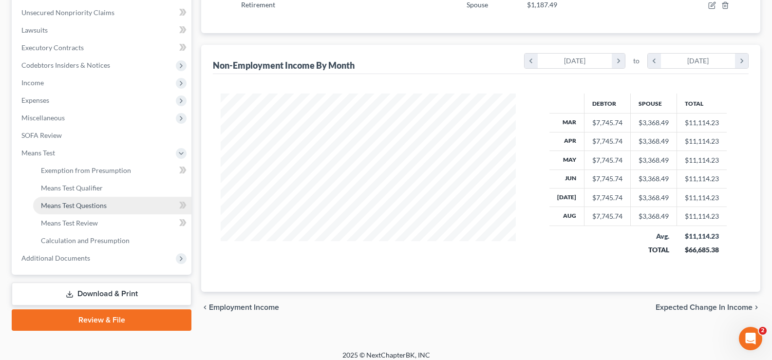
click at [99, 208] on span "Means Test Questions" at bounding box center [74, 205] width 66 height 8
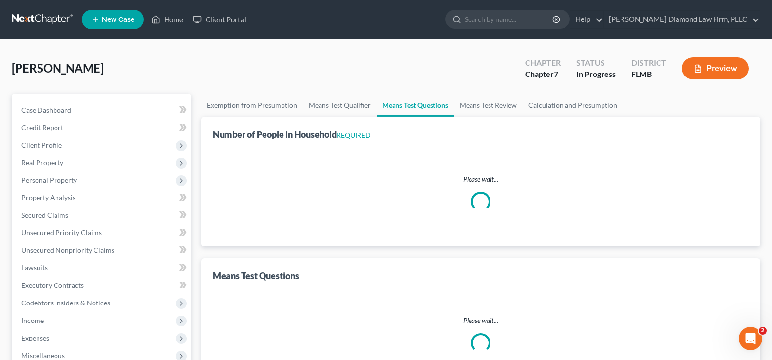
select select "0"
select select "60"
select select "0"
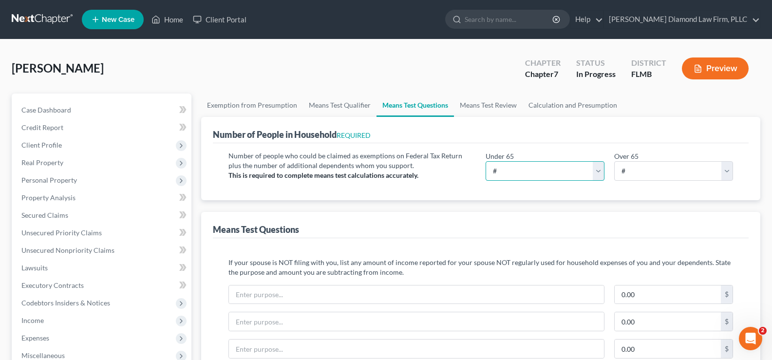
click at [541, 167] on select "# 0 1 2 3 4 5 6 7 8 9 10" at bounding box center [544, 170] width 119 height 19
select select "2"
click at [485, 161] on select "# 0 1 2 3 4 5 6 7 8 9 10" at bounding box center [544, 170] width 119 height 19
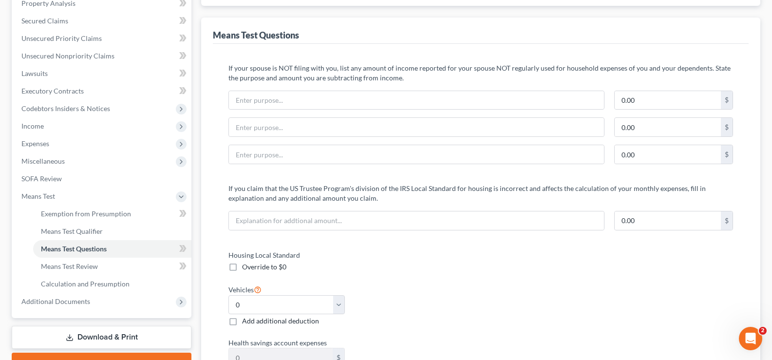
scroll to position [195, 0]
click at [75, 231] on span "Means Test Qualifier" at bounding box center [72, 230] width 62 height 8
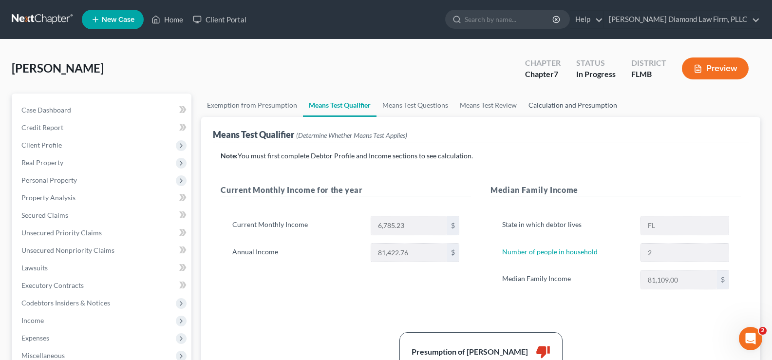
click at [560, 104] on link "Calculation and Presumption" at bounding box center [572, 104] width 100 height 23
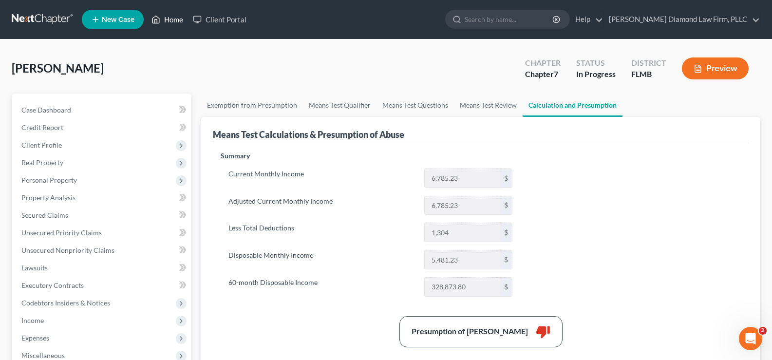
click at [174, 20] on link "Home" at bounding box center [167, 20] width 41 height 18
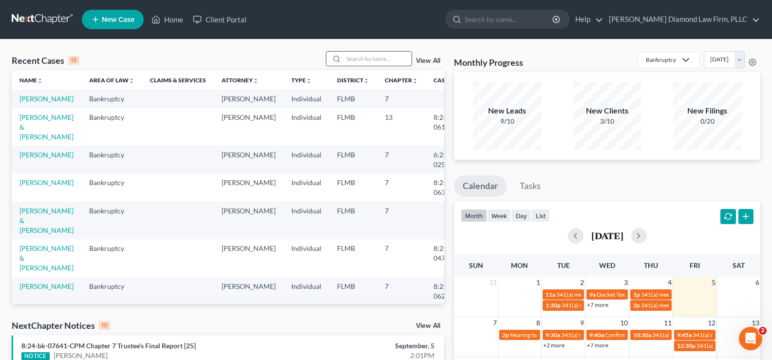
click at [386, 58] on input "search" at bounding box center [377, 59] width 68 height 14
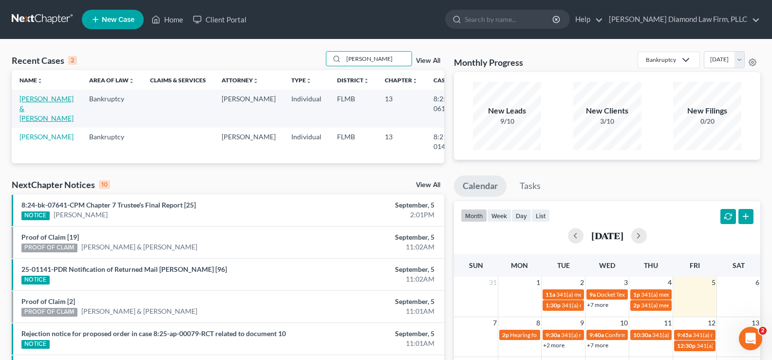
type input "[PERSON_NAME]"
click at [44, 103] on link "[PERSON_NAME] & [PERSON_NAME]" at bounding box center [46, 108] width 54 height 28
select select "4"
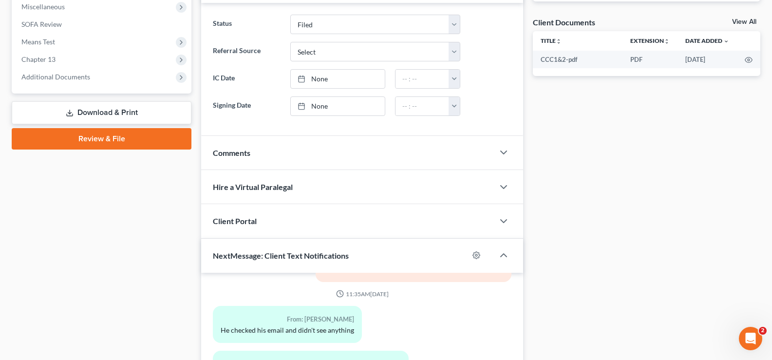
scroll to position [341, 0]
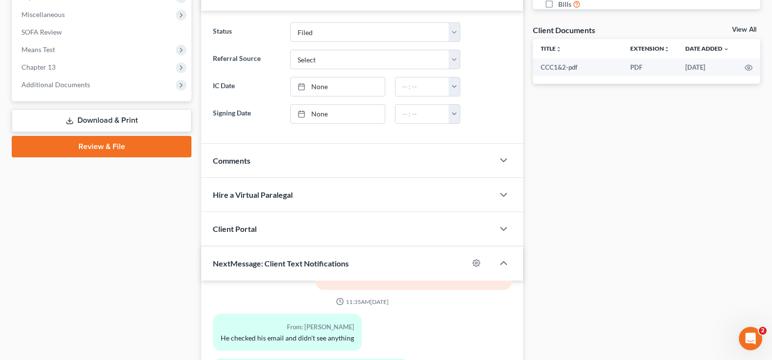
click at [113, 147] on link "Review & File" at bounding box center [102, 146] width 180 height 21
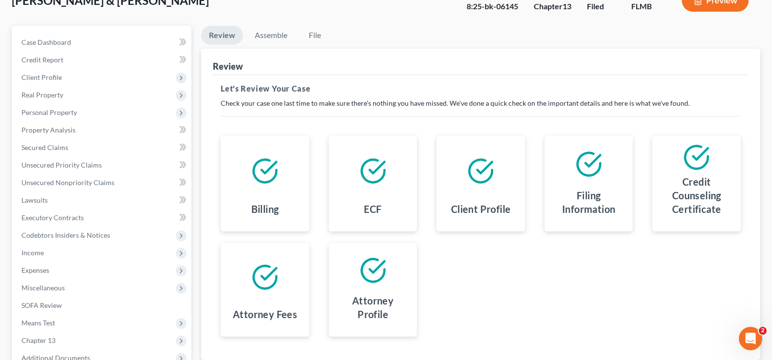
scroll to position [175, 0]
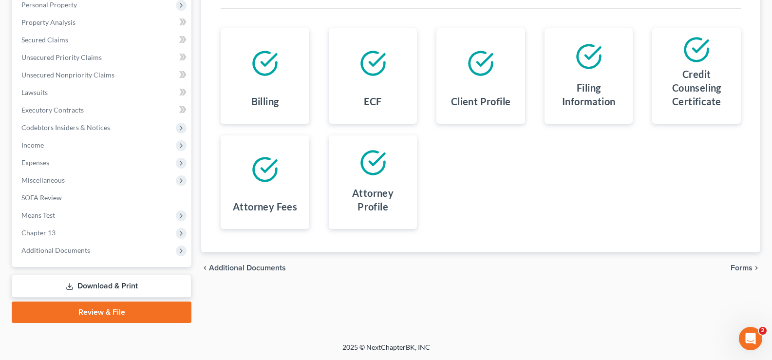
click at [738, 269] on span "Forms" at bounding box center [741, 268] width 22 height 8
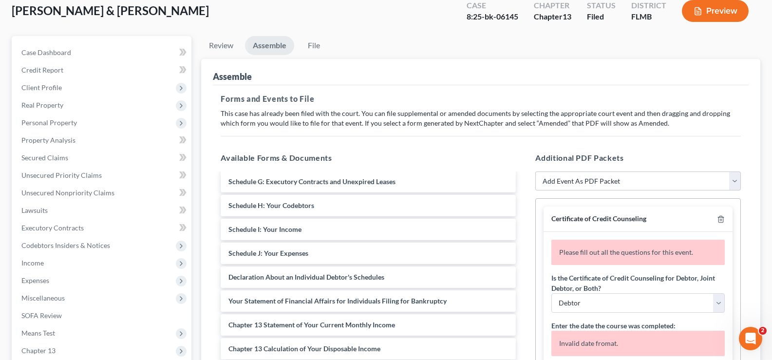
scroll to position [146, 0]
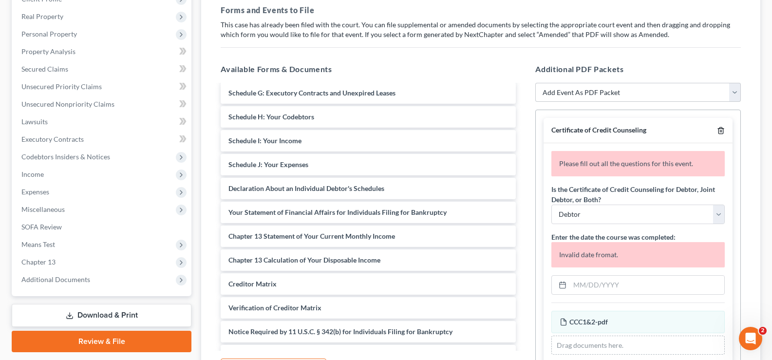
click at [722, 130] on icon "button" at bounding box center [721, 131] width 8 height 8
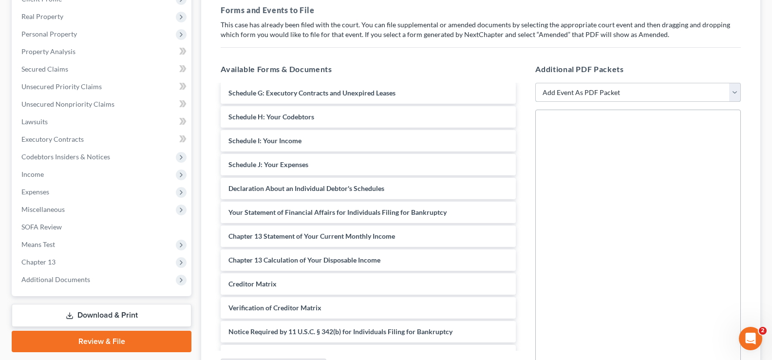
click at [663, 98] on select "Add Event As PDF Packet Amended Chapter 13 Plan Amended Creditor Matrix (Fee)- …" at bounding box center [637, 92] width 205 height 19
select select "14"
click at [535, 83] on select "Add Event As PDF Packet Amended Chapter 13 Plan Amended Creditor Matrix (Fee)- …" at bounding box center [637, 92] width 205 height 19
select select
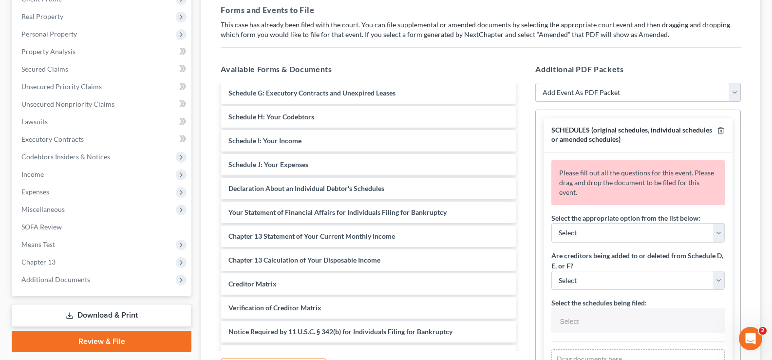
click at [646, 90] on select "Add Event As PDF Packet Amended Chapter 13 Plan Amended Creditor Matrix (Fee)- …" at bounding box center [637, 92] width 205 height 19
select select "23"
click at [535, 83] on select "Add Event As PDF Packet Amended Chapter 13 Plan Amended Creditor Matrix (Fee)- …" at bounding box center [637, 92] width 205 height 19
select select
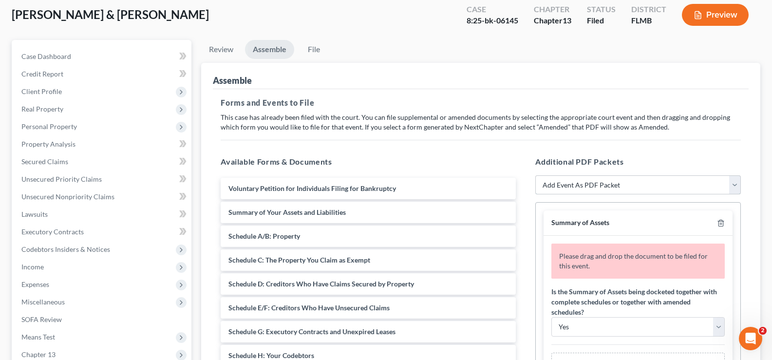
scroll to position [49, 0]
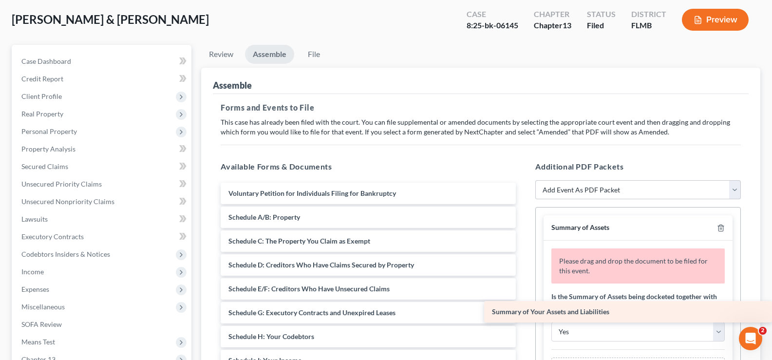
drag, startPoint x: 405, startPoint y: 215, endPoint x: 696, endPoint y: 310, distance: 306.1
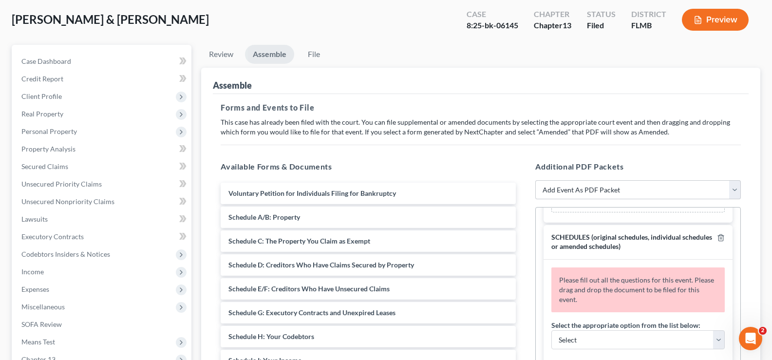
scroll to position [165, 0]
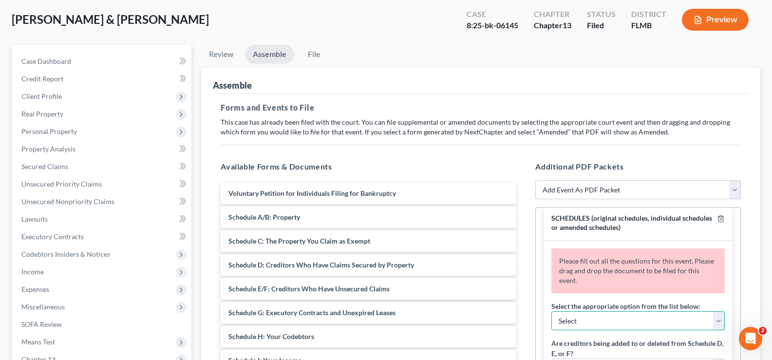
click at [638, 314] on select "Select Amending a previously filed schedule Original Schedules WITH additional …" at bounding box center [637, 320] width 173 height 19
click at [551, 311] on select "Select Amending a previously filed schedule Original Schedules WITH additional …" at bounding box center [637, 320] width 173 height 19
click at [646, 321] on select "Select Amending a previously filed schedule Original Schedules WITH additional …" at bounding box center [637, 320] width 173 height 19
select select "2"
click at [551, 311] on select "Select Amending a previously filed schedule Original Schedules WITH additional …" at bounding box center [637, 320] width 173 height 19
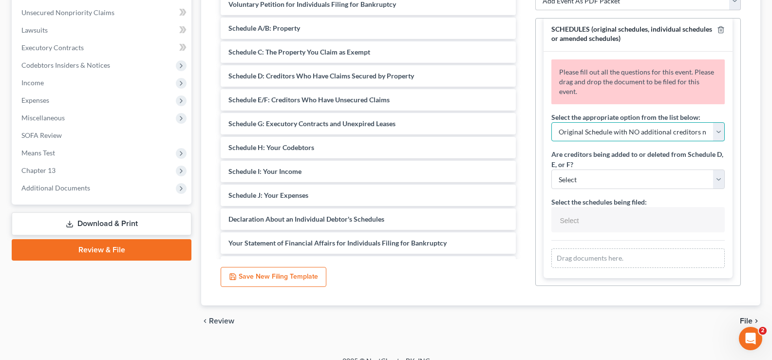
scroll to position [243, 0]
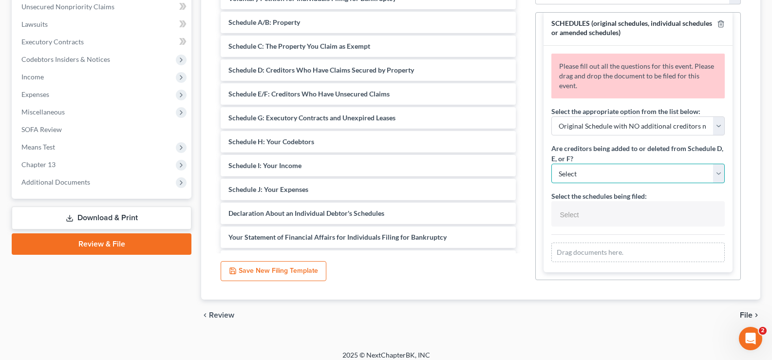
click at [634, 170] on select "Select Yes No" at bounding box center [637, 173] width 173 height 19
select select "1"
click at [551, 164] on select "Select Yes No" at bounding box center [637, 173] width 173 height 19
click at [616, 212] on input "text" at bounding box center [637, 214] width 160 height 15
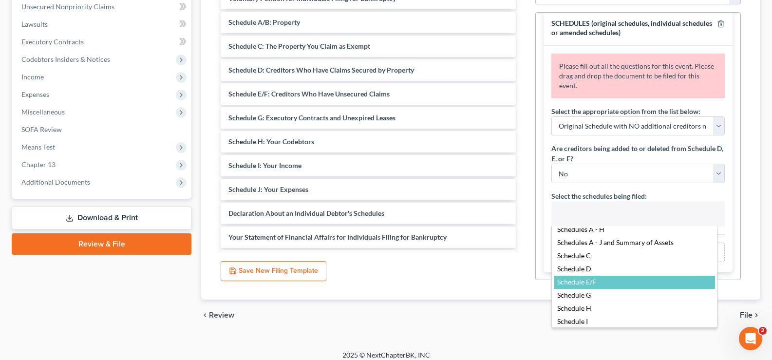
scroll to position [0, 0]
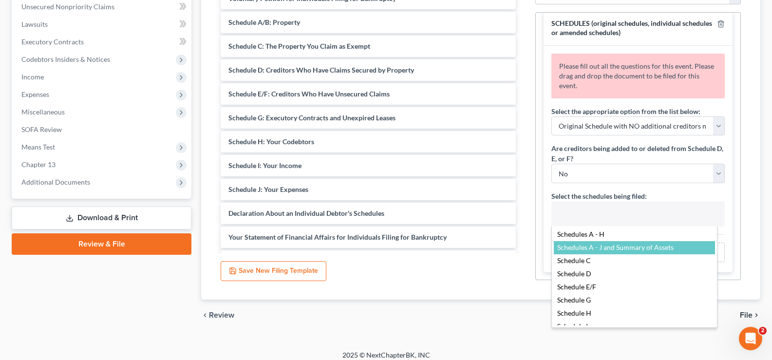
select select "Schedules A - J and Summary of Assets,"
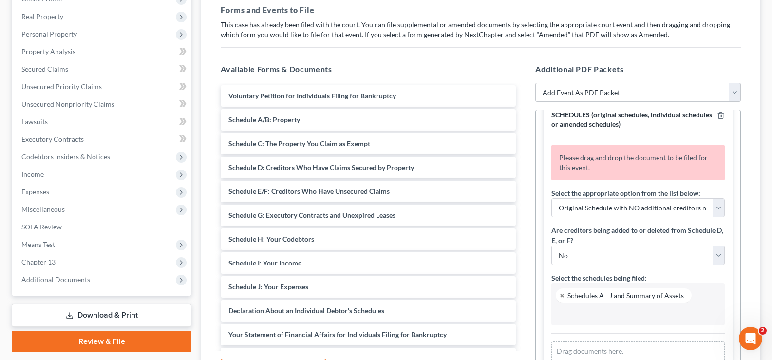
scroll to position [172, 0]
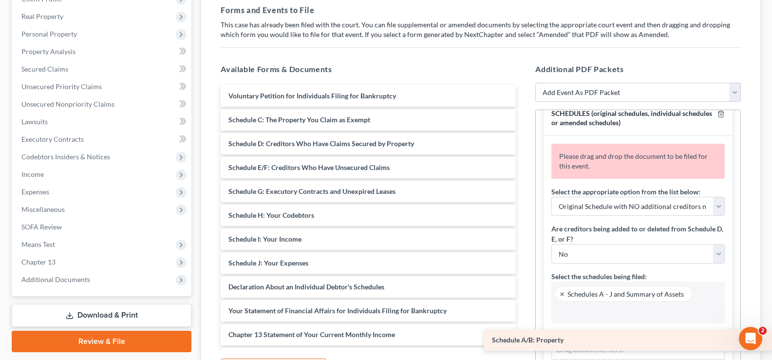
drag, startPoint x: 380, startPoint y: 124, endPoint x: 702, endPoint y: 344, distance: 390.3
click at [523, 344] on div "Schedule A/B: Property Voluntary Petition for Individuals Filing for Bankruptcy…" at bounding box center [368, 286] width 311 height 403
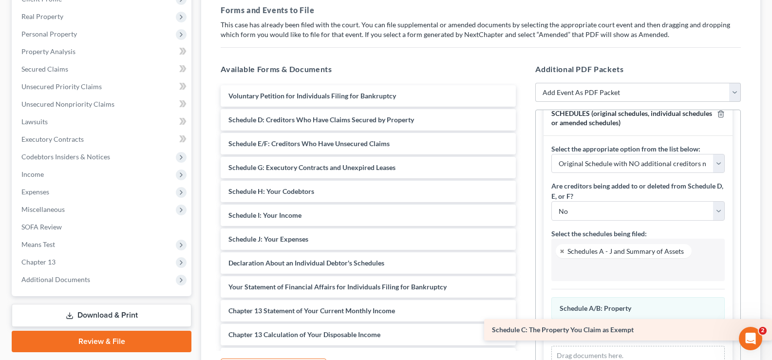
drag, startPoint x: 372, startPoint y: 120, endPoint x: 686, endPoint y: 330, distance: 377.3
click at [523, 330] on div "Schedule C: The Property You Claim as Exempt Voluntary Petition for Individuals…" at bounding box center [368, 274] width 311 height 379
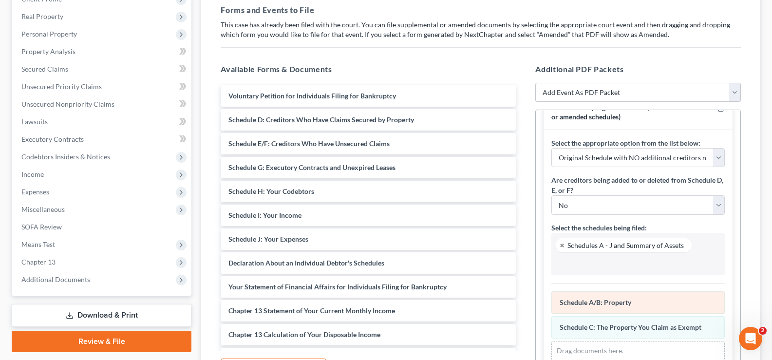
scroll to position [179, 0]
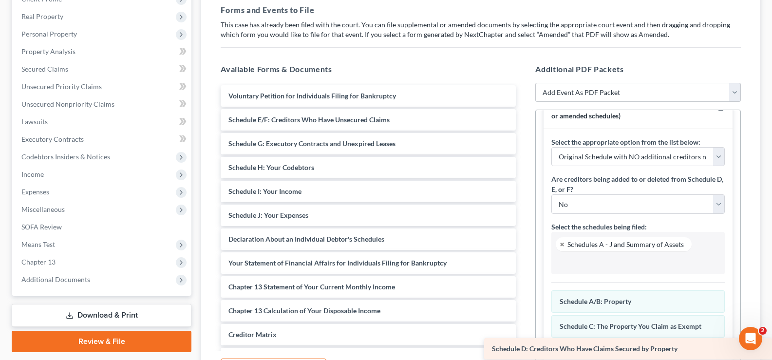
drag, startPoint x: 302, startPoint y: 122, endPoint x: 652, endPoint y: 351, distance: 417.5
click at [523, 351] on div "Schedule D: Creditors Who Have Claims Secured by Property Voluntary Petition fo…" at bounding box center [368, 262] width 311 height 355
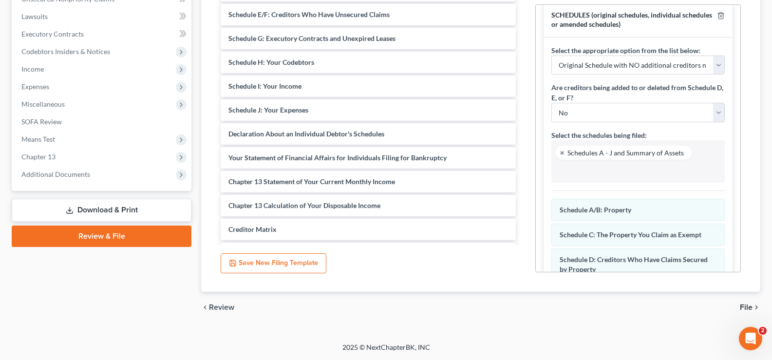
scroll to position [214, 0]
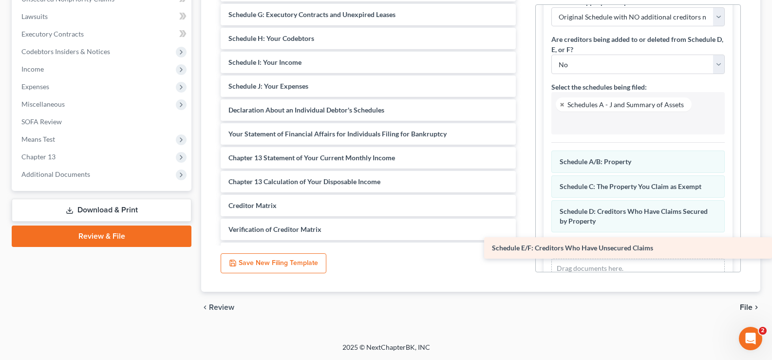
drag, startPoint x: 356, startPoint y: 14, endPoint x: 647, endPoint y: 247, distance: 373.1
click at [523, 247] on div "Schedule E/F: Creditors Who Have Unsecured Claims Voluntary Petition for Indivi…" at bounding box center [368, 146] width 311 height 332
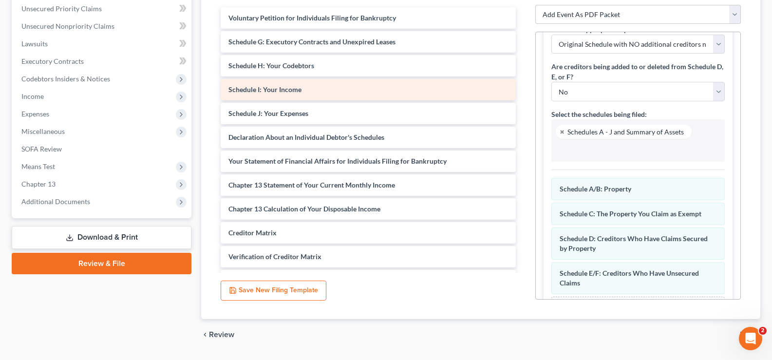
scroll to position [203, 0]
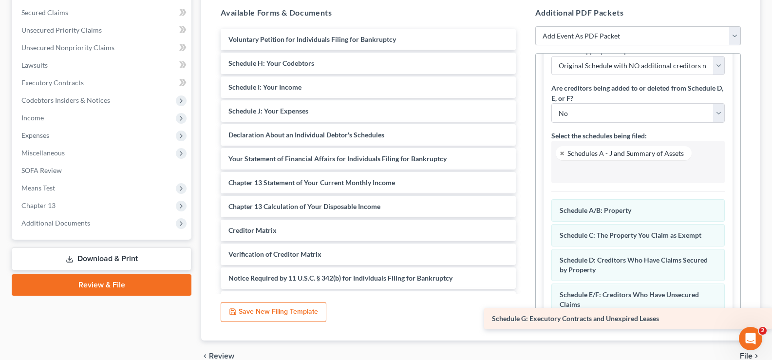
drag, startPoint x: 350, startPoint y: 67, endPoint x: 635, endPoint y: 322, distance: 382.8
click at [523, 322] on div "Schedule G: Executory Contracts and Unexpired Leases Voluntary Petition for Ind…" at bounding box center [368, 183] width 311 height 308
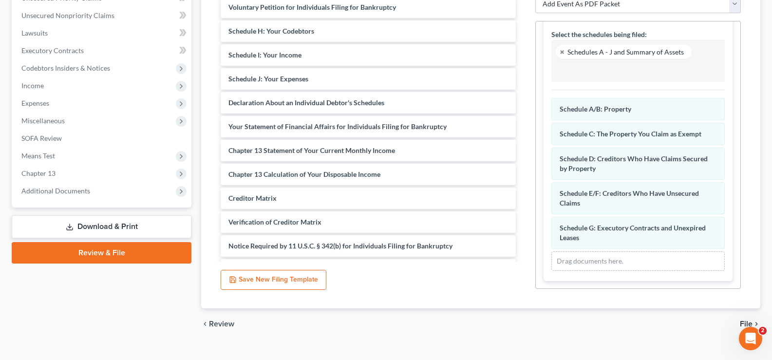
scroll to position [251, 0]
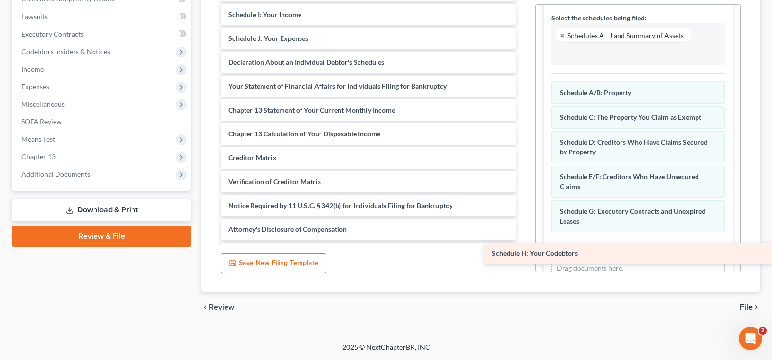
drag, startPoint x: 345, startPoint y: 14, endPoint x: 624, endPoint y: 252, distance: 366.4
click at [523, 252] on div "Schedule H: Your Codebtors Voluntary Petition for Individuals Filing for Bankru…" at bounding box center [368, 122] width 311 height 284
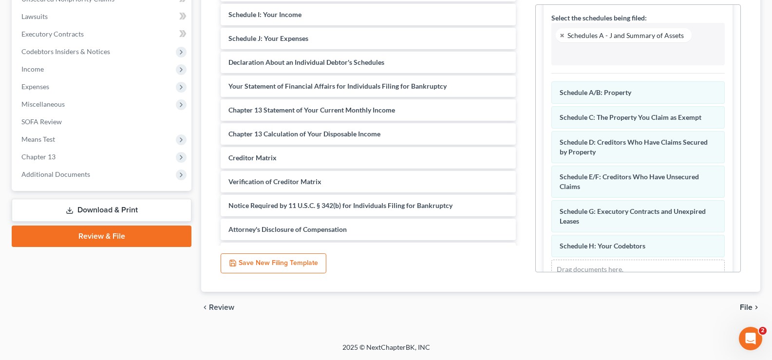
scroll to position [308, 0]
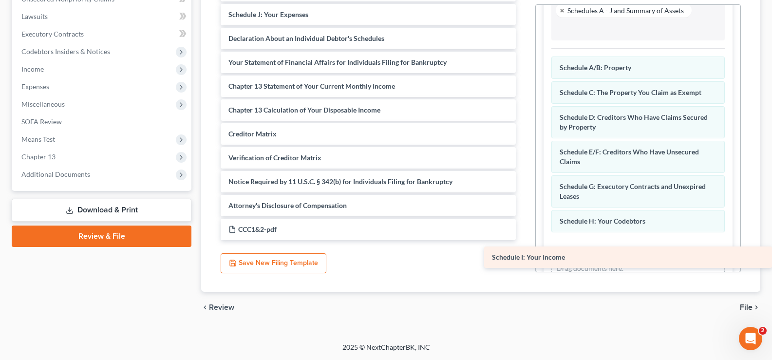
drag, startPoint x: 325, startPoint y: 14, endPoint x: 615, endPoint y: 257, distance: 378.6
click at [523, 240] on div "Schedule I: Your Income Voluntary Petition for Individuals Filing for Bankruptc…" at bounding box center [368, 110] width 311 height 260
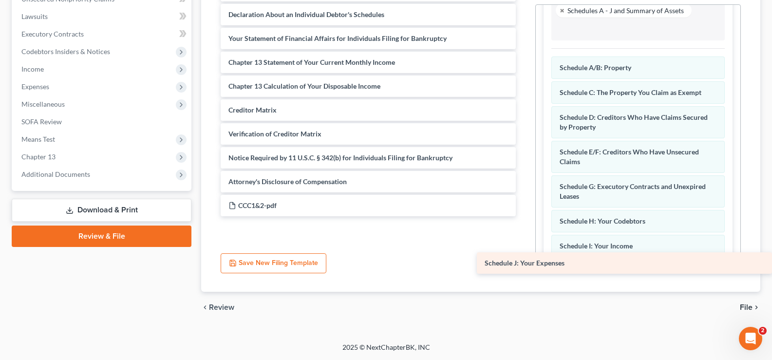
drag, startPoint x: 328, startPoint y: 13, endPoint x: 642, endPoint y: 261, distance: 400.4
click at [523, 216] on div "Schedule J: Your Expenses Voluntary Petition for Individuals Filing for Bankrup…" at bounding box center [368, 98] width 311 height 236
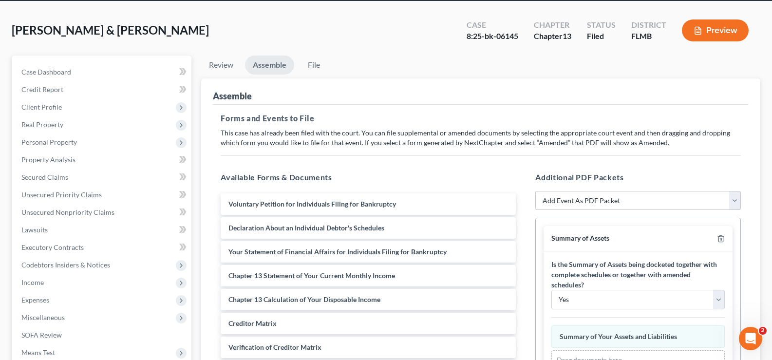
scroll to position [203, 0]
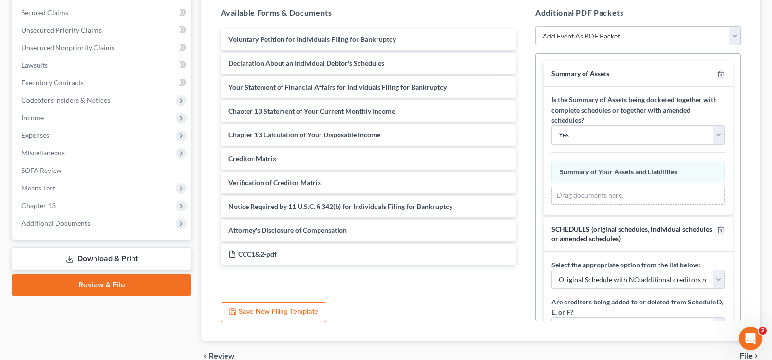
click at [621, 32] on select "Add Event As PDF Packet Amended Chapter 13 Plan Amended Creditor Matrix (Fee)- …" at bounding box center [637, 35] width 205 height 19
select select "8"
click at [535, 26] on select "Add Event As PDF Packet Amended Chapter 13 Plan Amended Creditor Matrix (Fee)- …" at bounding box center [637, 35] width 205 height 19
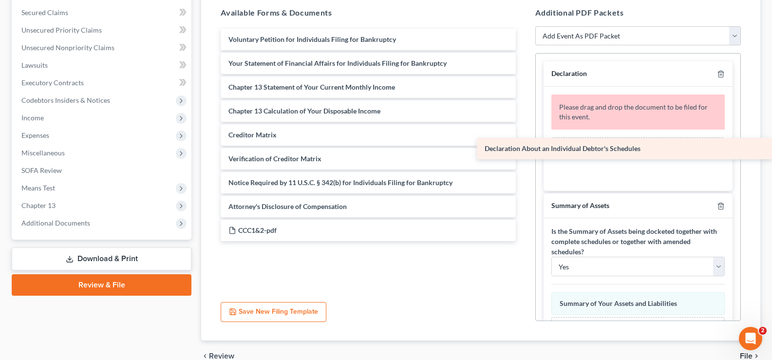
drag, startPoint x: 330, startPoint y: 61, endPoint x: 641, endPoint y: 146, distance: 322.6
click at [523, 146] on div "Declaration About an Individual Debtor's Schedules Voluntary Petition for Indiv…" at bounding box center [368, 135] width 311 height 212
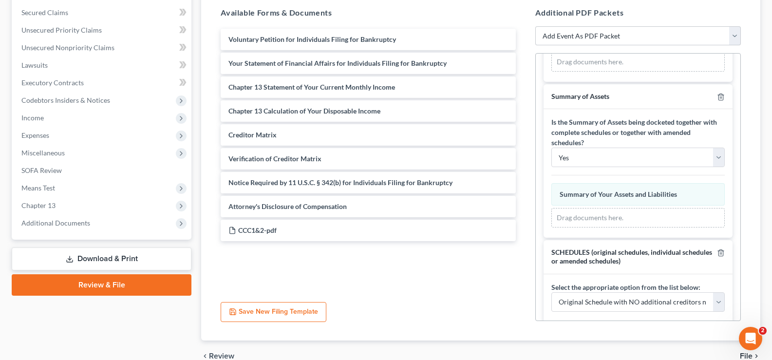
scroll to position [0, 0]
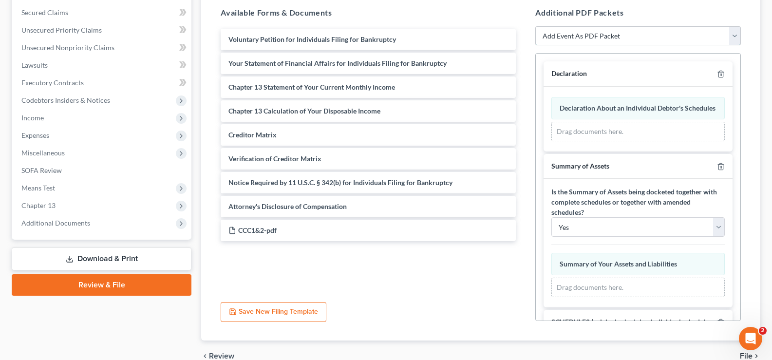
click at [613, 36] on select "Add Event As PDF Packet Amended Chapter 13 Plan Amended Creditor Matrix (Fee)- …" at bounding box center [637, 35] width 205 height 19
select select "18"
click at [535, 26] on select "Add Event As PDF Packet Amended Chapter 13 Plan Amended Creditor Matrix (Fee)- …" at bounding box center [637, 35] width 205 height 19
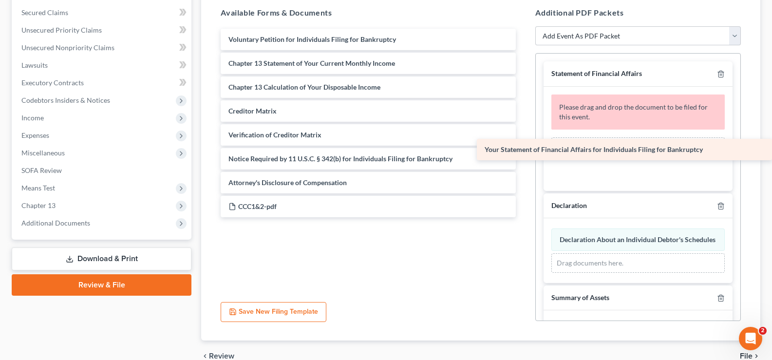
drag, startPoint x: 335, startPoint y: 67, endPoint x: 681, endPoint y: 153, distance: 356.8
click at [523, 153] on div "Your Statement of Financial Affairs for Individuals Filing for Bankruptcy Volun…" at bounding box center [368, 123] width 311 height 188
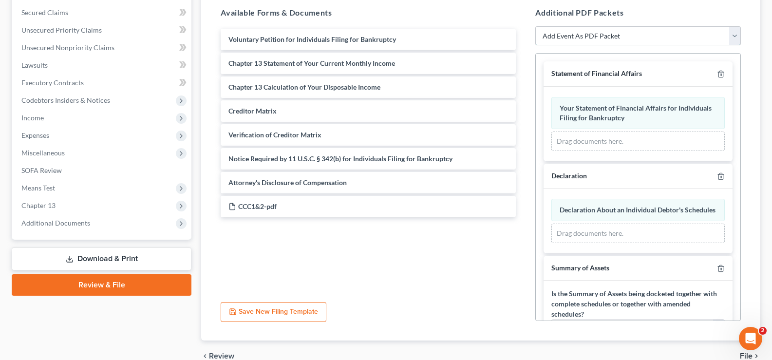
click at [631, 35] on select "Add Event As PDF Packet Amended Chapter 13 Plan Amended Creditor Matrix (Fee)- …" at bounding box center [637, 35] width 205 height 19
select select "17"
click at [535, 26] on select "Add Event As PDF Packet Amended Chapter 13 Plan Amended Creditor Matrix (Fee)- …" at bounding box center [637, 35] width 205 height 19
select select
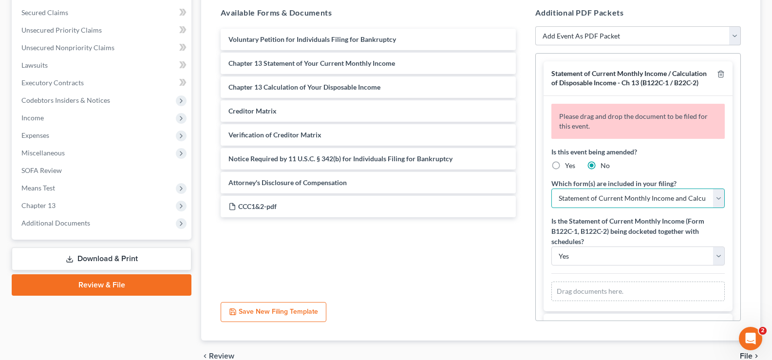
click at [690, 208] on select "Statement of Current Monthly Income and Calculation of Commitment Period Form B…" at bounding box center [637, 197] width 173 height 19
select select "2"
click at [551, 197] on select "Statement of Current Monthly Income and Calculation of Commitment Period Form B…" at bounding box center [637, 197] width 173 height 19
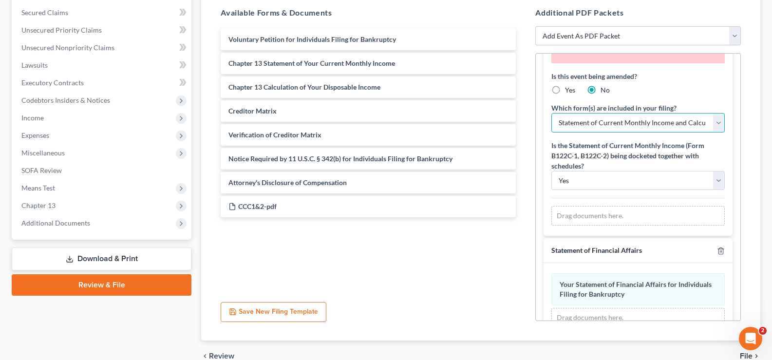
scroll to position [97, 0]
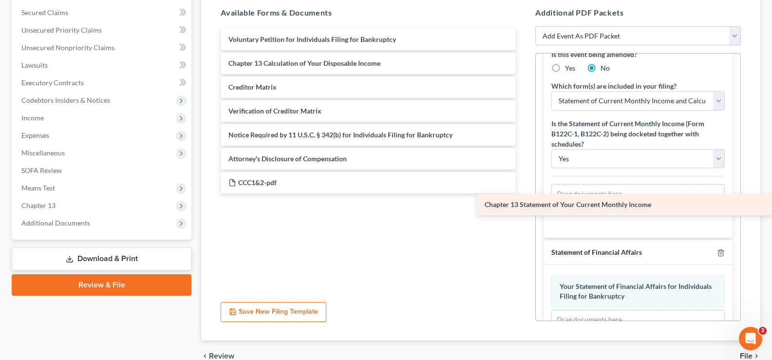
drag, startPoint x: 347, startPoint y: 61, endPoint x: 661, endPoint y: 203, distance: 344.8
click at [523, 193] on div "Chapter 13 Statement of Your Current Monthly Income Voluntary Petition for Indi…" at bounding box center [368, 111] width 311 height 165
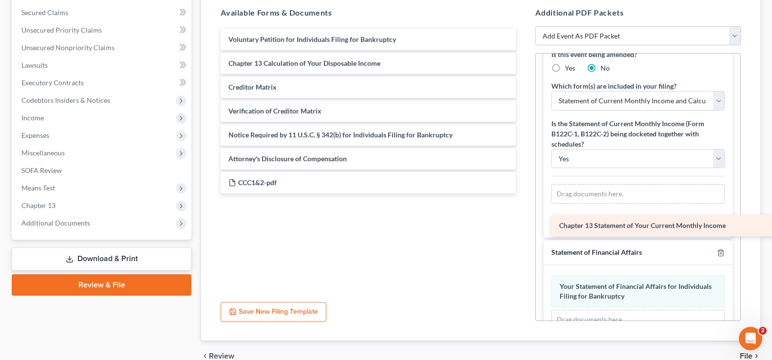
scroll to position [58, 0]
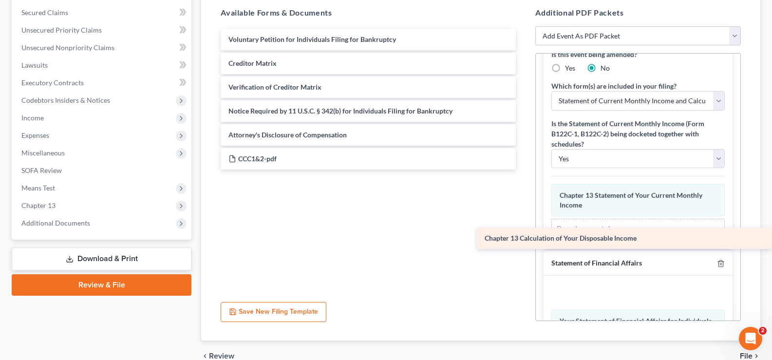
drag, startPoint x: 295, startPoint y: 69, endPoint x: 691, endPoint y: 244, distance: 433.2
click at [523, 169] on div "Chapter 13 Calculation of Your Disposable Income Voluntary Petition for Individ…" at bounding box center [368, 99] width 311 height 141
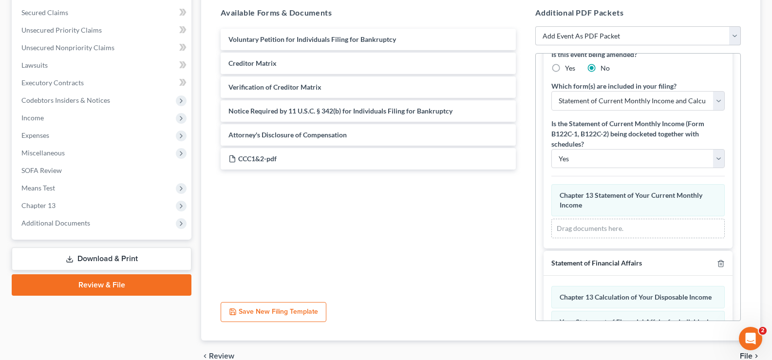
scroll to position [107, 0]
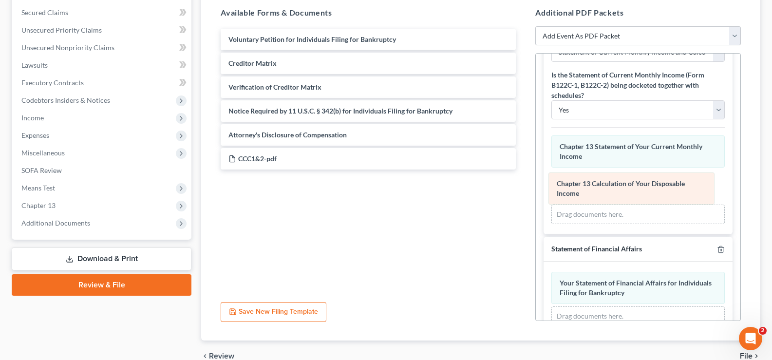
drag, startPoint x: 622, startPoint y: 267, endPoint x: 619, endPoint y: 193, distance: 74.1
click at [619, 272] on div "Chapter 13 Calculation of Your Disposable Income Amended Chapter 13 Calculation…" at bounding box center [637, 299] width 173 height 54
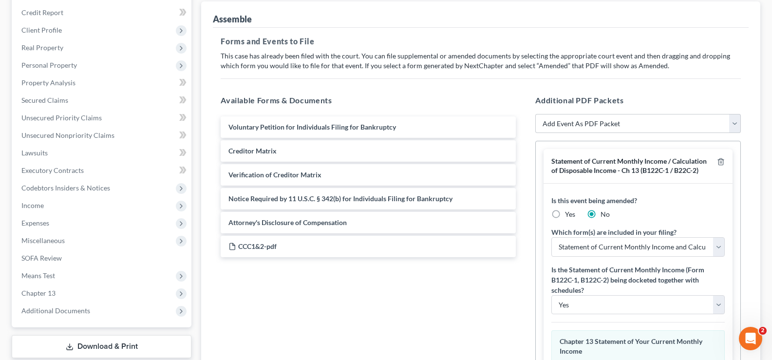
scroll to position [251, 0]
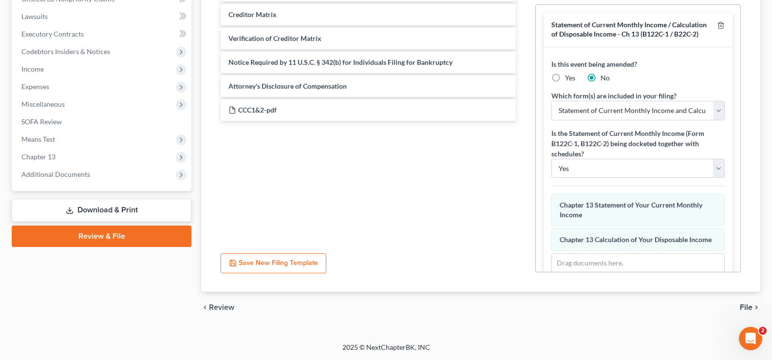
click at [749, 307] on span "File" at bounding box center [746, 307] width 13 height 8
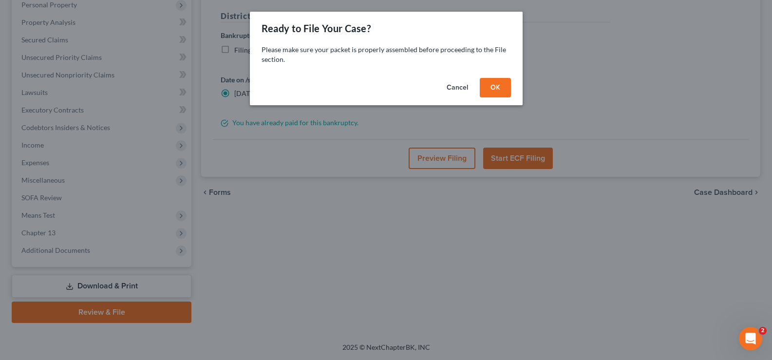
scroll to position [175, 0]
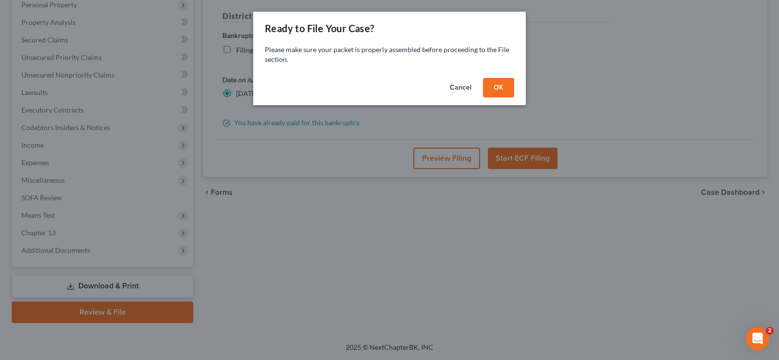
click at [495, 84] on button "OK" at bounding box center [498, 87] width 31 height 19
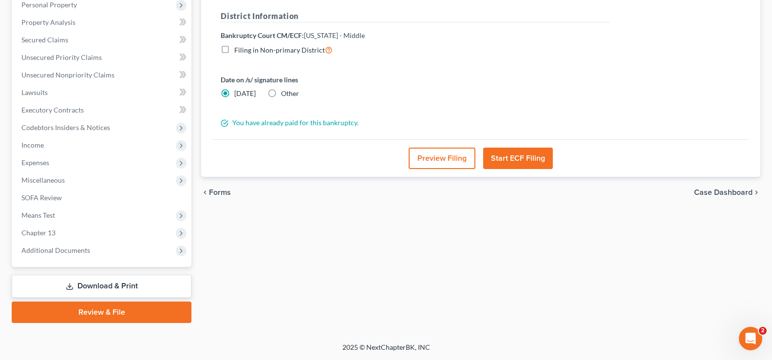
click at [445, 163] on button "Preview Filing" at bounding box center [442, 158] width 67 height 21
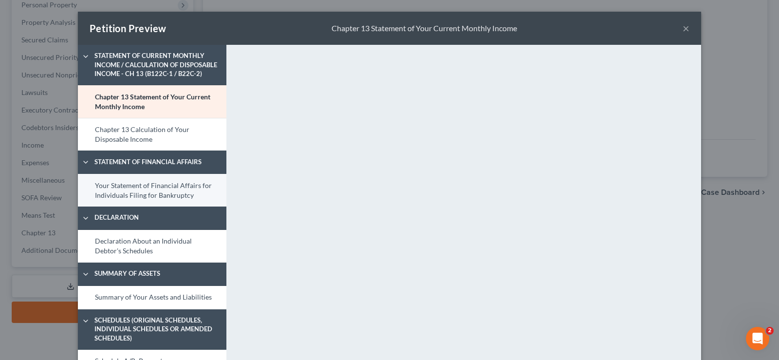
click at [169, 193] on link "Your Statement of Financial Affairs for Individuals Filing for Bankruptcy" at bounding box center [152, 190] width 149 height 33
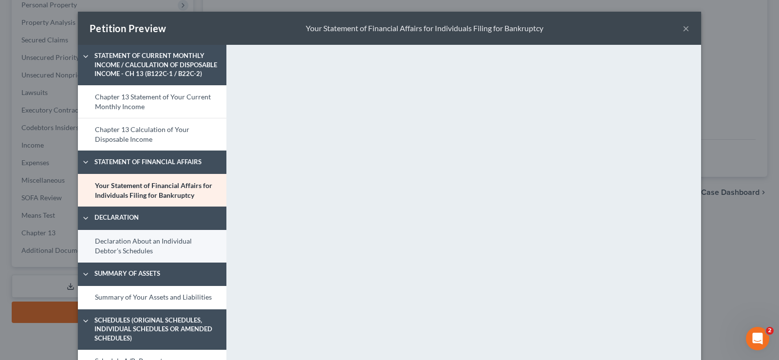
click at [144, 244] on link "Declaration About an Individual Debtor's Schedules" at bounding box center [152, 246] width 149 height 33
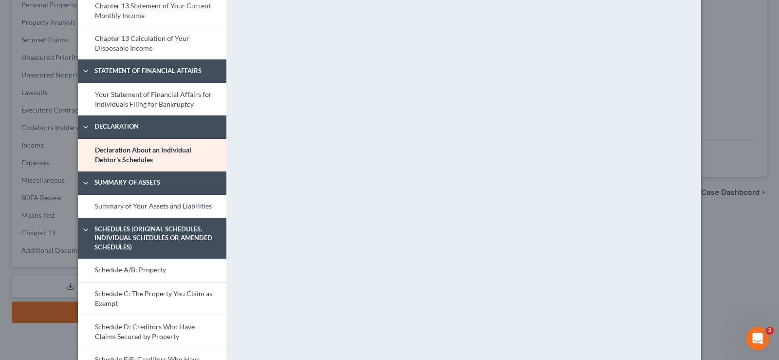
scroll to position [97, 0]
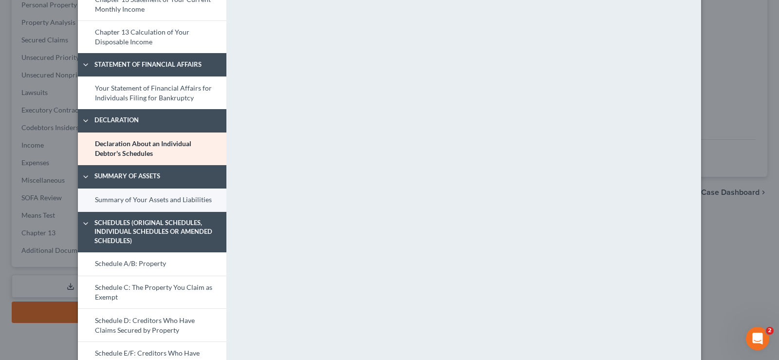
click at [175, 202] on link "Summary of Your Assets and Liabilities" at bounding box center [152, 199] width 149 height 23
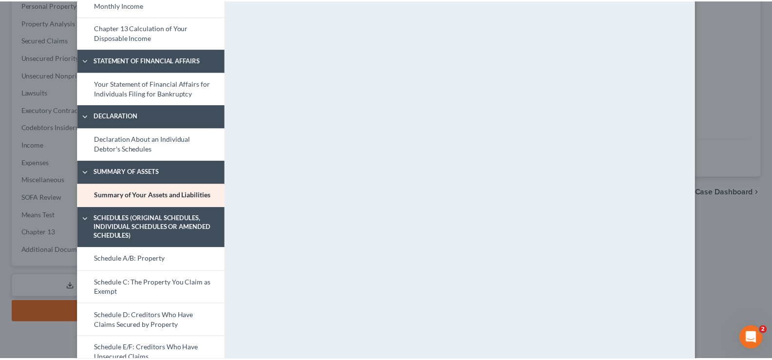
scroll to position [0, 0]
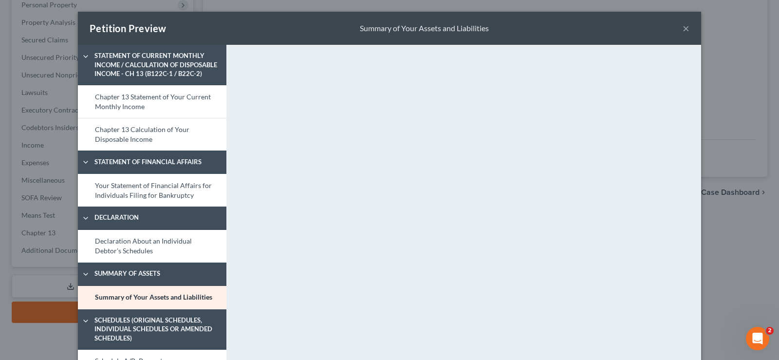
click at [683, 29] on button "×" at bounding box center [686, 28] width 7 height 12
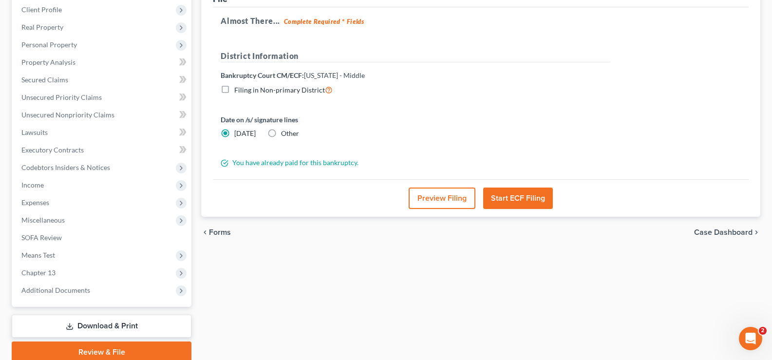
scroll to position [146, 0]
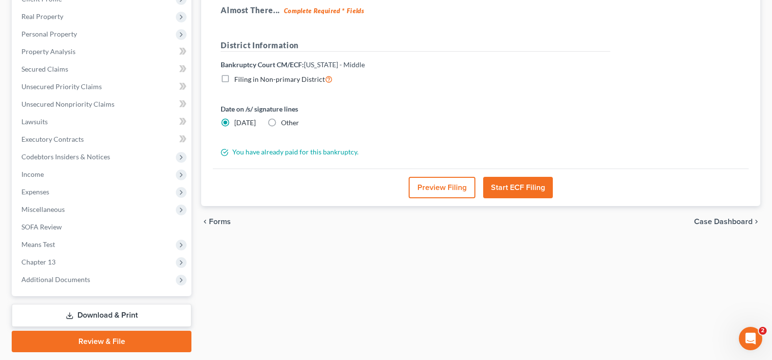
click at [519, 191] on button "Start ECF Filing" at bounding box center [518, 187] width 70 height 21
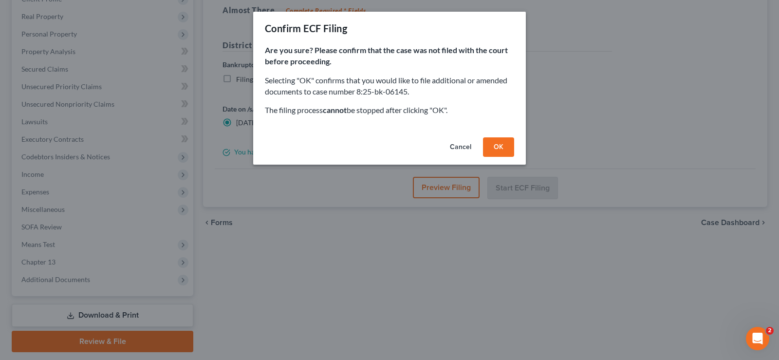
click at [503, 147] on button "OK" at bounding box center [498, 146] width 31 height 19
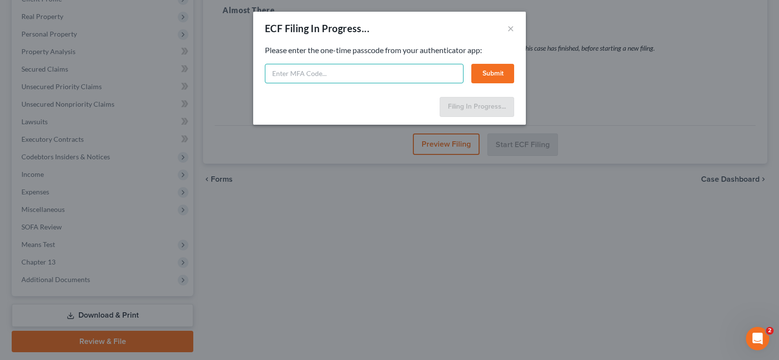
click at [320, 76] on input "text" at bounding box center [364, 73] width 199 height 19
type input "942131"
click at [495, 74] on button "Submit" at bounding box center [492, 73] width 43 height 19
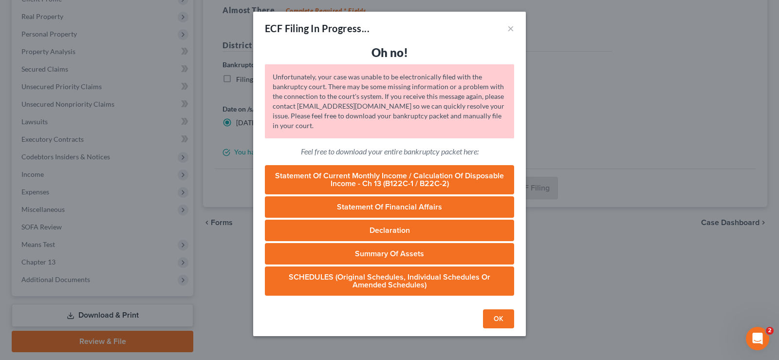
click at [500, 320] on button "OK" at bounding box center [498, 318] width 31 height 19
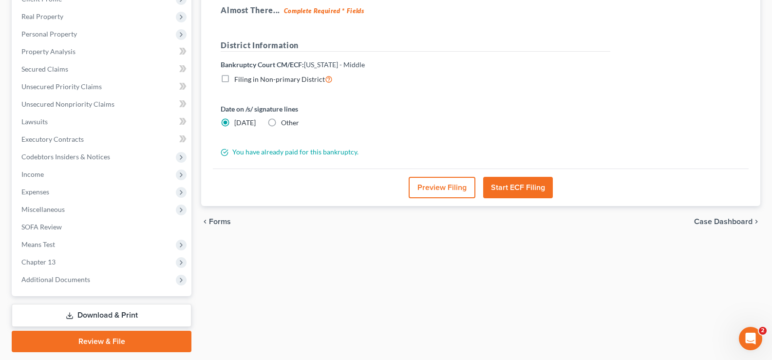
scroll to position [0, 0]
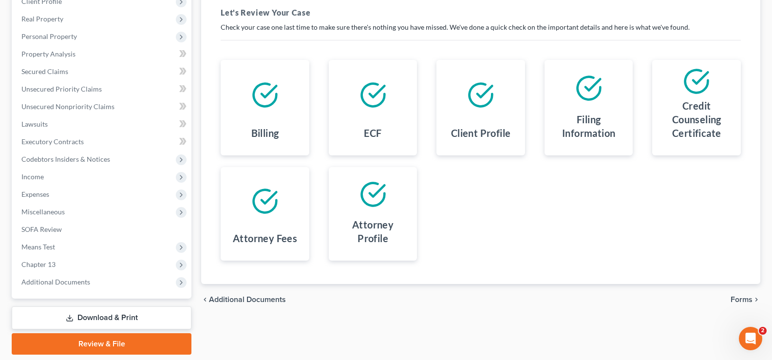
scroll to position [175, 0]
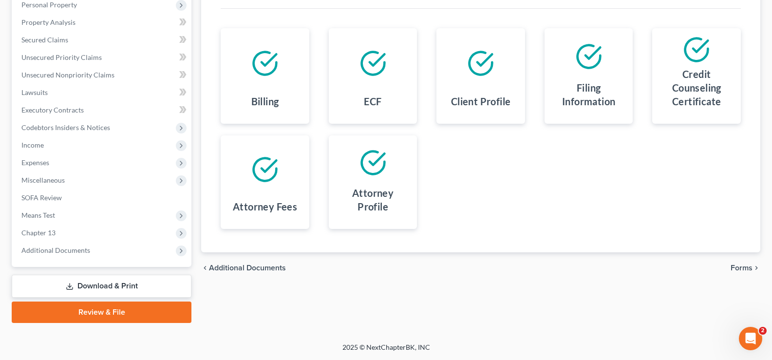
click at [736, 268] on span "Forms" at bounding box center [741, 268] width 22 height 8
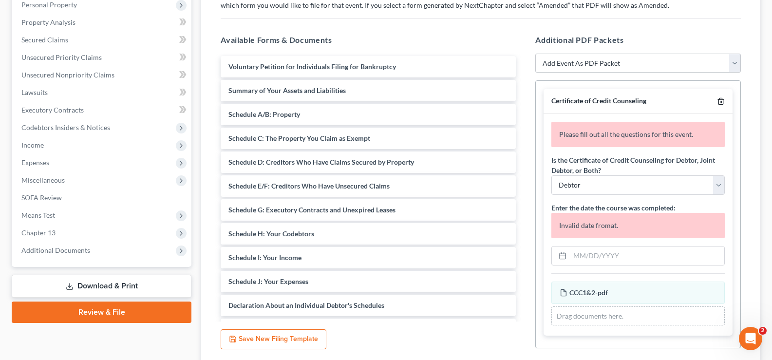
click at [721, 102] on line "button" at bounding box center [721, 102] width 0 height 2
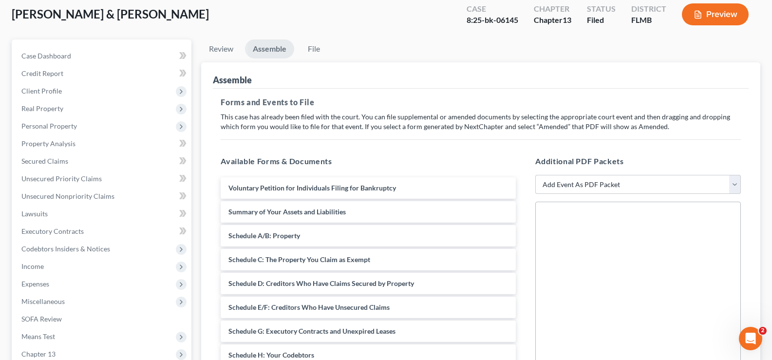
scroll to position [29, 0]
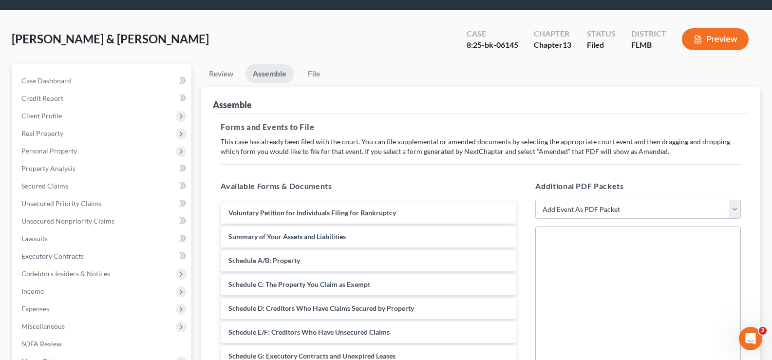
click at [671, 205] on select "Add Event As PDF Packet Amended Chapter 13 Plan Amended Creditor Matrix (Fee)- …" at bounding box center [637, 209] width 205 height 19
select select "23"
click at [535, 200] on select "Add Event As PDF Packet Amended Chapter 13 Plan Amended Creditor Matrix (Fee)- …" at bounding box center [637, 209] width 205 height 19
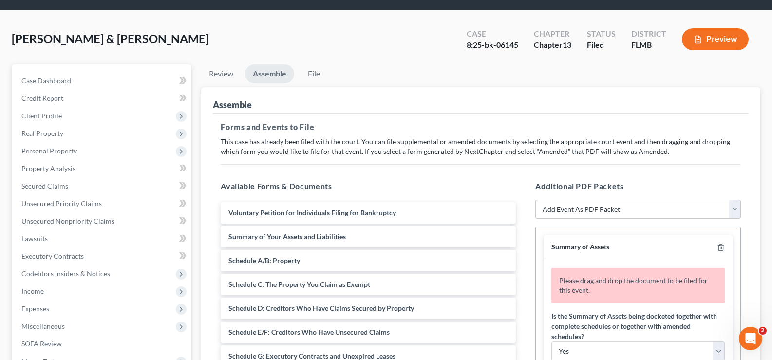
click at [679, 212] on select "Add Event As PDF Packet Amended Chapter 13 Plan Amended Creditor Matrix (Fee)- …" at bounding box center [637, 209] width 205 height 19
select select "14"
click at [535, 200] on select "Add Event As PDF Packet Amended Chapter 13 Plan Amended Creditor Matrix (Fee)- …" at bounding box center [637, 209] width 205 height 19
select select
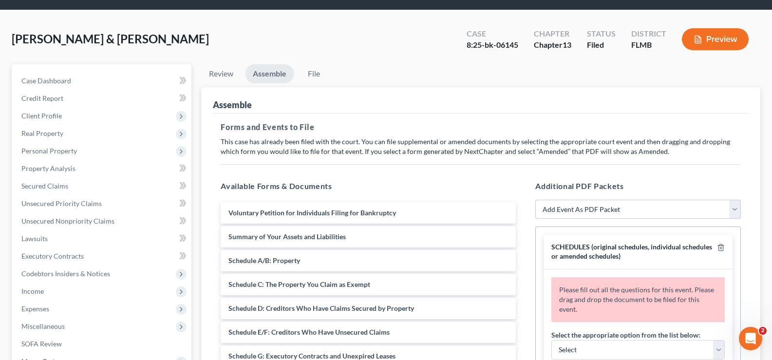
scroll to position [78, 0]
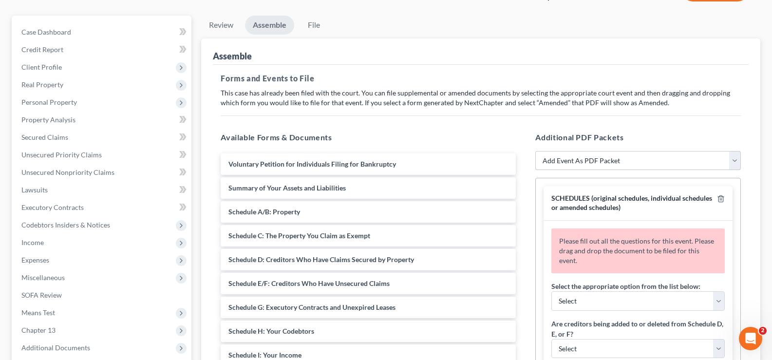
click at [657, 155] on select "Add Event As PDF Packet Amended Chapter 13 Plan Amended Creditor Matrix (Fee)- …" at bounding box center [637, 160] width 205 height 19
select select "8"
click at [535, 151] on select "Add Event As PDF Packet Amended Chapter 13 Plan Amended Creditor Matrix (Fee)- …" at bounding box center [637, 160] width 205 height 19
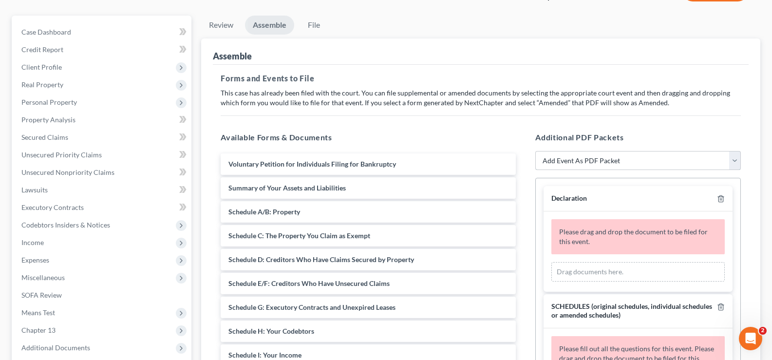
click at [637, 156] on select "Add Event As PDF Packet Amended Chapter 13 Plan Amended Creditor Matrix (Fee)- …" at bounding box center [637, 160] width 205 height 19
select select "18"
click at [535, 151] on select "Add Event As PDF Packet Amended Chapter 13 Plan Amended Creditor Matrix (Fee)- …" at bounding box center [637, 160] width 205 height 19
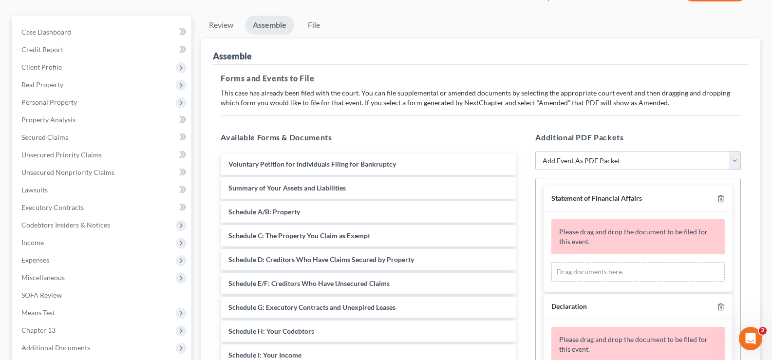
click at [655, 160] on select "Add Event As PDF Packet Amended Chapter 13 Plan Amended Creditor Matrix (Fee)- …" at bounding box center [637, 160] width 205 height 19
select select "17"
click at [535, 151] on select "Add Event As PDF Packet Amended Chapter 13 Plan Amended Creditor Matrix (Fee)- …" at bounding box center [637, 160] width 205 height 19
select select
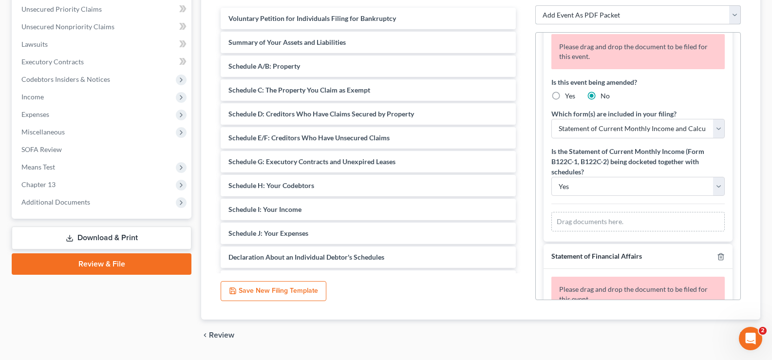
scroll to position [224, 0]
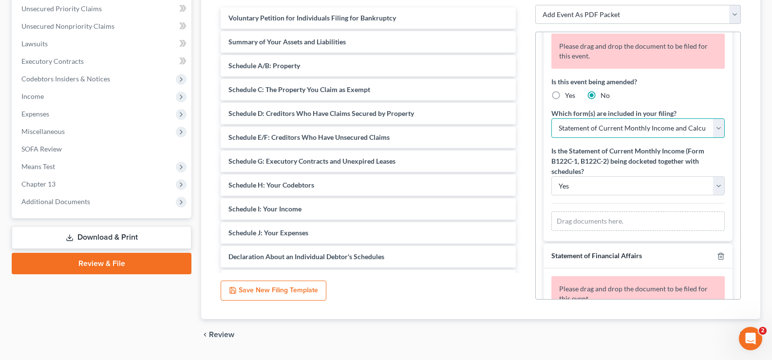
click at [665, 136] on select "Statement of Current Monthly Income and Calculation of Commitment Period Form B…" at bounding box center [637, 127] width 173 height 19
select select "2"
click at [551, 127] on select "Statement of Current Monthly Income and Calculation of Commitment Period Form B…" at bounding box center [637, 127] width 173 height 19
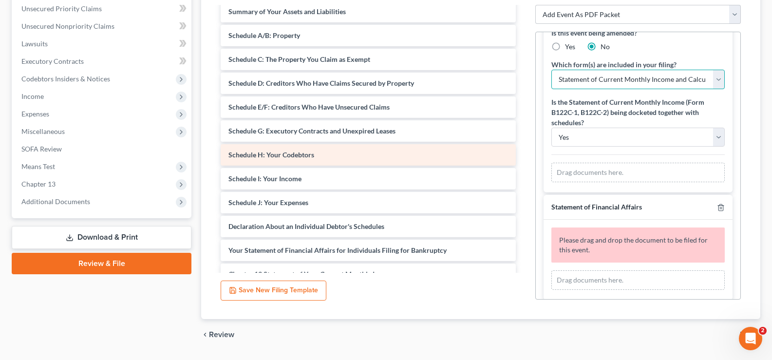
scroll to position [146, 0]
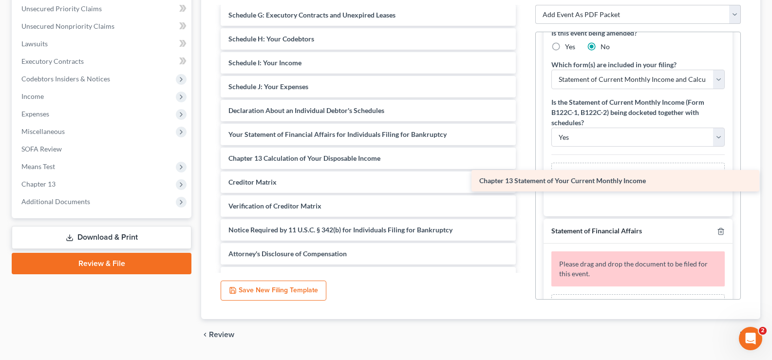
drag, startPoint x: 395, startPoint y: 160, endPoint x: 646, endPoint y: 183, distance: 251.8
click at [523, 183] on div "Chapter 13 Statement of Your Current Monthly Income Voluntary Petition for Indi…" at bounding box center [368, 74] width 311 height 427
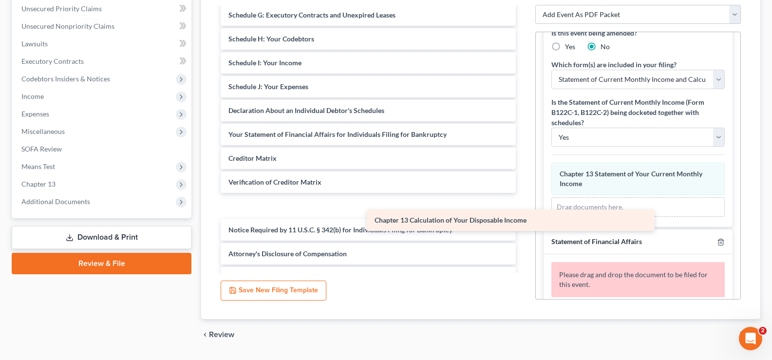
scroll to position [140, 0]
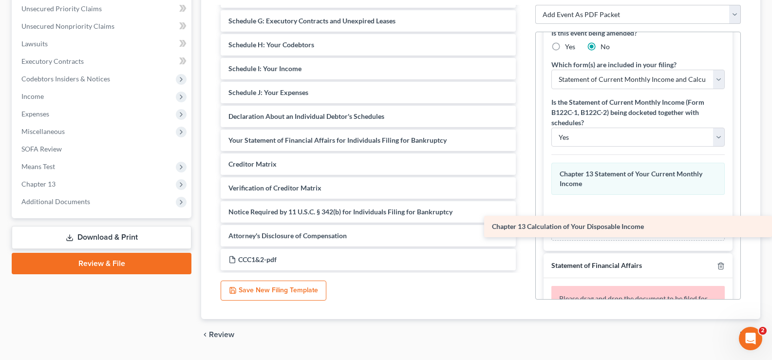
drag, startPoint x: 348, startPoint y: 157, endPoint x: 661, endPoint y: 222, distance: 319.2
click at [523, 222] on div "Chapter 13 Calculation of Your Disposable Income Voluntary Petition for Individ…" at bounding box center [368, 68] width 311 height 403
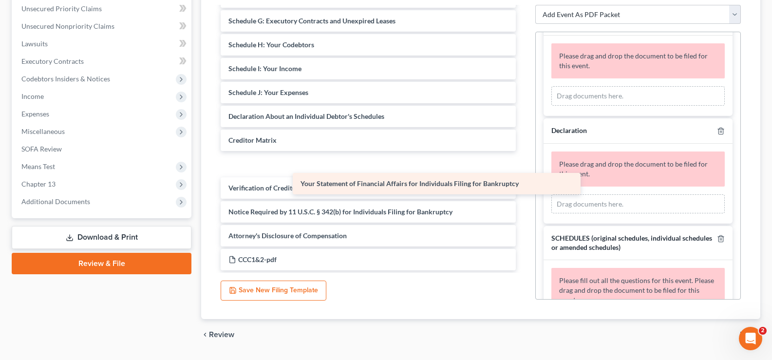
scroll to position [116, 0]
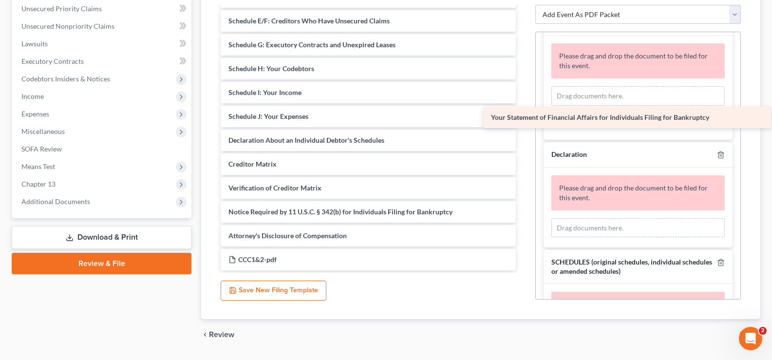
drag, startPoint x: 379, startPoint y: 142, endPoint x: 642, endPoint y: 119, distance: 263.5
click at [523, 119] on div "Your Statement of Financial Affairs for Individuals Filing for Bankruptcy Volun…" at bounding box center [368, 80] width 311 height 379
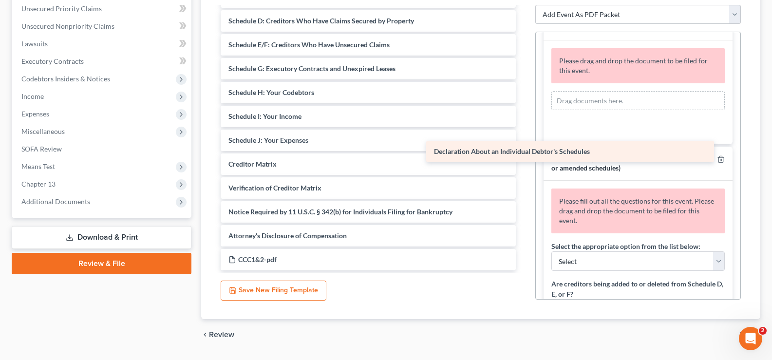
scroll to position [93, 0]
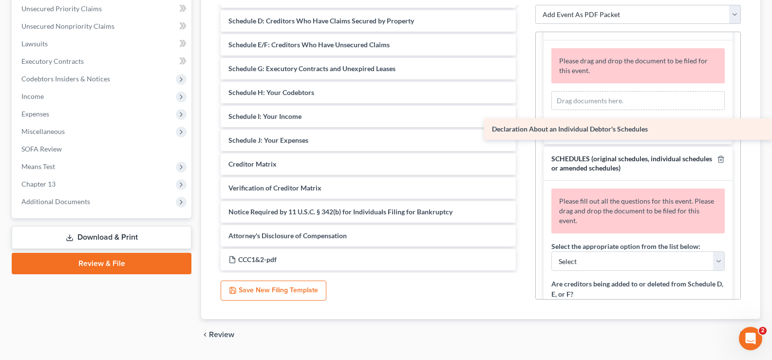
drag, startPoint x: 370, startPoint y: 137, endPoint x: 639, endPoint y: 126, distance: 269.0
click at [523, 126] on div "Declaration About an Individual Debtor's Schedules Voluntary Petition for Indiv…" at bounding box center [368, 92] width 311 height 355
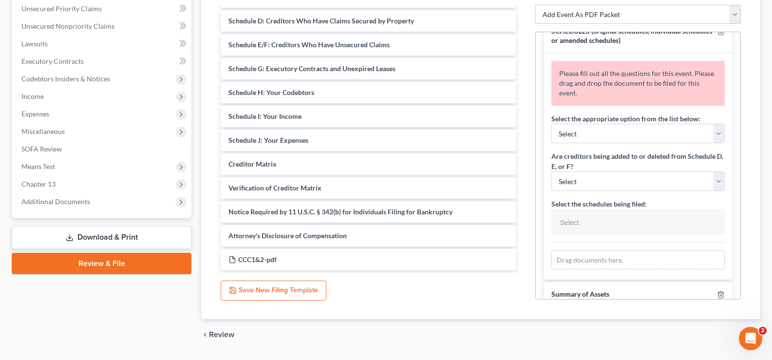
scroll to position [497, 0]
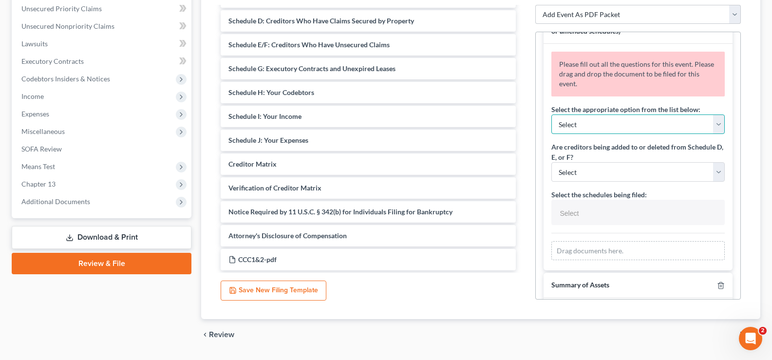
click at [632, 134] on select "Select Amending a previously filed schedule Original Schedules WITH additional …" at bounding box center [637, 123] width 173 height 19
select select "2"
click at [551, 134] on select "Select Amending a previously filed schedule Original Schedules WITH additional …" at bounding box center [637, 123] width 173 height 19
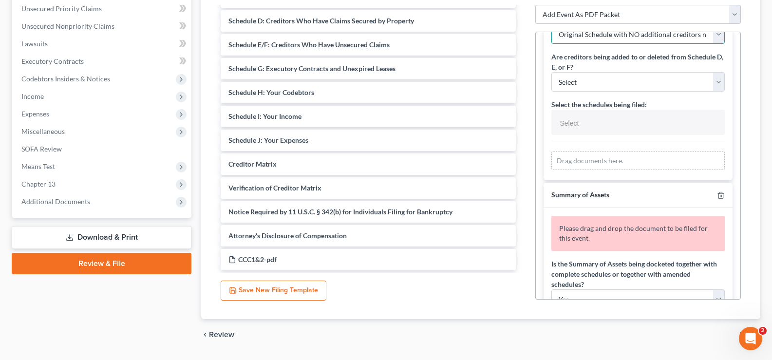
scroll to position [594, 0]
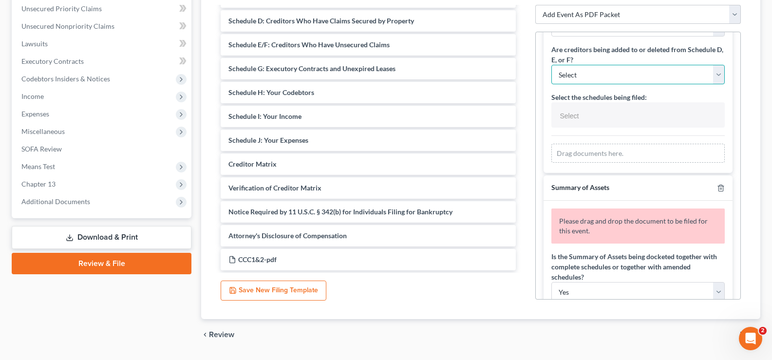
click at [620, 84] on select "Select Yes No" at bounding box center [637, 74] width 173 height 19
select select "1"
click at [551, 84] on select "Select Yes No" at bounding box center [637, 74] width 173 height 19
click at [614, 163] on div "Drag documents here." at bounding box center [637, 153] width 173 height 19
click at [615, 123] on input "text" at bounding box center [637, 116] width 160 height 15
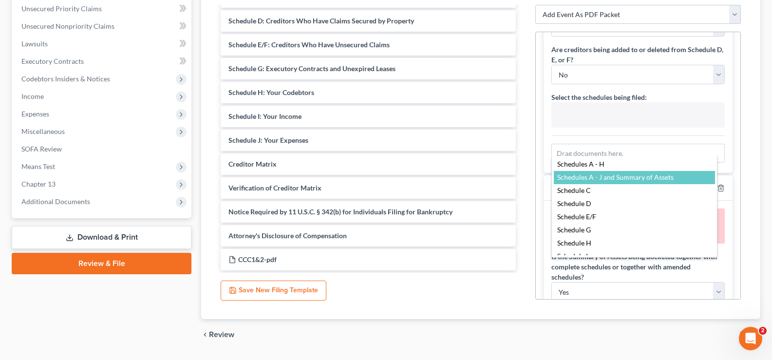
select select "Schedules A - J and Summary of Assets,"
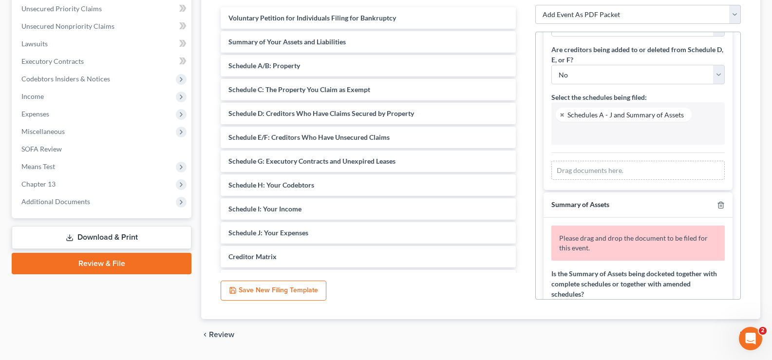
scroll to position [633, 0]
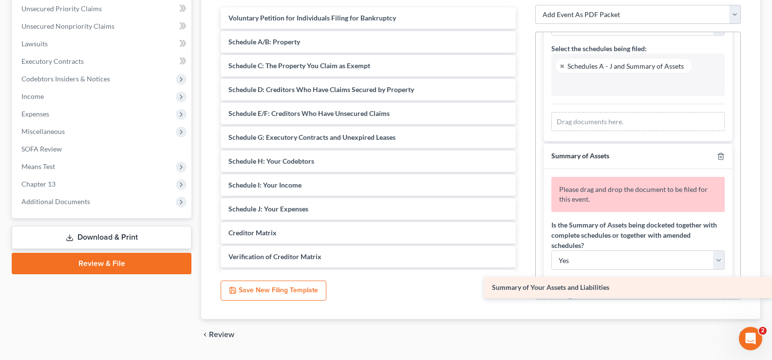
drag, startPoint x: 398, startPoint y: 47, endPoint x: 677, endPoint y: 292, distance: 371.6
click at [523, 292] on div "Summary of Your Assets and Liabilities Voluntary Petition for Individuals Filin…" at bounding box center [368, 173] width 311 height 332
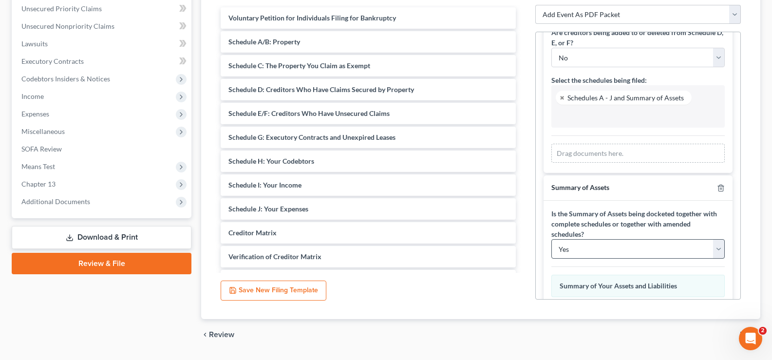
scroll to position [584, 0]
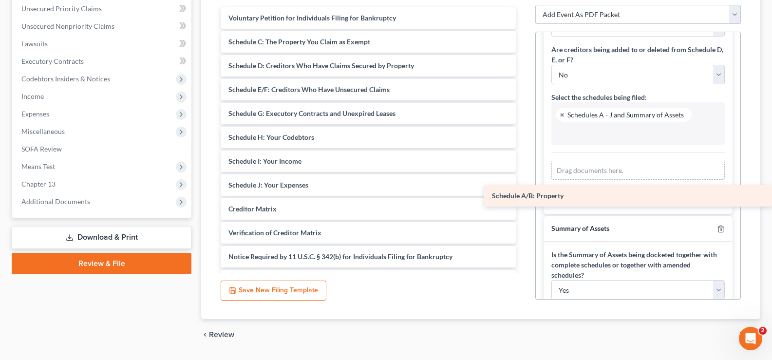
drag, startPoint x: 307, startPoint y: 45, endPoint x: 671, endPoint y: 199, distance: 394.9
click at [523, 199] on div "Schedule A/B: Property Voluntary Petition for Individuals Filing for Bankruptcy…" at bounding box center [368, 161] width 311 height 308
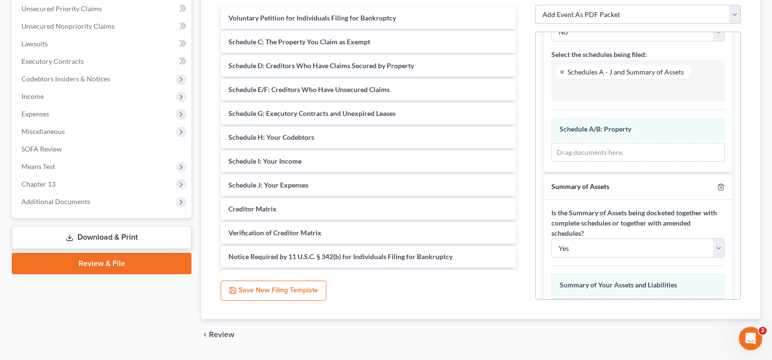
scroll to position [541, 0]
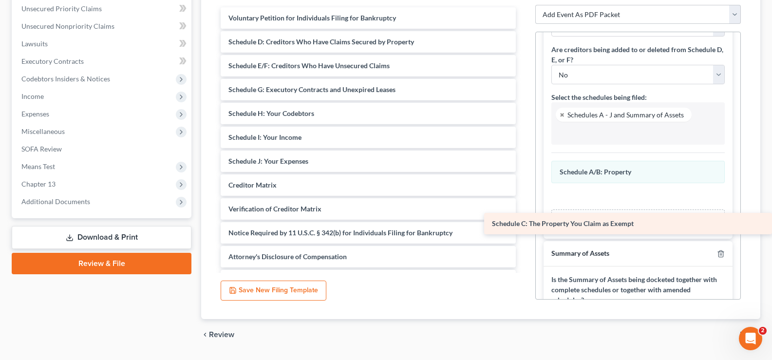
drag, startPoint x: 307, startPoint y: 47, endPoint x: 652, endPoint y: 228, distance: 390.1
click at [523, 228] on div "Schedule C: The Property You Claim as Exempt Voluntary Petition for Individuals…" at bounding box center [368, 149] width 311 height 284
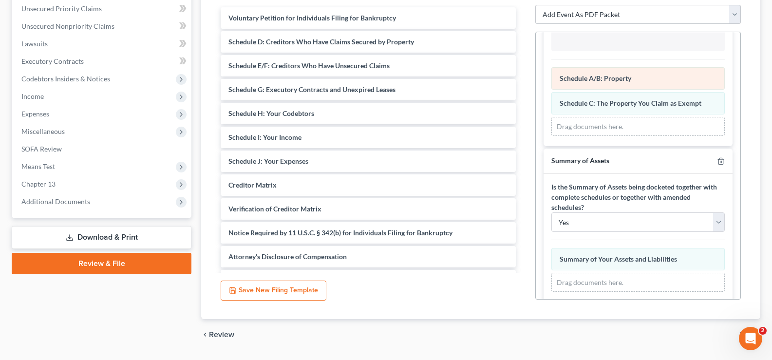
scroll to position [639, 0]
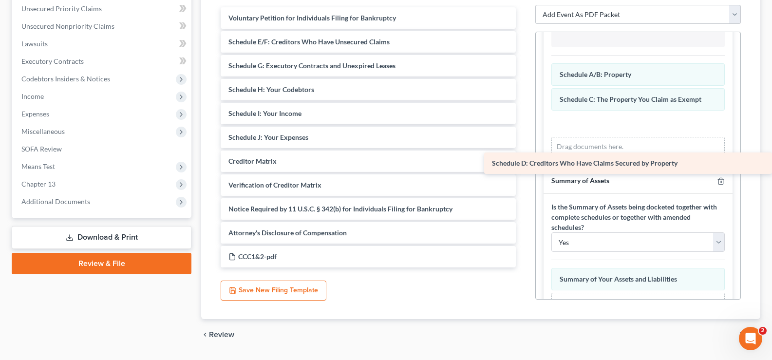
drag, startPoint x: 382, startPoint y: 42, endPoint x: 675, endPoint y: 163, distance: 317.2
click at [523, 163] on div "Schedule D: Creditors Who Have Claims Secured by Property Voluntary Petition fo…" at bounding box center [368, 137] width 311 height 260
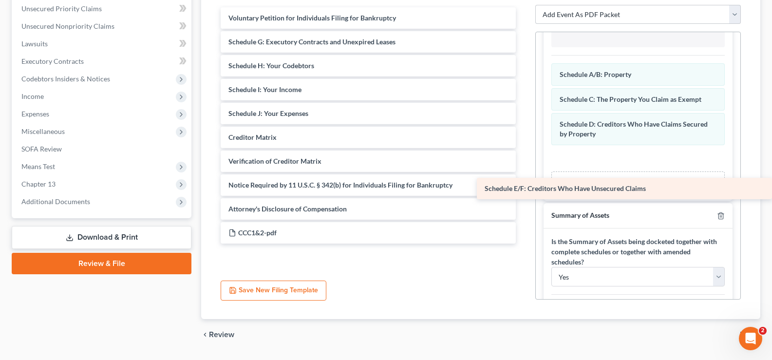
drag, startPoint x: 355, startPoint y: 37, endPoint x: 700, endPoint y: 184, distance: 374.2
click at [523, 184] on div "Schedule E/F: Creditors Who Have Unsecured Claims Voluntary Petition for Indivi…" at bounding box center [368, 125] width 311 height 236
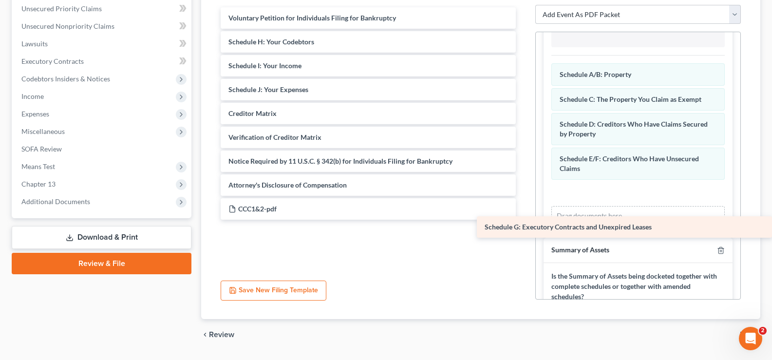
drag, startPoint x: 330, startPoint y: 38, endPoint x: 644, endPoint y: 224, distance: 364.9
click at [523, 220] on div "Schedule G: Executory Contracts and Unexpired Leases Voluntary Petition for Ind…" at bounding box center [368, 113] width 311 height 212
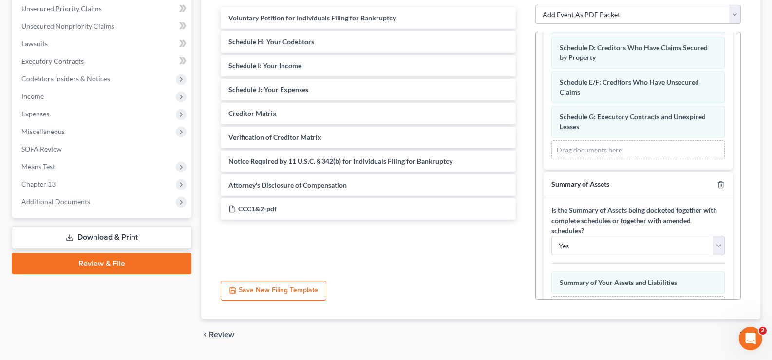
scroll to position [736, 0]
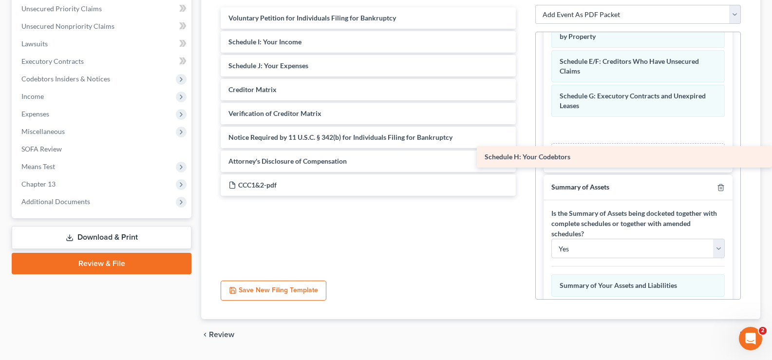
drag, startPoint x: 305, startPoint y: 42, endPoint x: 693, endPoint y: 157, distance: 404.7
click at [523, 157] on div "Schedule H: Your Codebtors Voluntary Petition for Individuals Filing for Bankru…" at bounding box center [368, 101] width 311 height 188
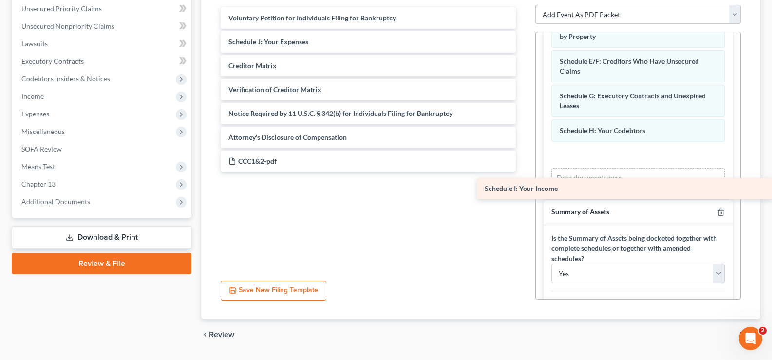
drag, startPoint x: 320, startPoint y: 39, endPoint x: 705, endPoint y: 186, distance: 411.7
click at [523, 172] on div "Schedule I: Your Income Voluntary Petition for Individuals Filing for Bankruptc…" at bounding box center [368, 89] width 311 height 165
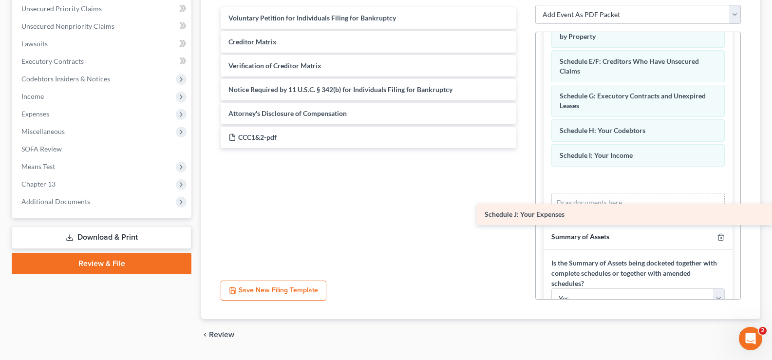
drag, startPoint x: 327, startPoint y: 45, endPoint x: 677, endPoint y: 218, distance: 390.2
click at [523, 148] on div "Schedule J: Your Expenses Voluntary Petition for Individuals Filing for Bankrup…" at bounding box center [368, 77] width 311 height 141
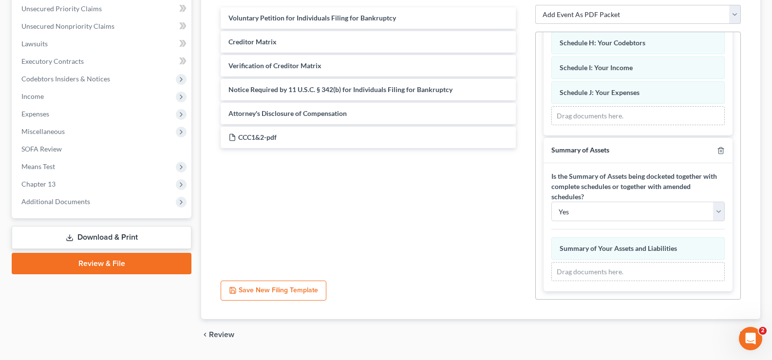
scroll to position [251, 0]
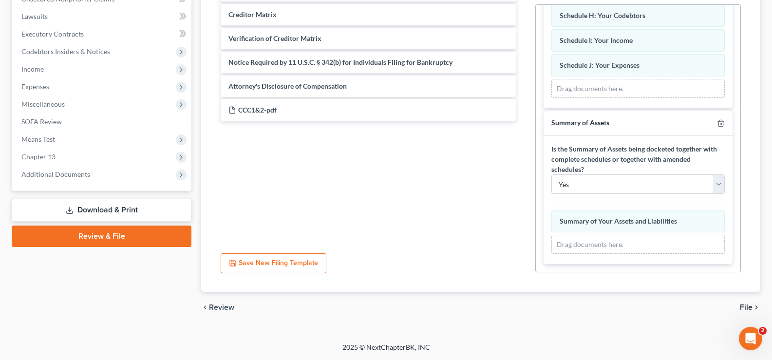
click at [746, 307] on span "File" at bounding box center [746, 307] width 13 height 8
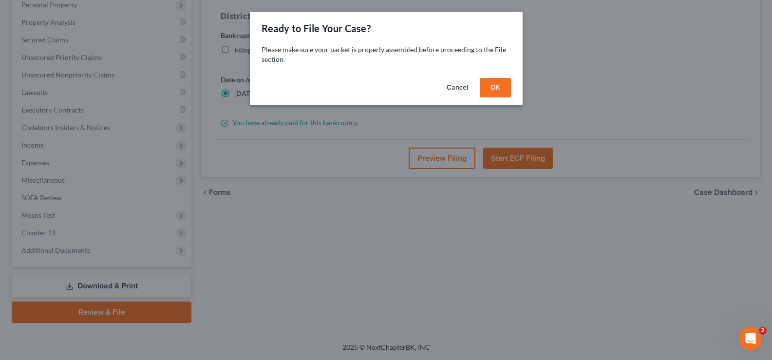
scroll to position [175, 0]
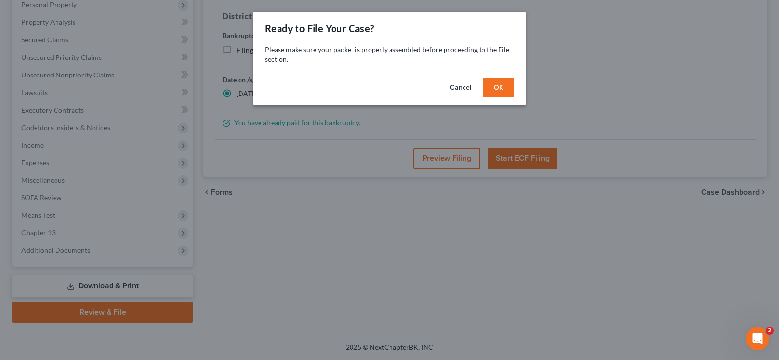
click at [507, 81] on button "OK" at bounding box center [498, 87] width 31 height 19
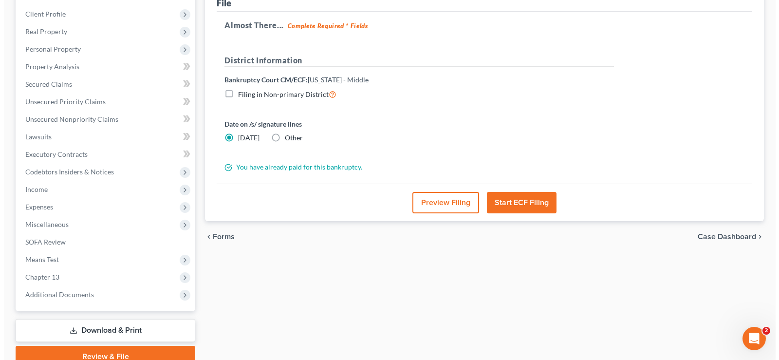
scroll to position [78, 0]
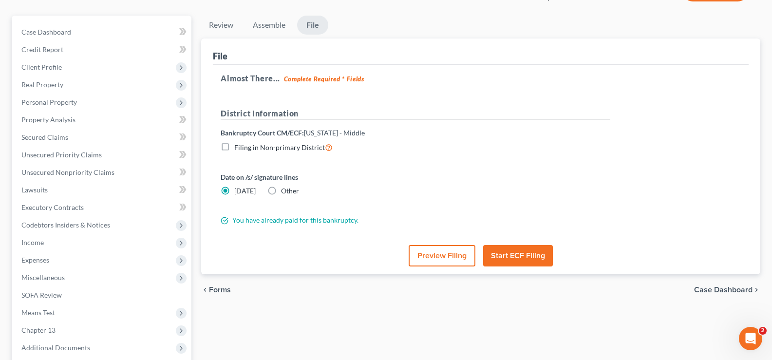
click at [446, 261] on button "Preview Filing" at bounding box center [442, 255] width 67 height 21
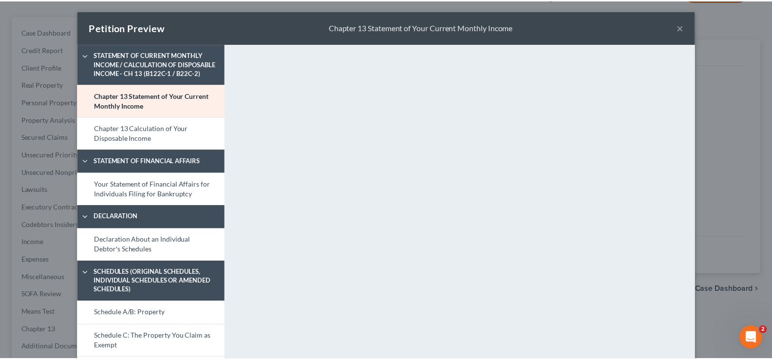
scroll to position [0, 0]
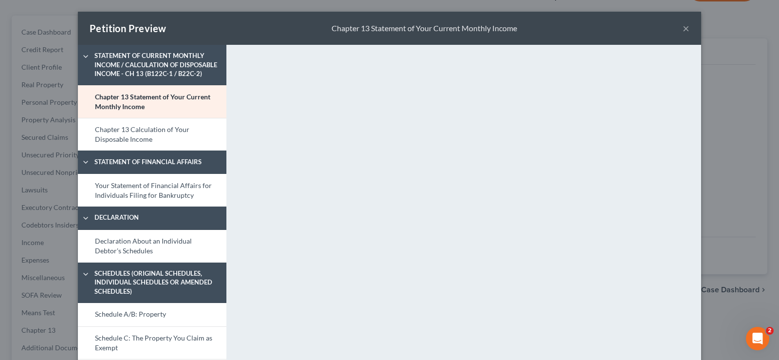
click at [683, 25] on button "×" at bounding box center [686, 28] width 7 height 12
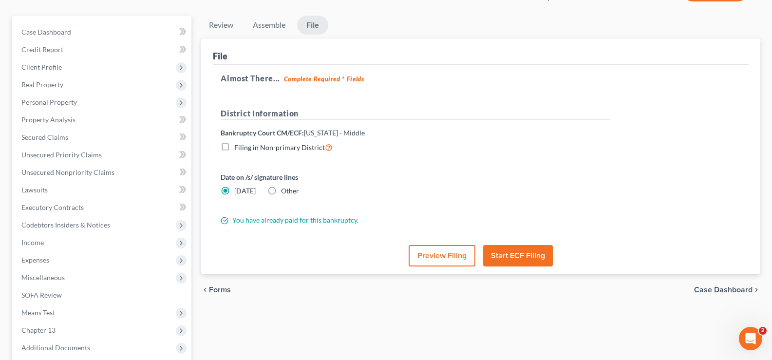
click at [521, 252] on button "Start ECF Filing" at bounding box center [518, 255] width 70 height 21
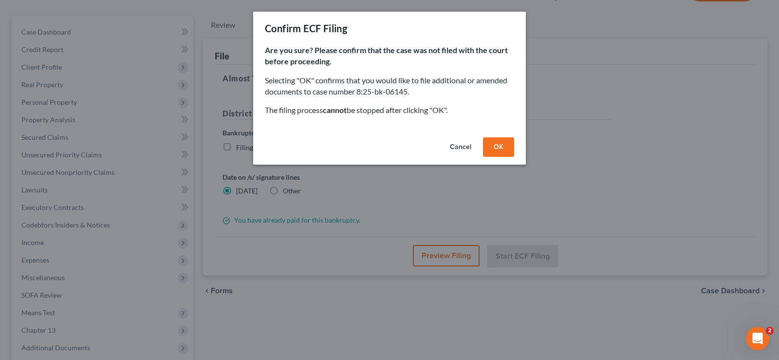
click at [503, 147] on button "OK" at bounding box center [498, 146] width 31 height 19
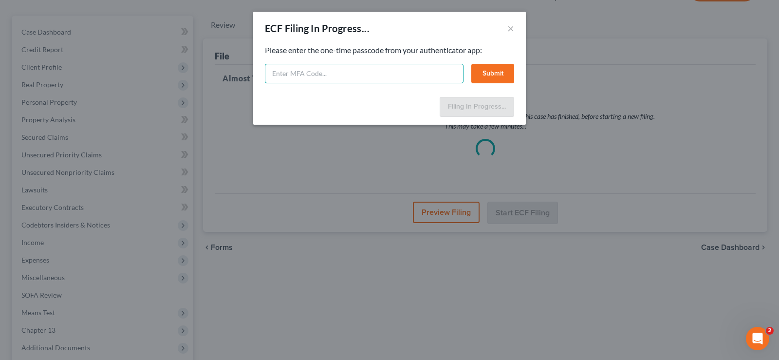
click at [346, 71] on input "text" at bounding box center [364, 73] width 199 height 19
type input "768057"
click at [503, 77] on button "Submit" at bounding box center [492, 73] width 43 height 19
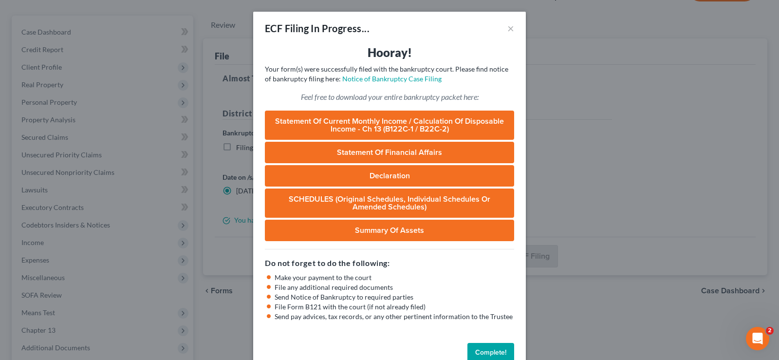
click at [489, 353] on button "Complete!" at bounding box center [490, 352] width 47 height 19
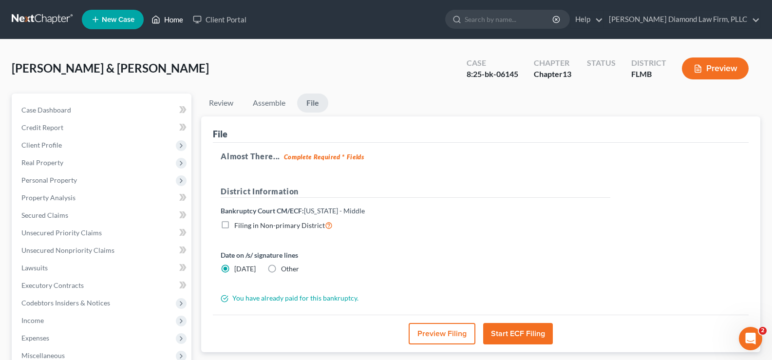
click at [182, 19] on link "Home" at bounding box center [167, 20] width 41 height 18
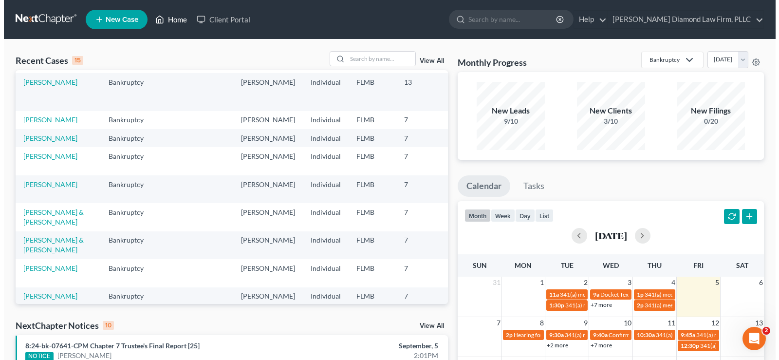
scroll to position [146, 0]
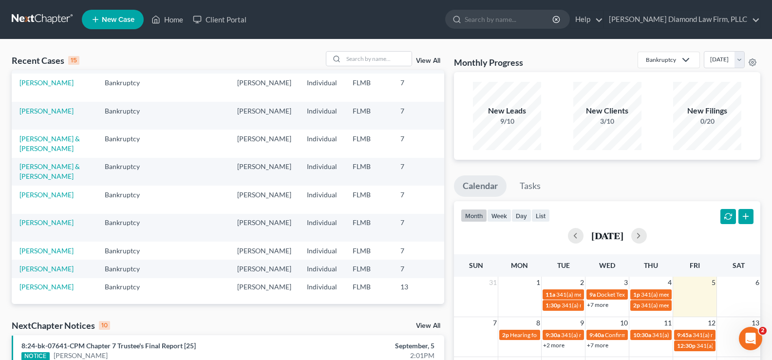
click at [431, 327] on link "View All" at bounding box center [428, 325] width 24 height 7
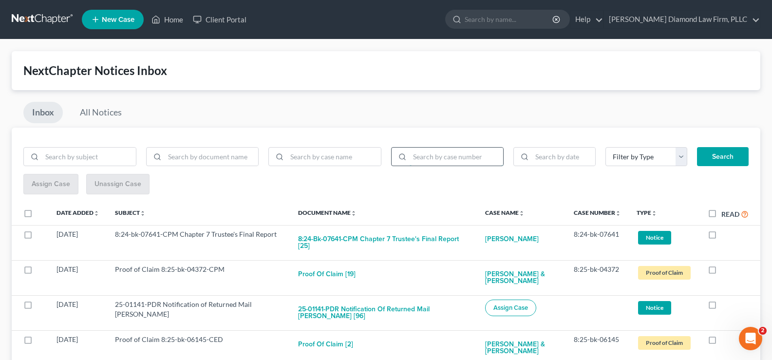
click at [430, 160] on input "search" at bounding box center [457, 157] width 94 height 19
type input "3:24-bk-02691-JAB"
click at [697, 147] on button "Search" at bounding box center [723, 156] width 52 height 19
